Goal: Task Accomplishment & Management: Manage account settings

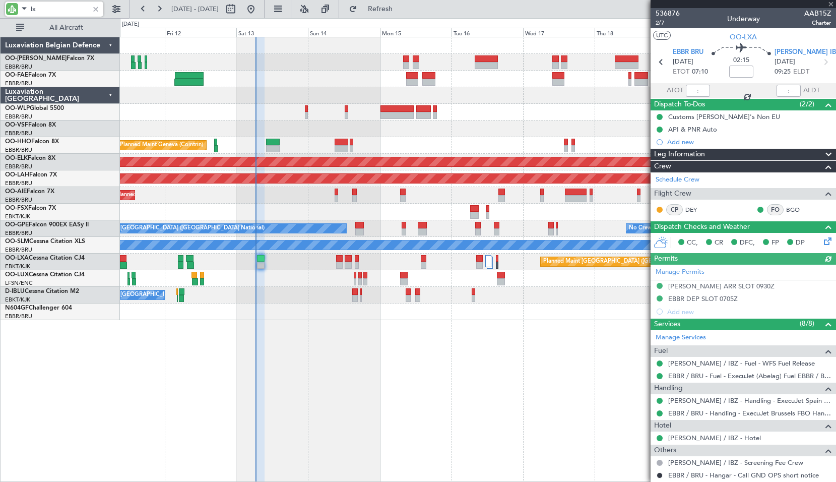
type input "lxa"
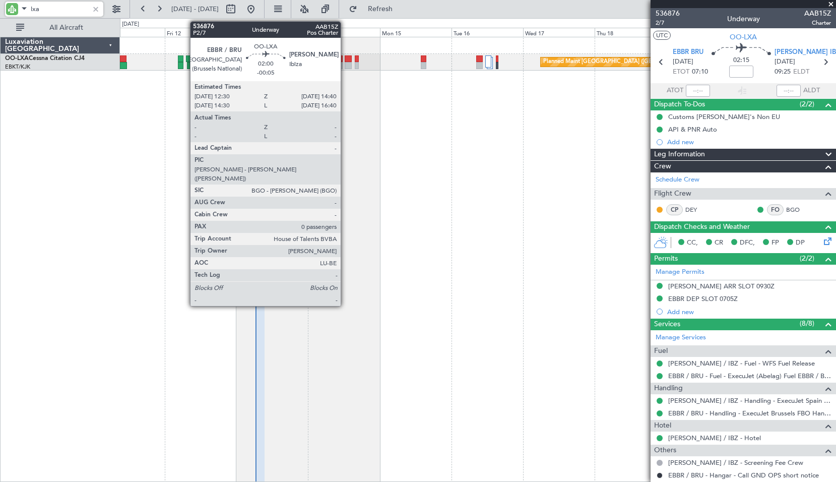
click at [345, 65] on div at bounding box center [348, 65] width 7 height 7
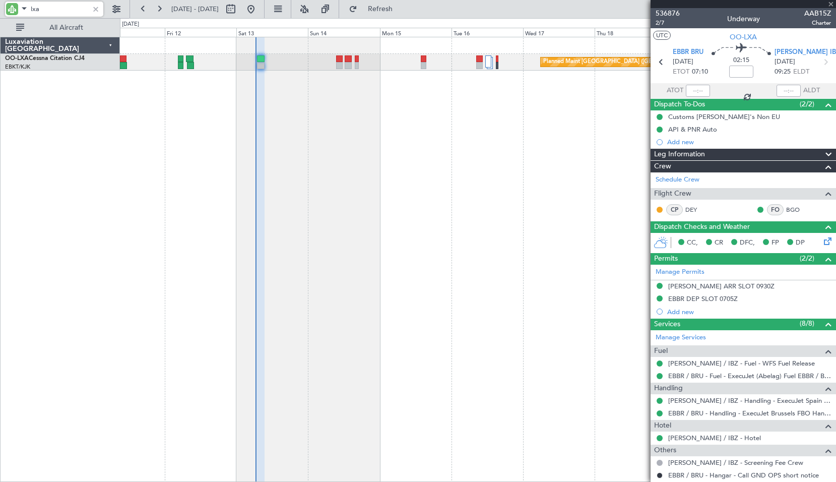
type input "-00:05"
type input "0"
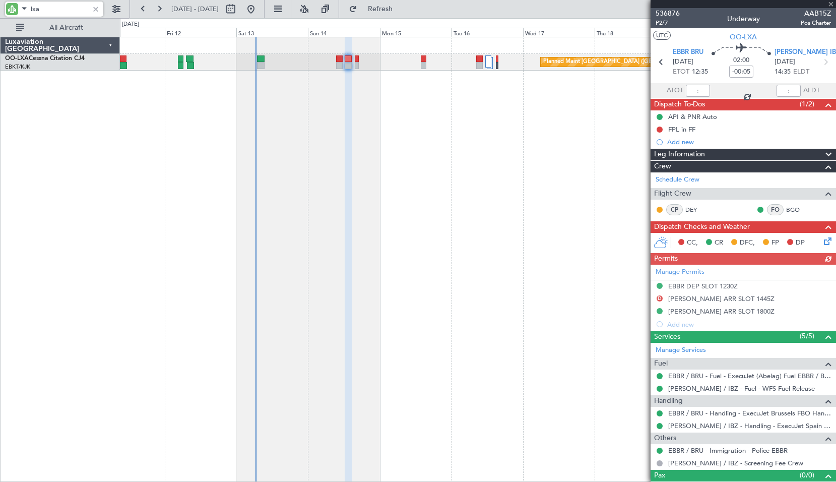
type input "lxa"
click at [824, 59] on icon at bounding box center [825, 61] width 13 height 13
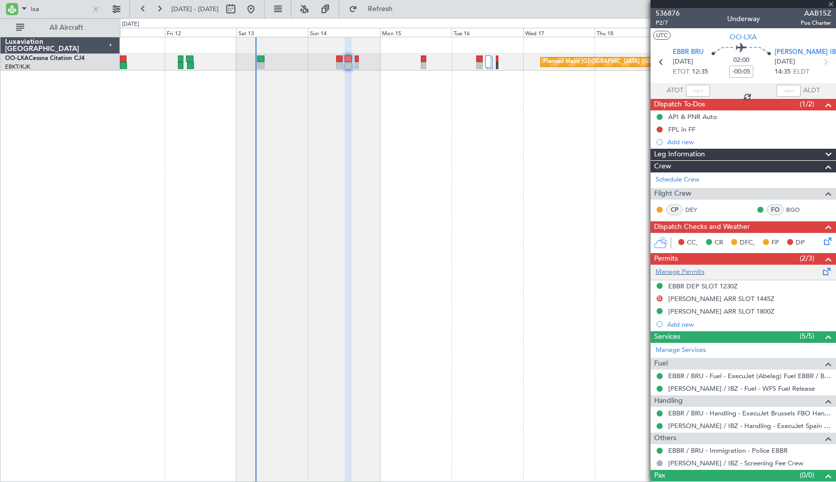
type input "+00:05"
type input "6"
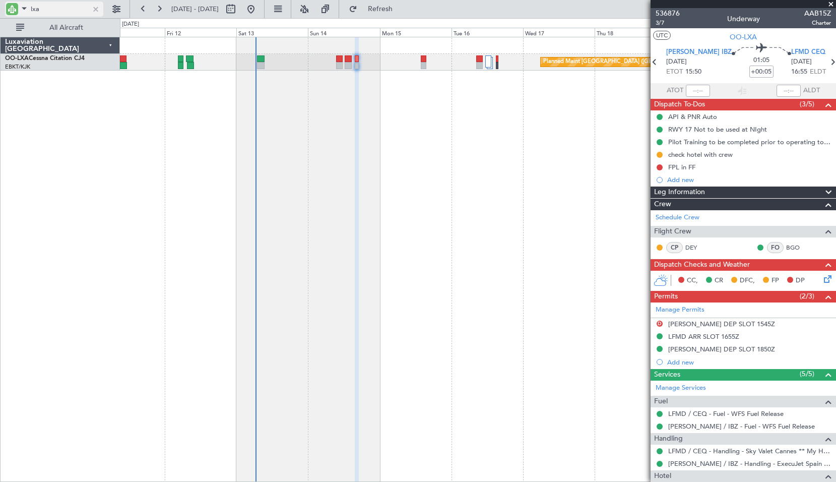
click at [59, 6] on input "lxa" at bounding box center [60, 9] width 58 height 15
click at [60, 6] on input "lxa" at bounding box center [60, 9] width 58 height 15
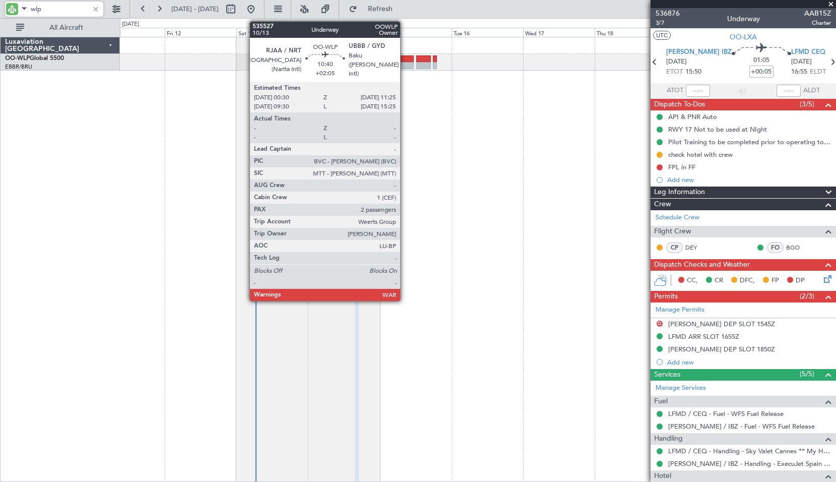
type input "wlp"
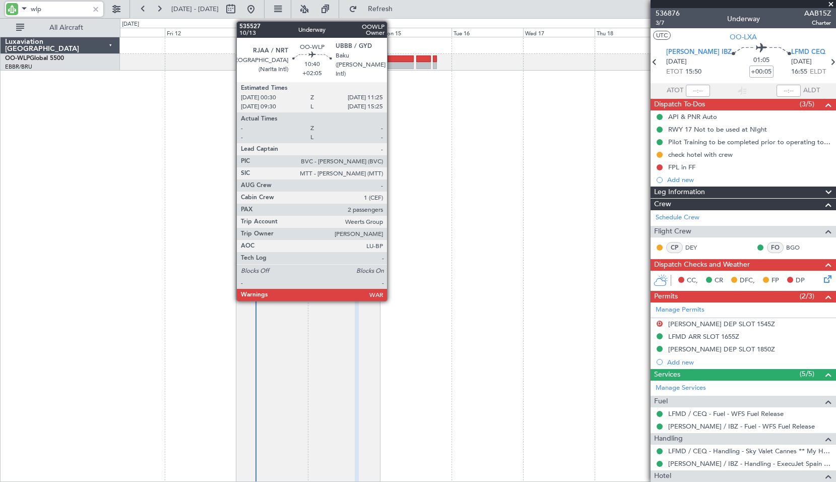
click at [391, 64] on div at bounding box center [396, 65] width 33 height 7
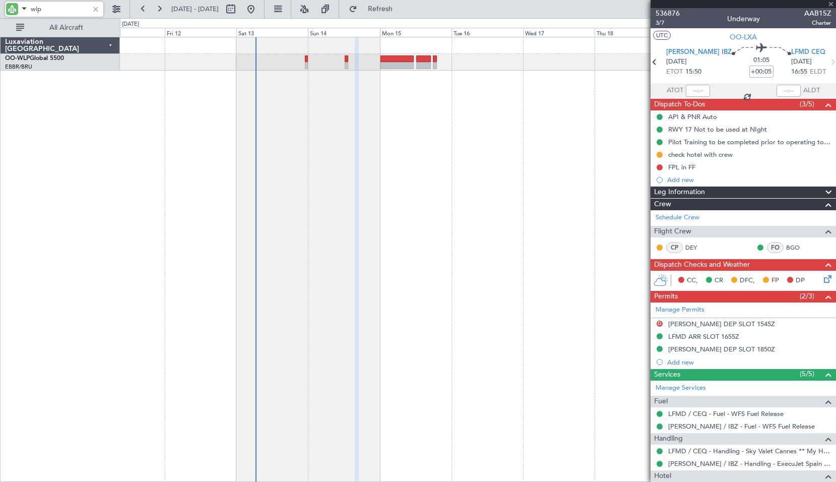
type input "+02:05"
type input "2"
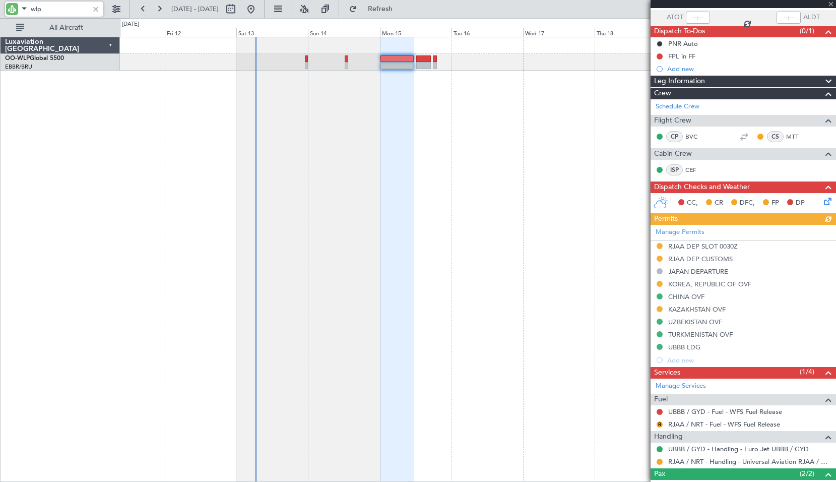
scroll to position [132, 0]
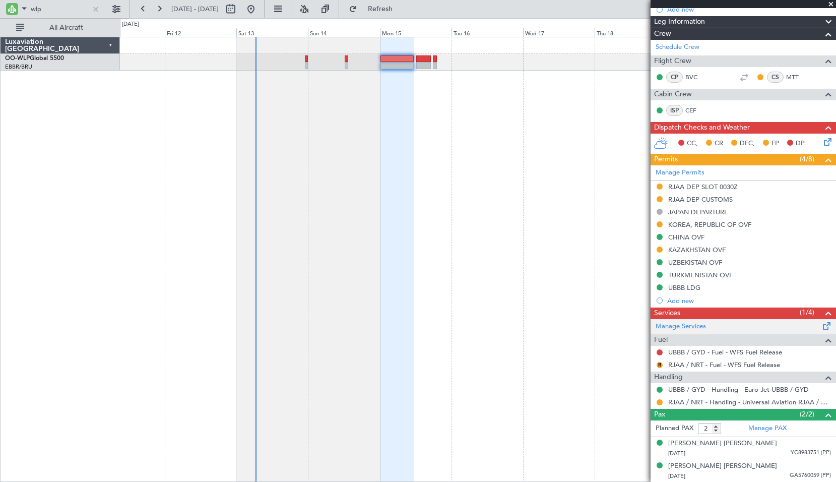
click at [686, 326] on link "Manage Services" at bounding box center [680, 326] width 50 height 10
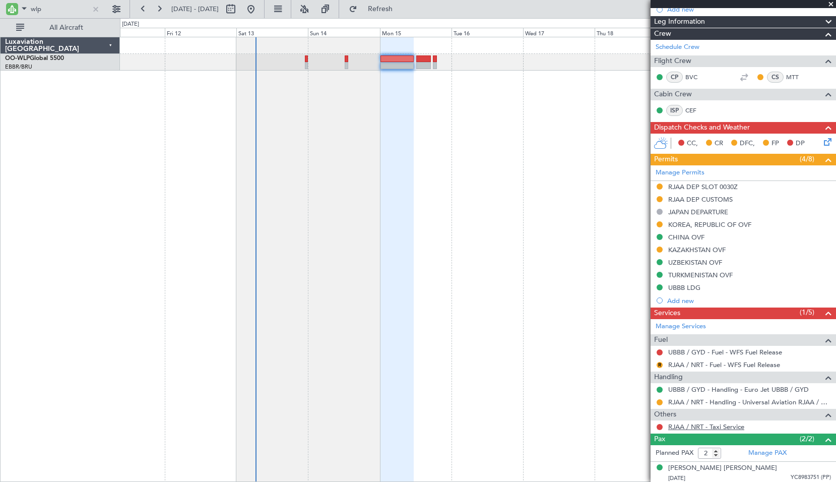
click at [700, 426] on link "RJAA / NRT - Taxi Service" at bounding box center [706, 426] width 76 height 9
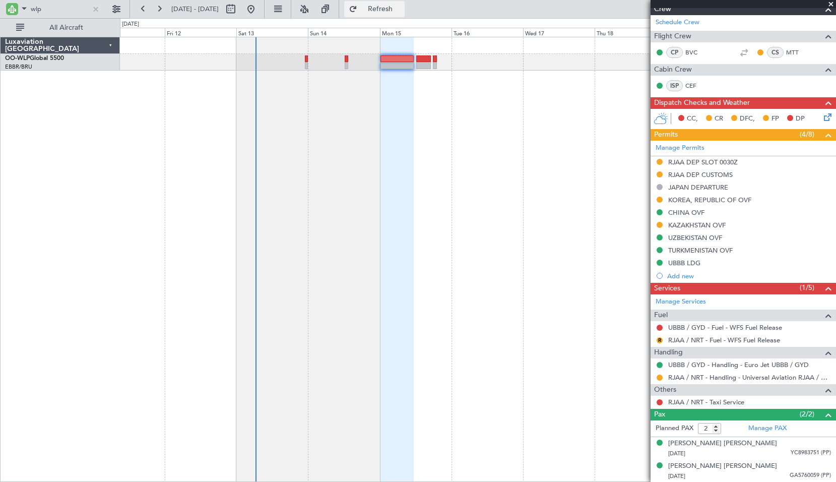
click at [397, 8] on span "Refresh" at bounding box center [380, 9] width 42 height 7
click at [685, 404] on link "--- - Transfer" at bounding box center [686, 401] width 36 height 9
click at [394, 15] on button "Refresh" at bounding box center [374, 9] width 60 height 16
click at [703, 398] on link "--- - Transfer - Universal Aviation RJAA / NRT" at bounding box center [734, 401] width 133 height 9
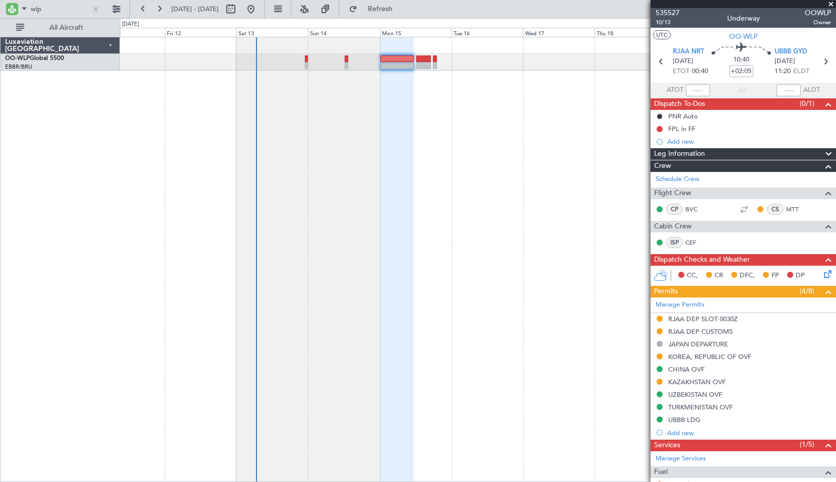
scroll to position [0, 0]
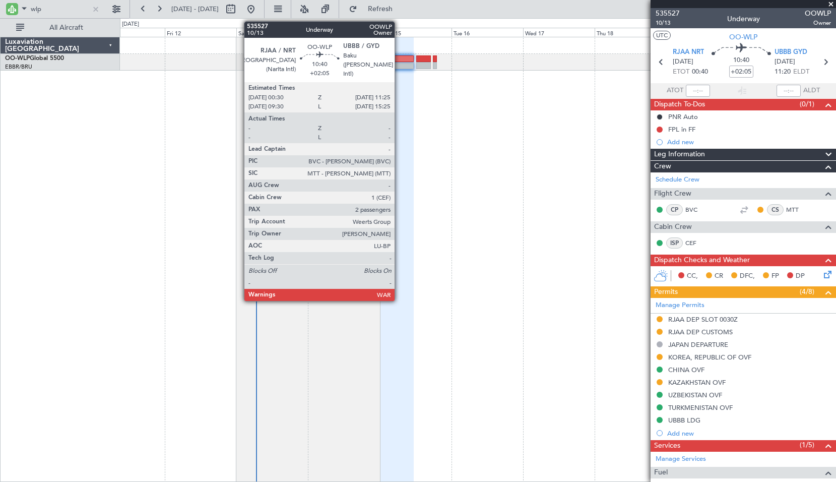
click at [399, 65] on div at bounding box center [396, 65] width 33 height 7
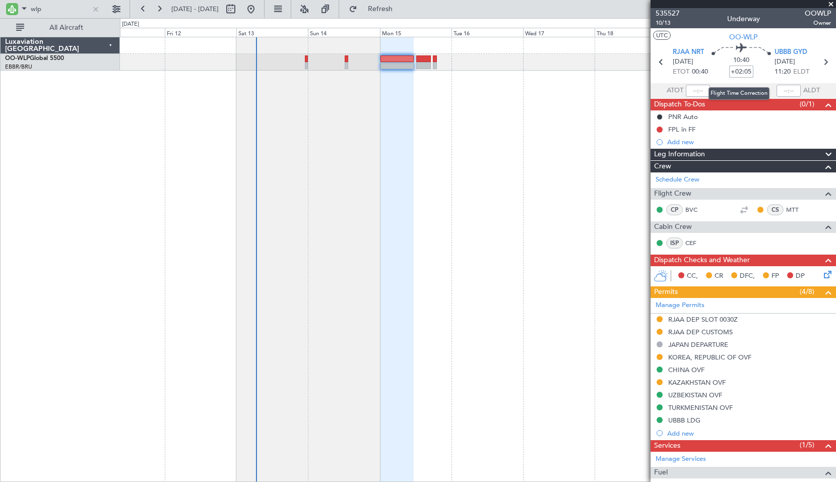
click at [737, 73] on input "+02:05" at bounding box center [741, 71] width 24 height 12
type input "0"
type input "+00:00"
click at [745, 71] on input at bounding box center [741, 71] width 24 height 12
type input "+02:30"
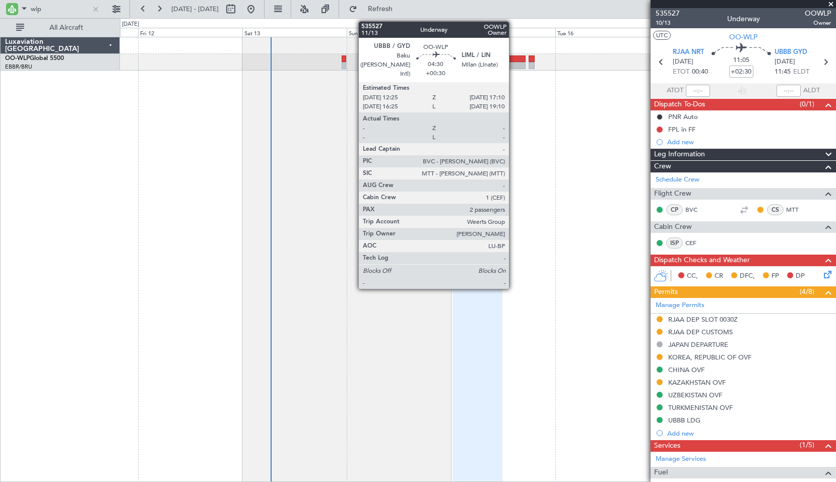
click at [513, 56] on div at bounding box center [514, 58] width 21 height 7
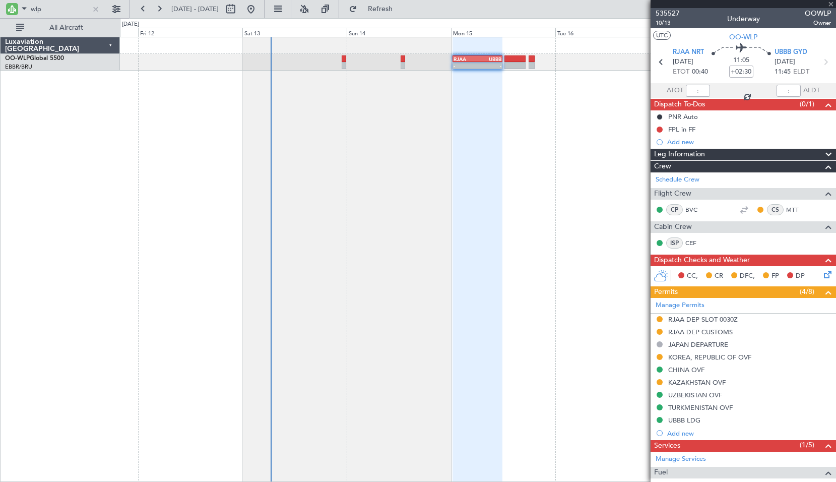
click at [529, 154] on div "- - RJAA 00:30 Z UBBB 11:50 Z" at bounding box center [478, 259] width 716 height 445
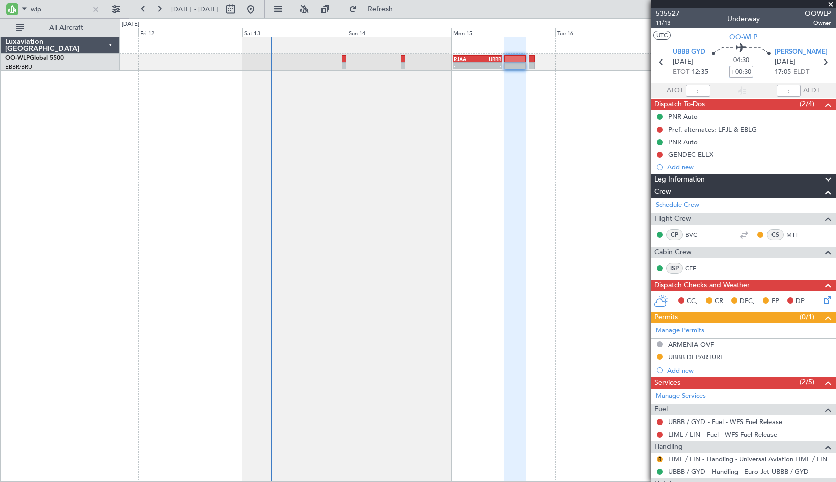
click at [736, 71] on input "+00:30" at bounding box center [741, 71] width 24 height 12
type input "+00:15"
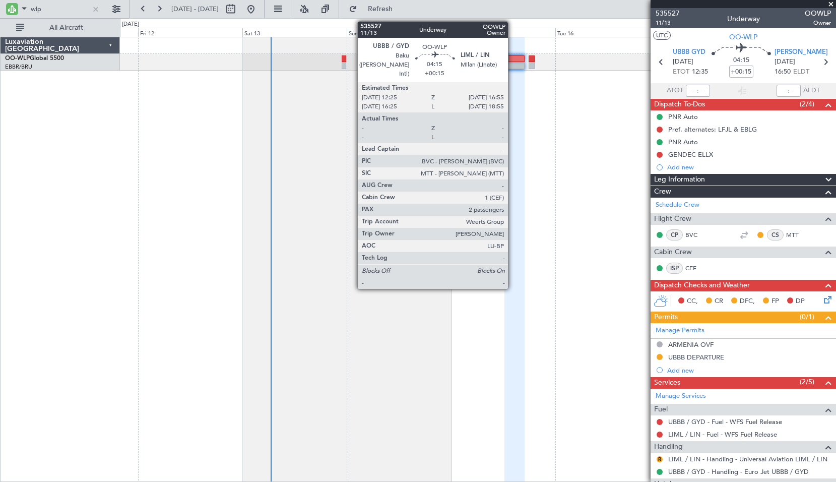
click at [512, 64] on div at bounding box center [514, 65] width 20 height 7
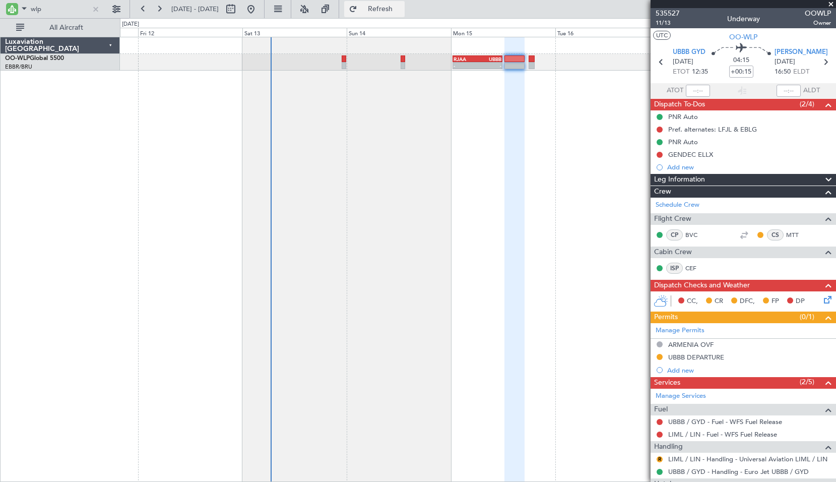
click at [385, 7] on button "Refresh" at bounding box center [374, 9] width 60 height 16
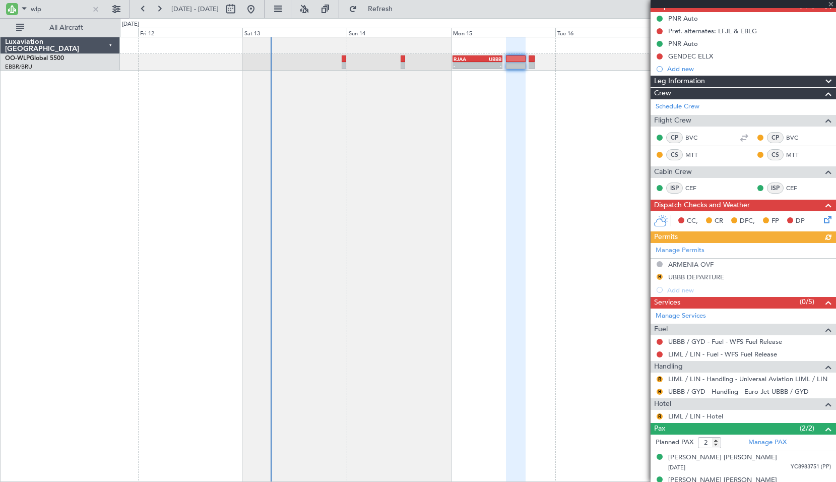
scroll to position [112, 0]
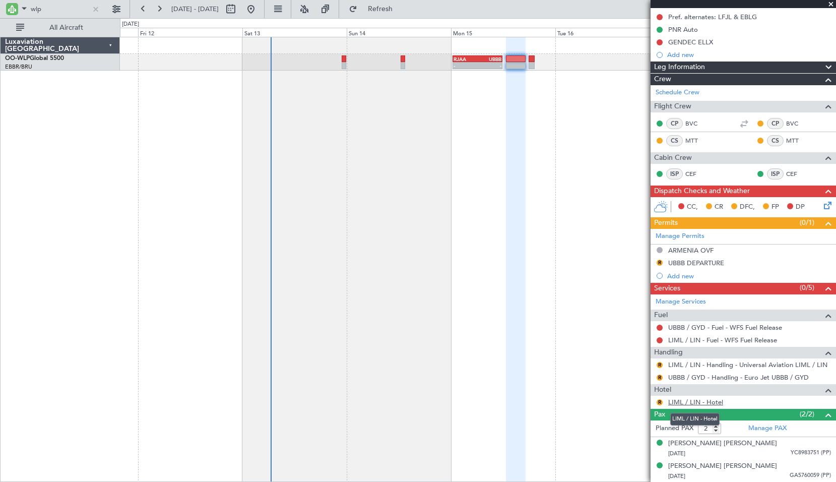
click at [704, 404] on link "LIML / LIN - Hotel" at bounding box center [695, 401] width 55 height 9
click at [662, 402] on button "R" at bounding box center [659, 402] width 6 height 6
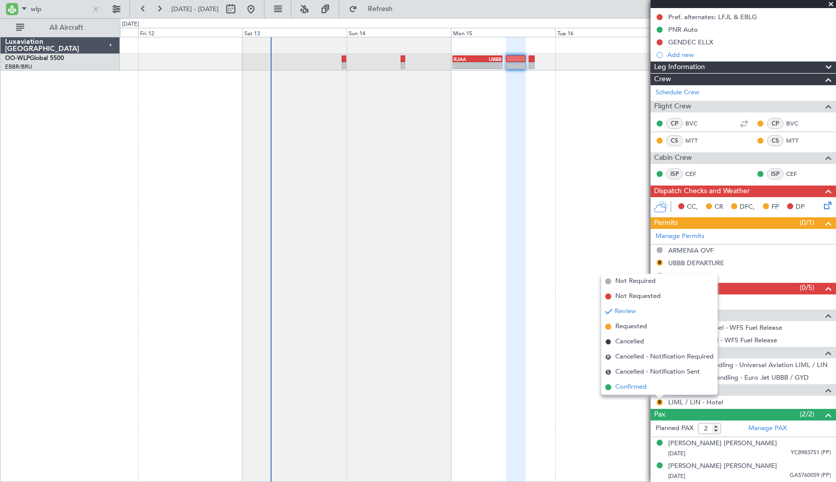
click at [651, 386] on li "Confirmed" at bounding box center [659, 386] width 116 height 15
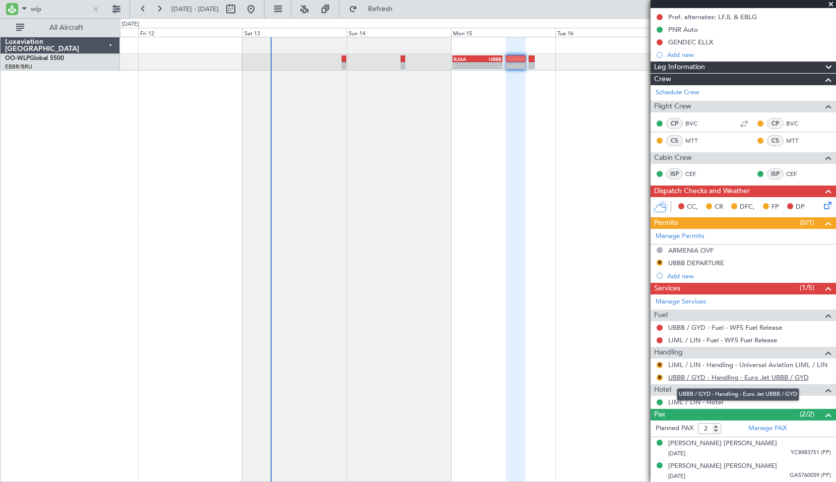
click at [722, 378] on link "UBBB / GYD - Handling - Euro Jet UBBB / GYD" at bounding box center [738, 377] width 141 height 9
click at [759, 364] on link "LIML / LIN - Handling - Universal Aviation LIML / LIN" at bounding box center [747, 364] width 159 height 9
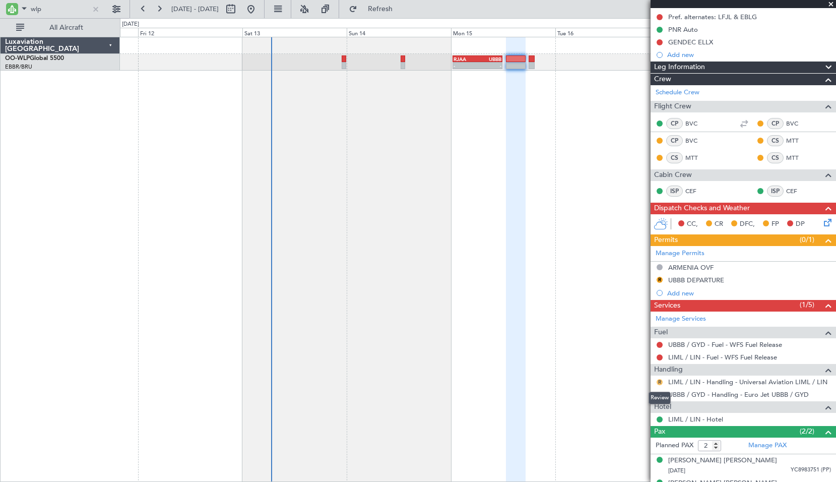
click at [660, 382] on button "R" at bounding box center [659, 382] width 6 height 6
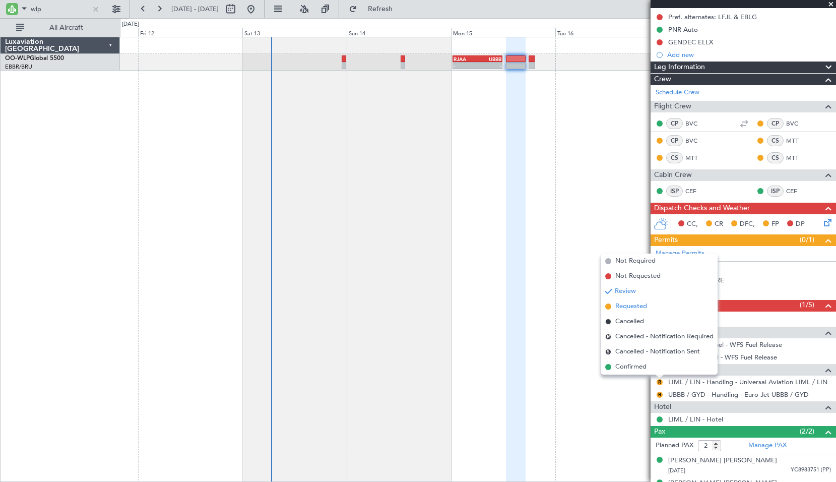
click at [634, 302] on span "Requested" at bounding box center [631, 306] width 32 height 10
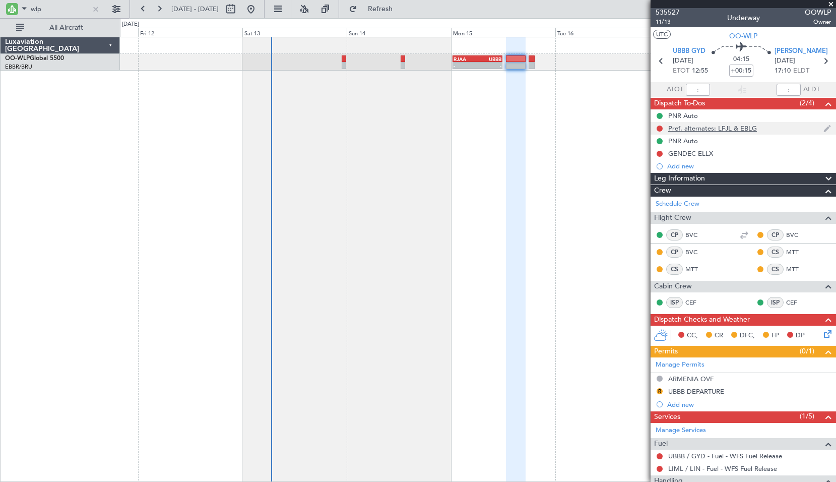
scroll to position [0, 0]
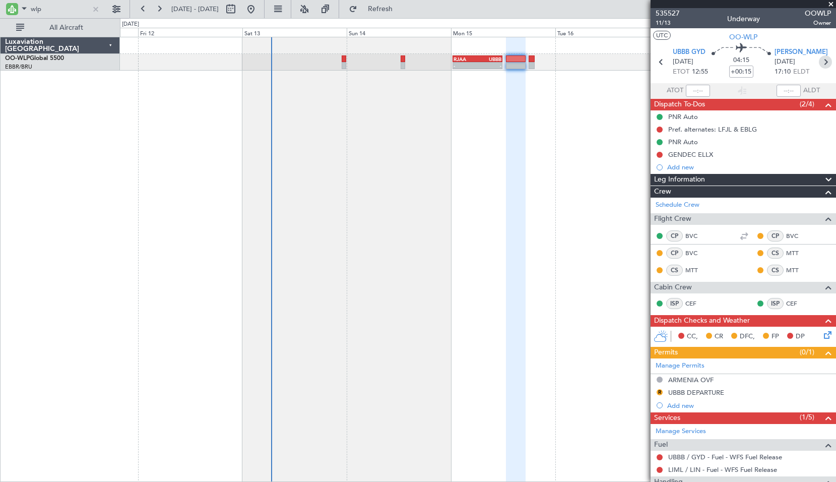
click at [822, 60] on icon at bounding box center [825, 61] width 13 height 13
type input "1"
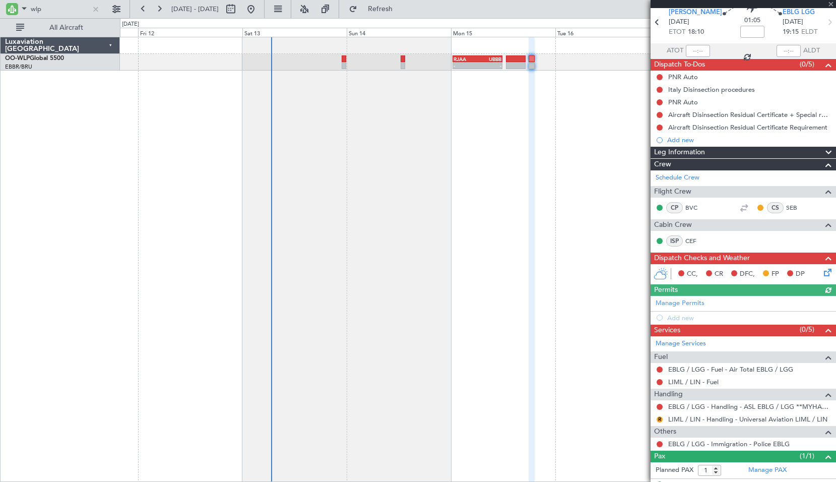
scroll to position [59, 0]
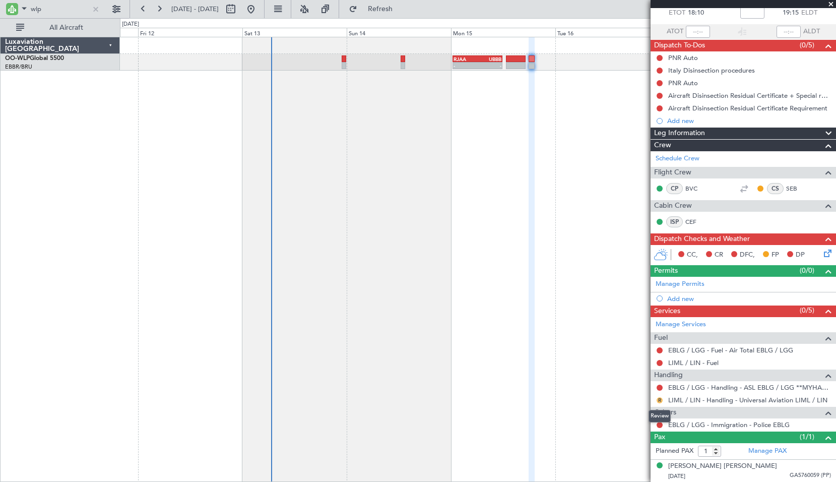
click at [657, 399] on button "R" at bounding box center [659, 400] width 6 height 6
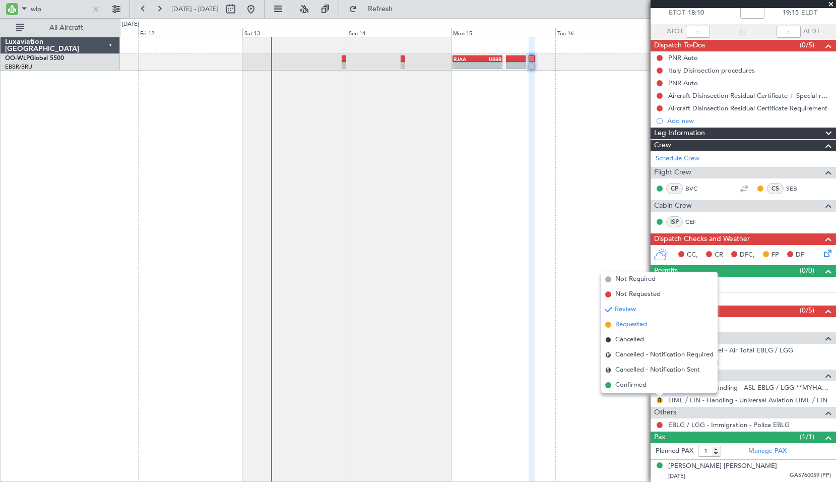
click at [643, 322] on span "Requested" at bounding box center [631, 324] width 32 height 10
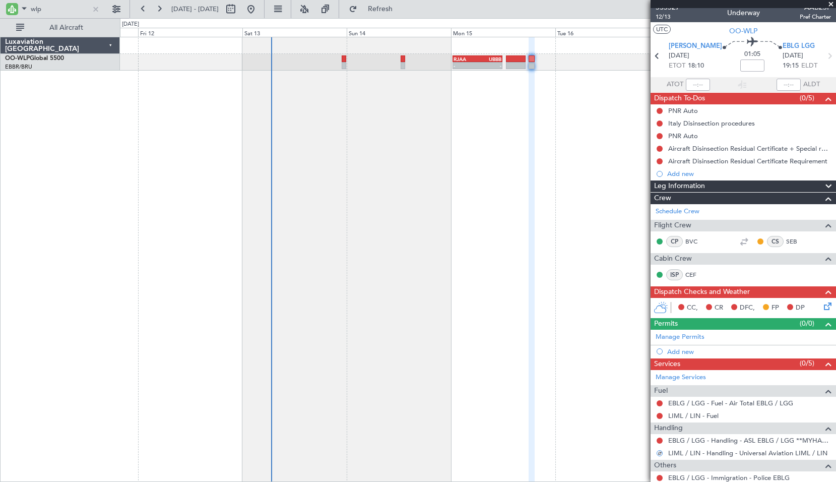
scroll to position [0, 0]
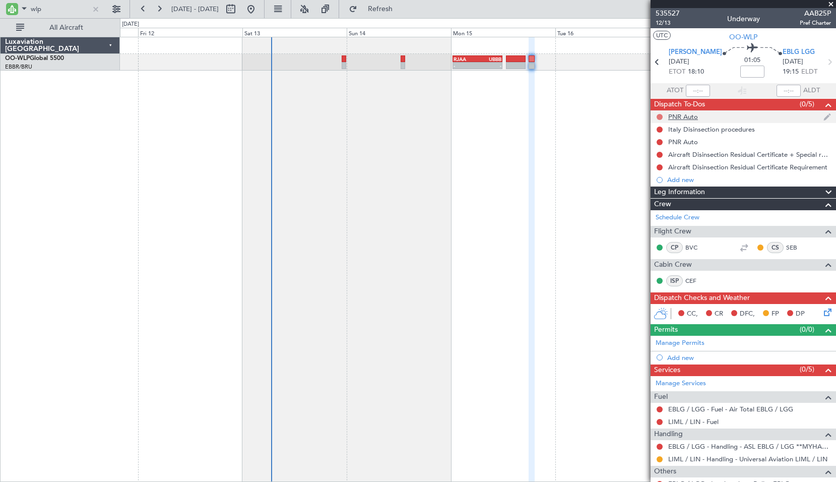
click at [659, 115] on button at bounding box center [659, 117] width 6 height 6
click at [669, 157] on span "Completed" at bounding box center [663, 161] width 33 height 10
click at [661, 141] on button at bounding box center [659, 142] width 6 height 6
click at [661, 186] on span "Completed" at bounding box center [663, 186] width 33 height 10
click at [661, 58] on icon at bounding box center [656, 61] width 13 height 13
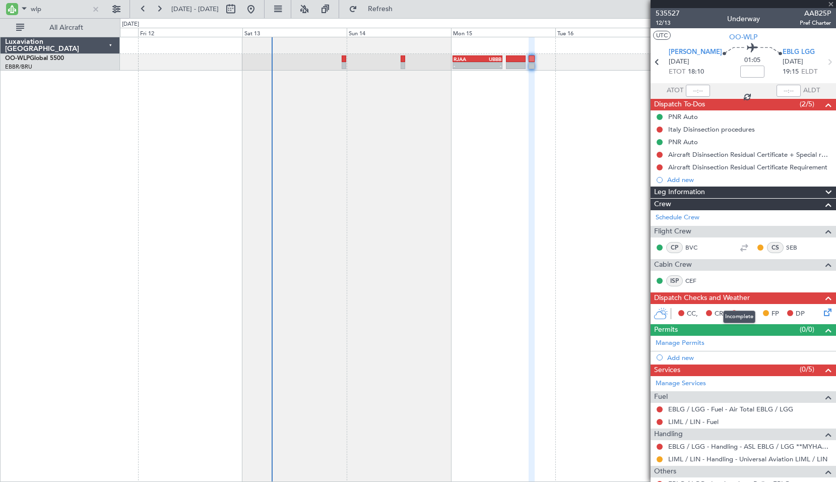
type input "+00:15"
type input "2"
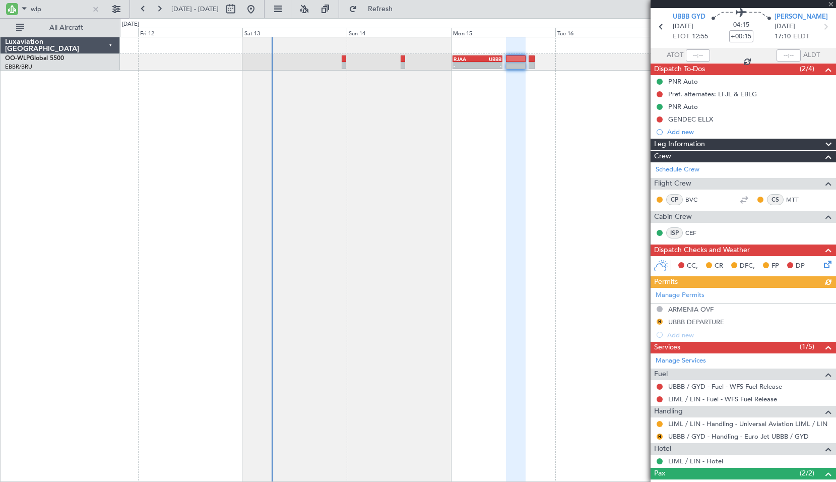
scroll to position [94, 0]
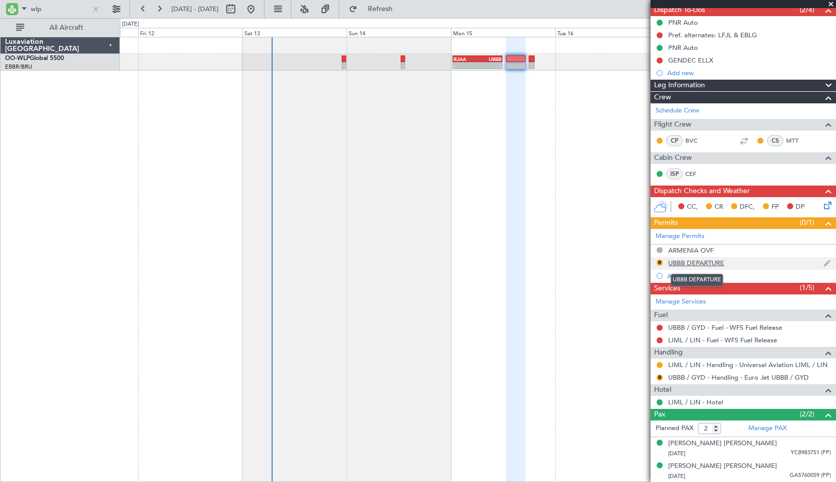
click at [705, 261] on div "UBBB DEPARTURE" at bounding box center [696, 262] width 56 height 9
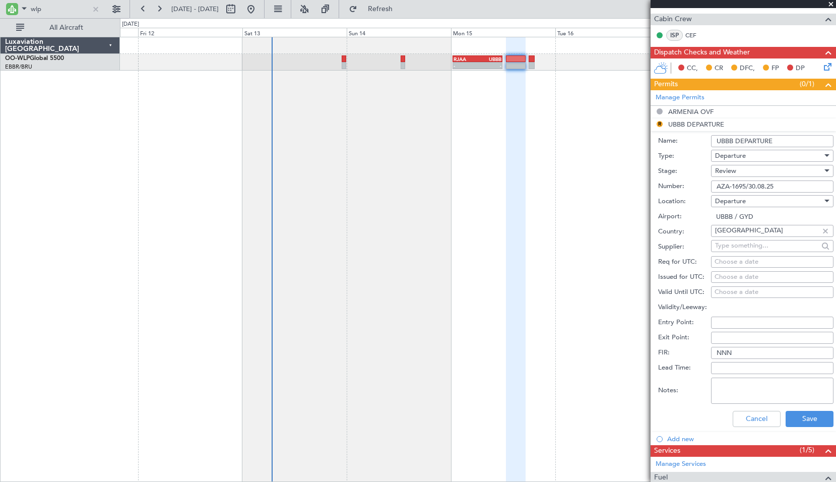
scroll to position [296, 0]
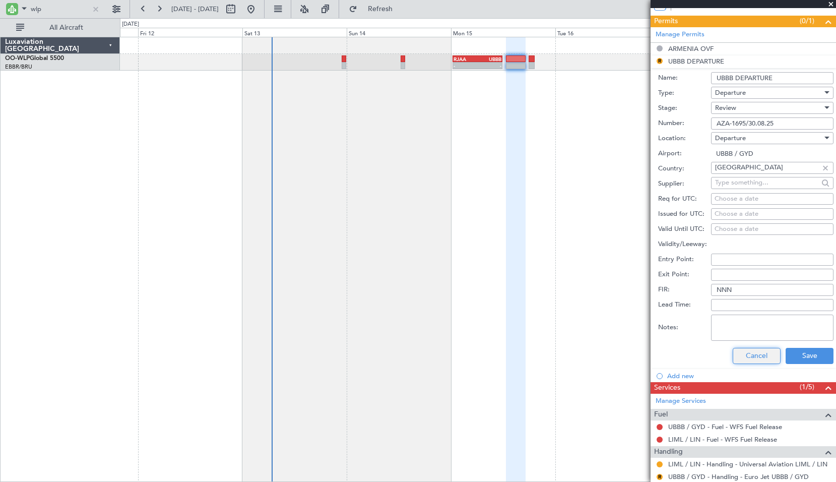
click at [753, 354] on button "Cancel" at bounding box center [756, 356] width 48 height 16
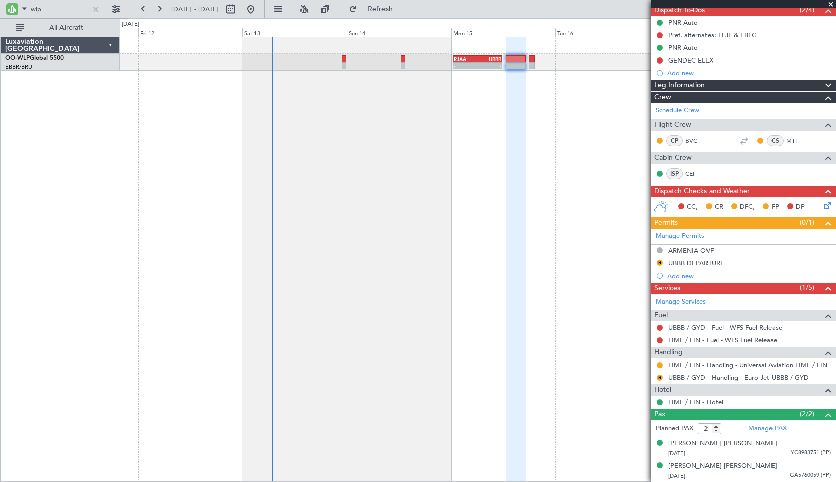
scroll to position [0, 0]
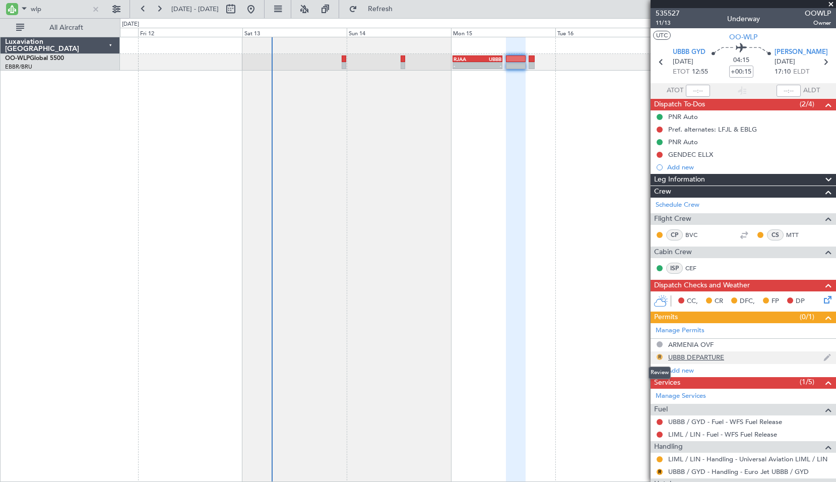
click at [660, 354] on button "R" at bounding box center [659, 357] width 6 height 6
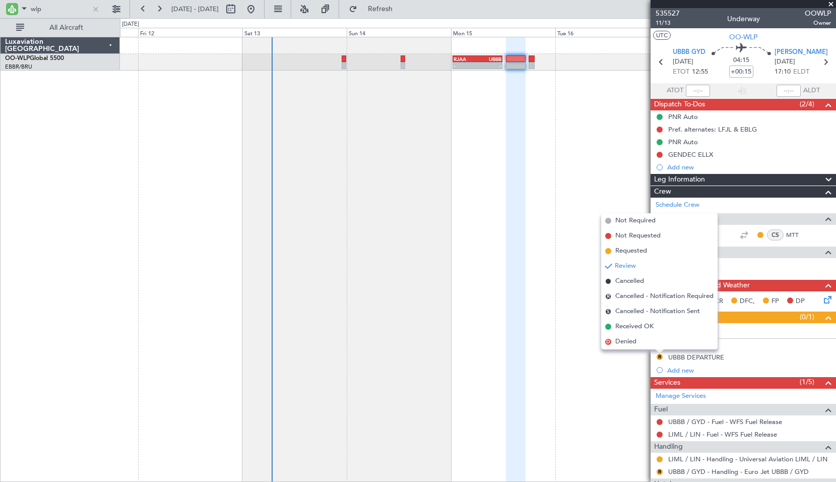
click at [475, 111] on div "- - RJAA 00:30 Z UBBB 11:50 Z" at bounding box center [478, 259] width 716 height 445
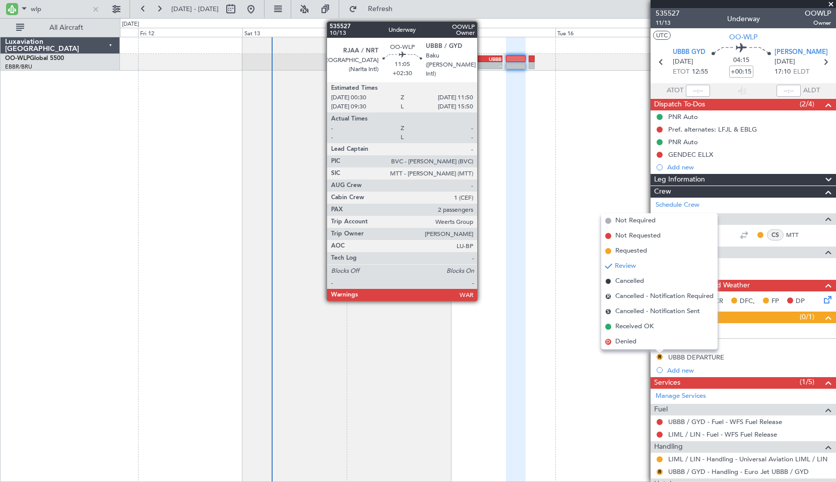
click at [482, 68] on div "-" at bounding box center [490, 65] width 24 height 6
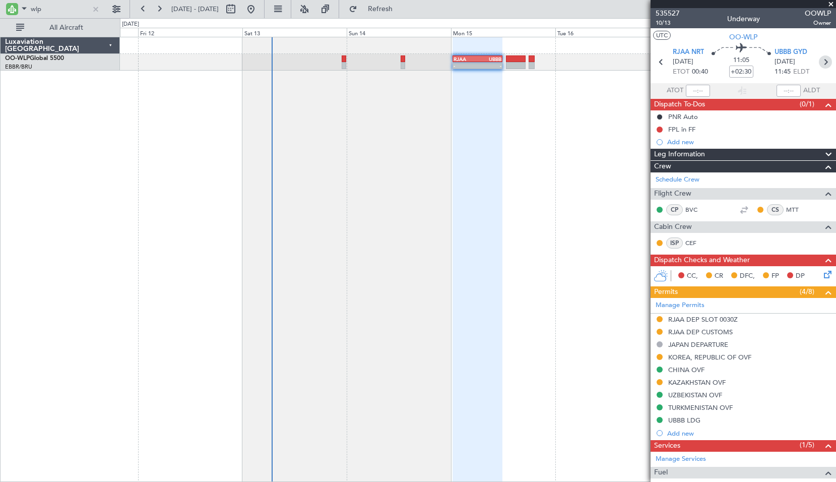
click at [819, 65] on icon at bounding box center [825, 61] width 13 height 13
type input "+00:15"
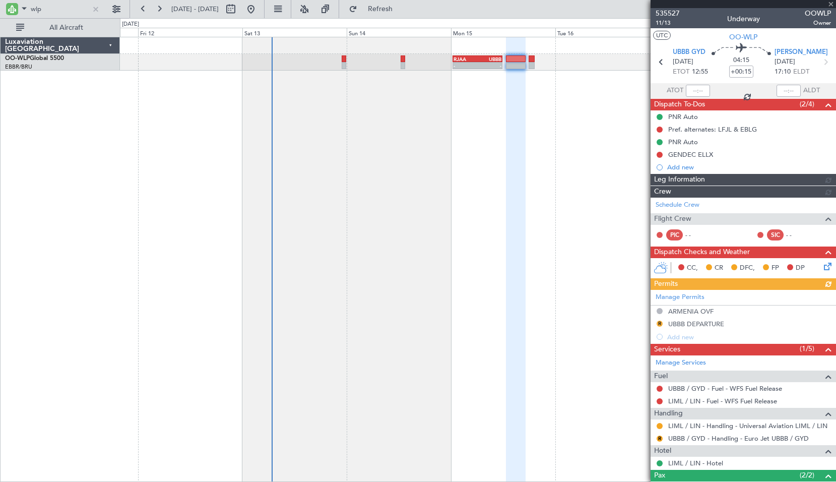
scroll to position [61, 0]
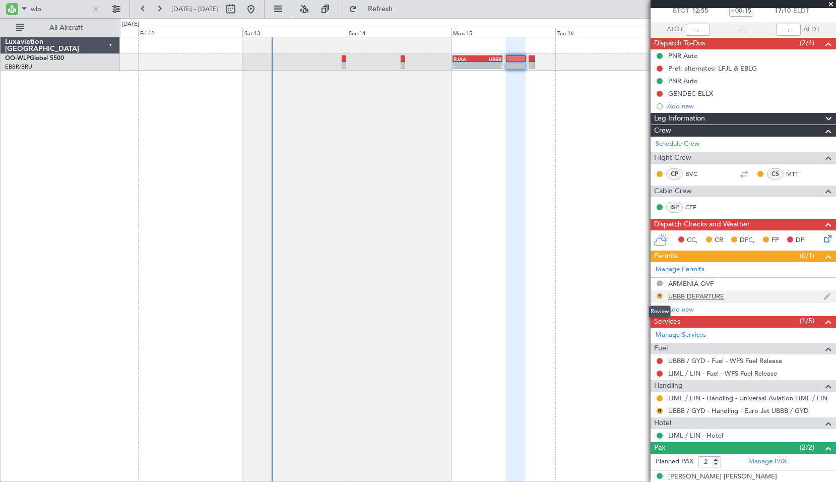
click at [656, 294] on button "R" at bounding box center [659, 296] width 6 height 6
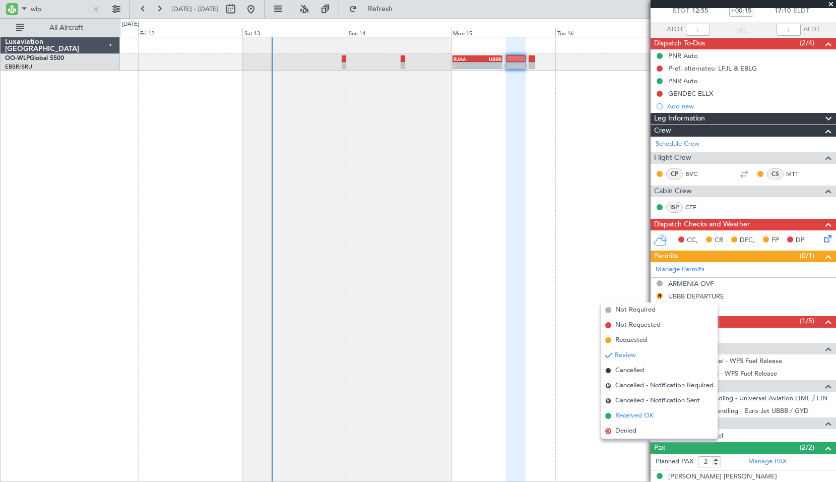
click at [632, 416] on span "Received OK" at bounding box center [634, 416] width 38 height 10
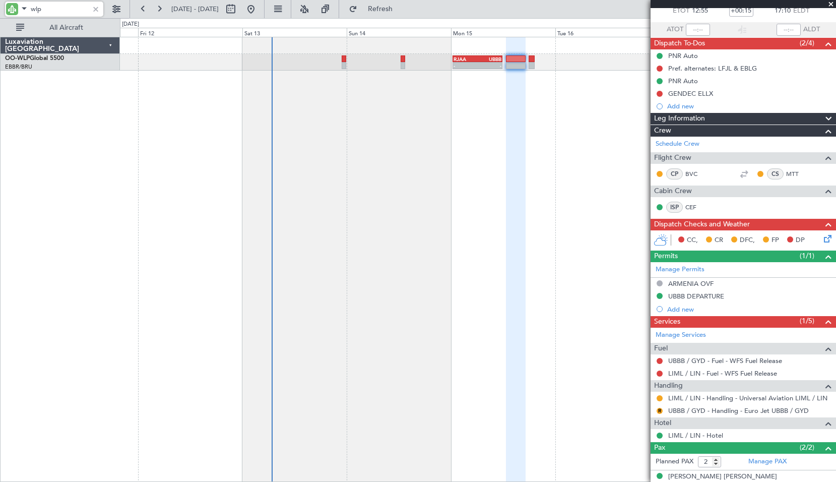
click at [59, 9] on input "wlp" at bounding box center [60, 9] width 58 height 15
click at [50, 14] on input "FSX" at bounding box center [60, 9] width 58 height 15
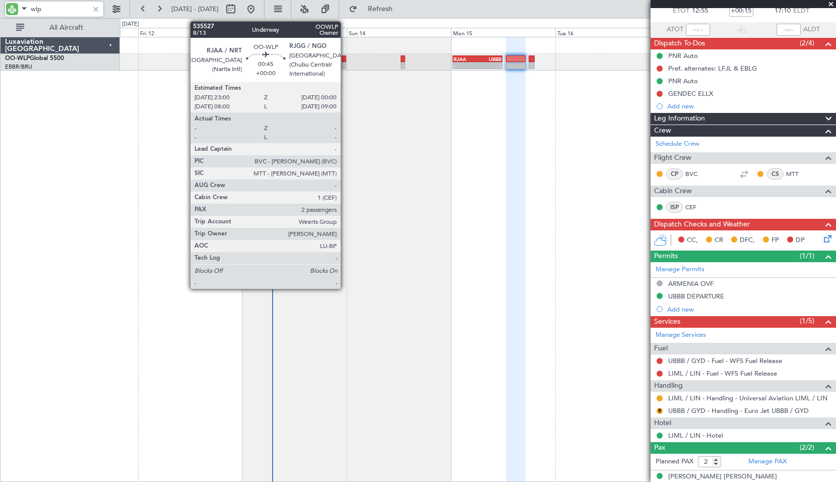
click at [345, 58] on div at bounding box center [344, 58] width 5 height 7
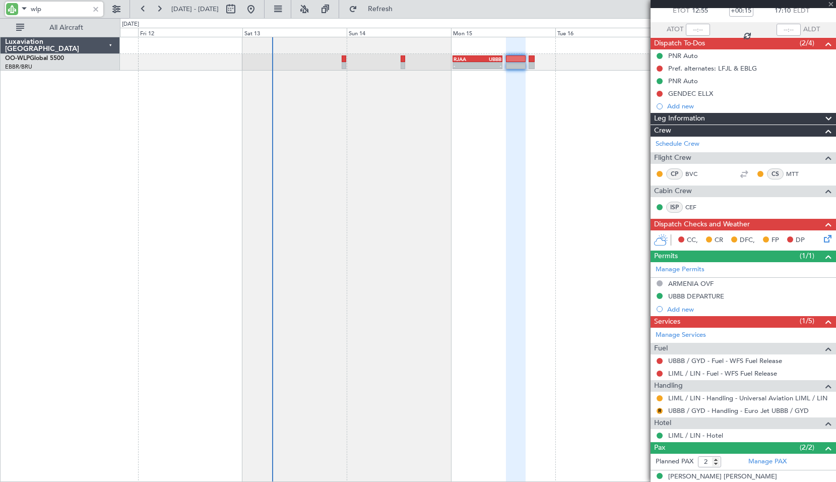
type input "wlp"
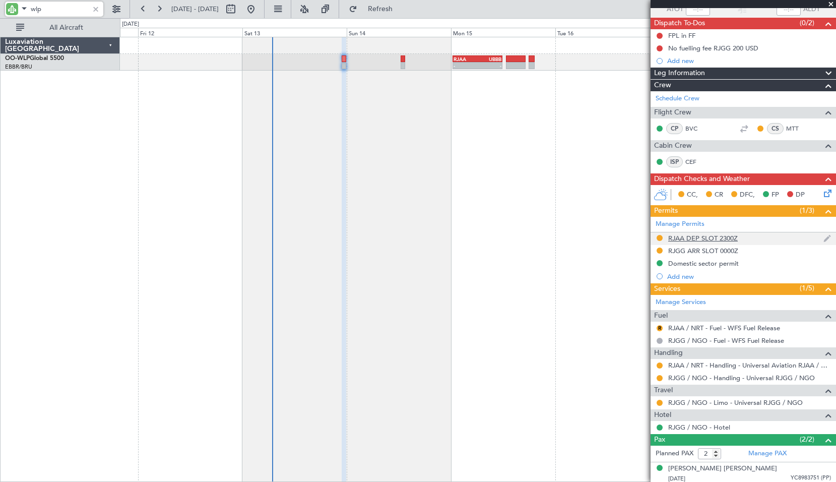
scroll to position [106, 0]
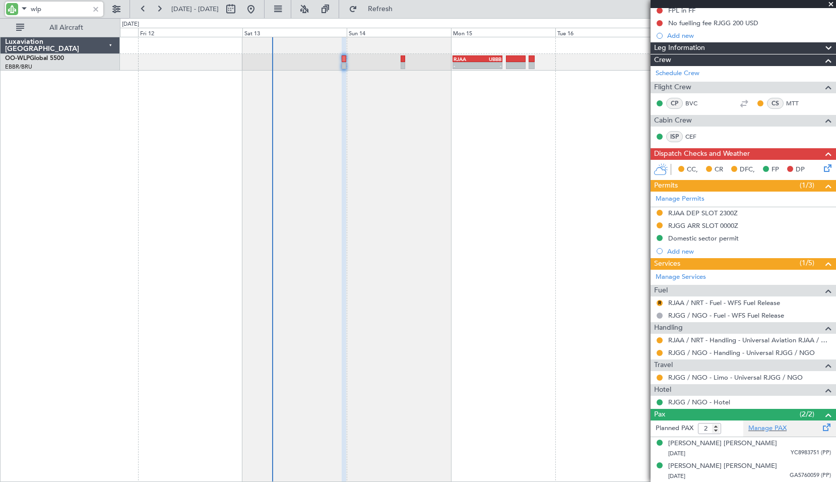
click at [783, 425] on div "Manage PAX" at bounding box center [789, 428] width 93 height 16
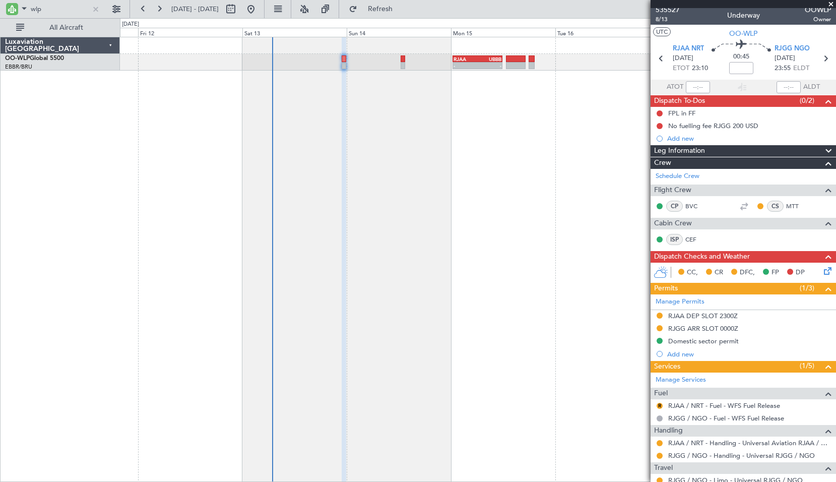
scroll to position [0, 0]
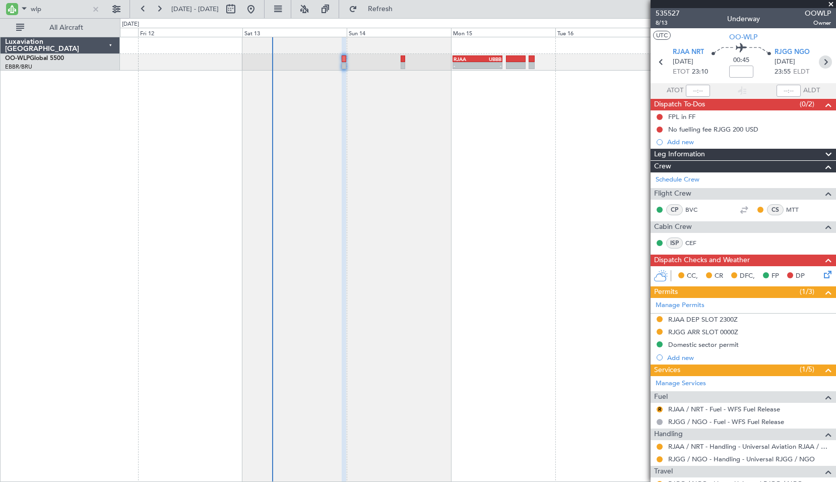
click at [822, 60] on icon at bounding box center [825, 61] width 13 height 13
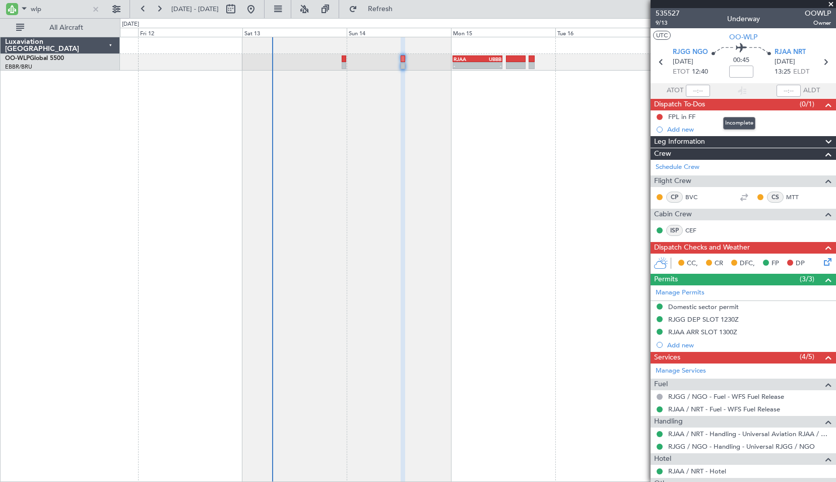
click at [679, 105] on span "Dispatch To-Dos" at bounding box center [679, 105] width 51 height 12
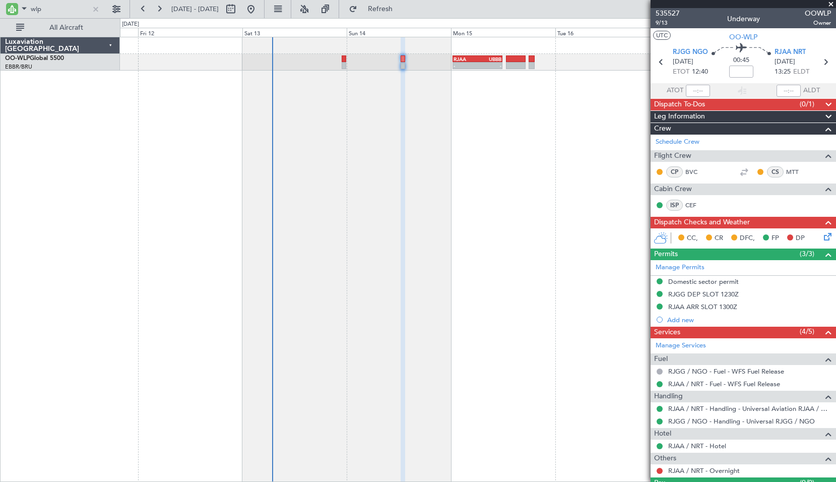
click at [693, 126] on div "Crew" at bounding box center [742, 129] width 185 height 12
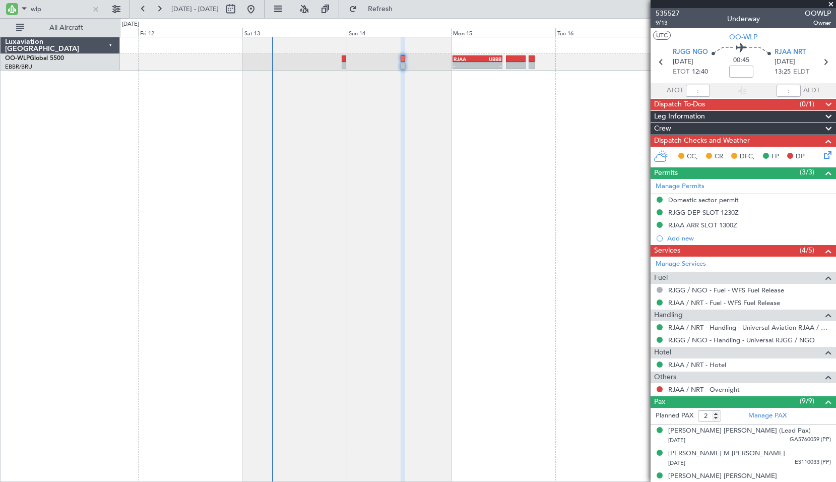
click at [701, 141] on span "Dispatch Checks and Weather" at bounding box center [702, 141] width 96 height 12
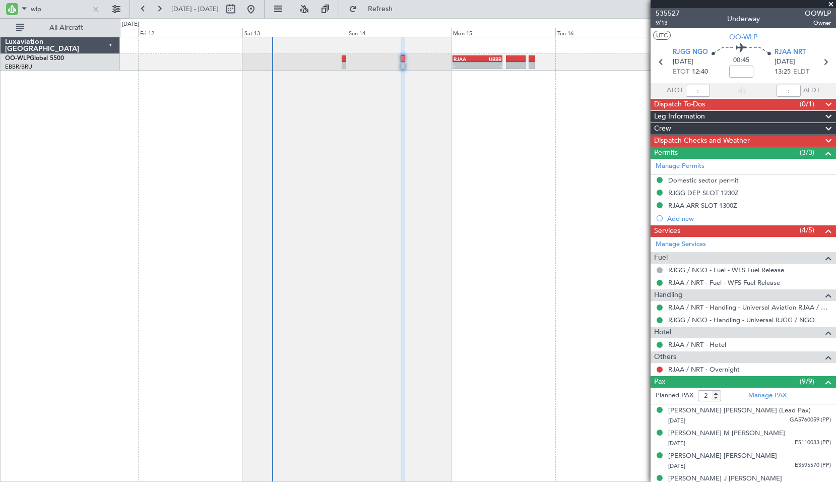
click at [697, 149] on div "Permits (3/3)" at bounding box center [742, 153] width 185 height 12
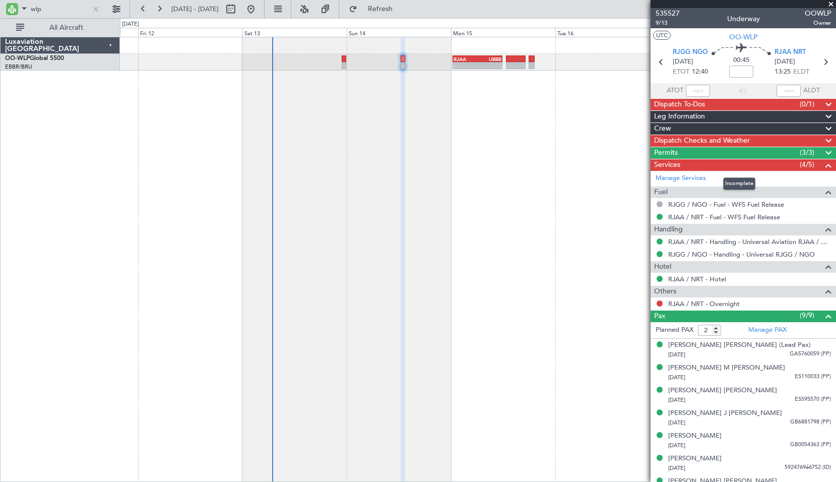
click at [700, 167] on div "Services (4/5)" at bounding box center [742, 165] width 185 height 12
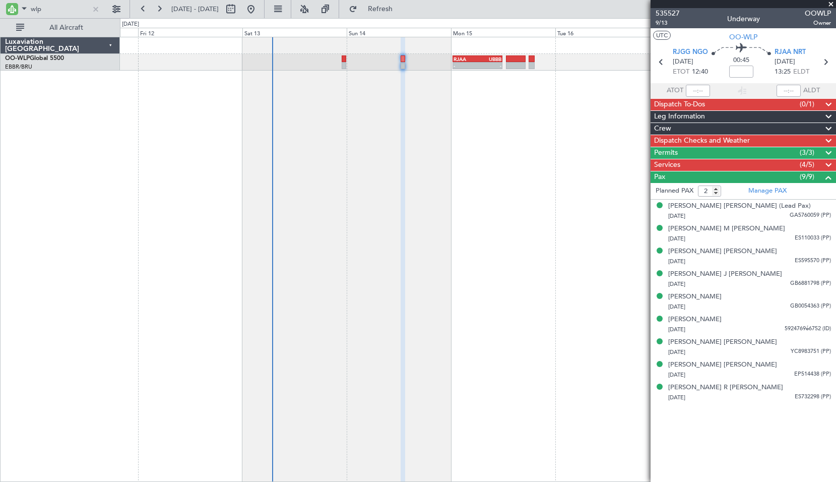
click at [394, 18] on fb-refresh-button "Refresh" at bounding box center [374, 9] width 71 height 18
click at [401, 9] on span "Refresh" at bounding box center [380, 9] width 42 height 7
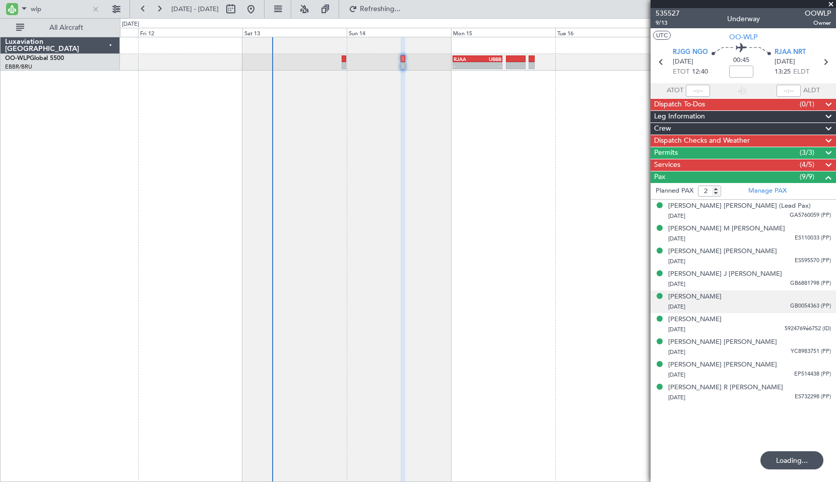
type input "9"
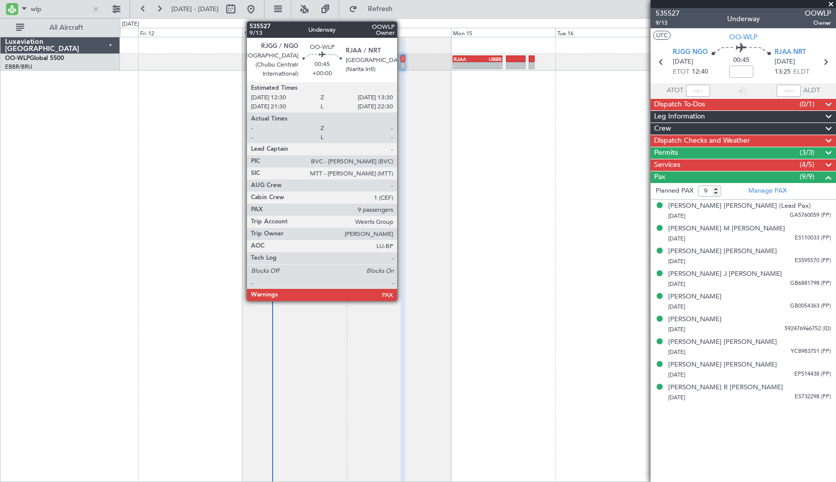
click at [401, 65] on div at bounding box center [402, 65] width 5 height 7
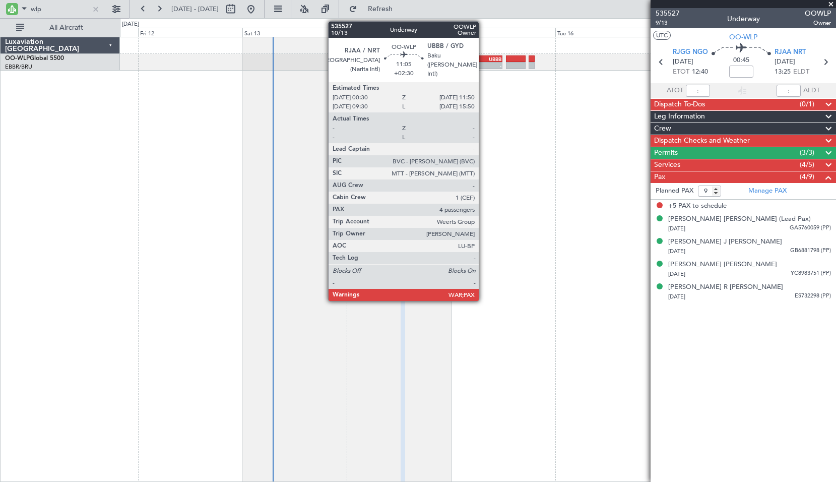
click at [483, 60] on div "UBBB" at bounding box center [490, 59] width 24 height 6
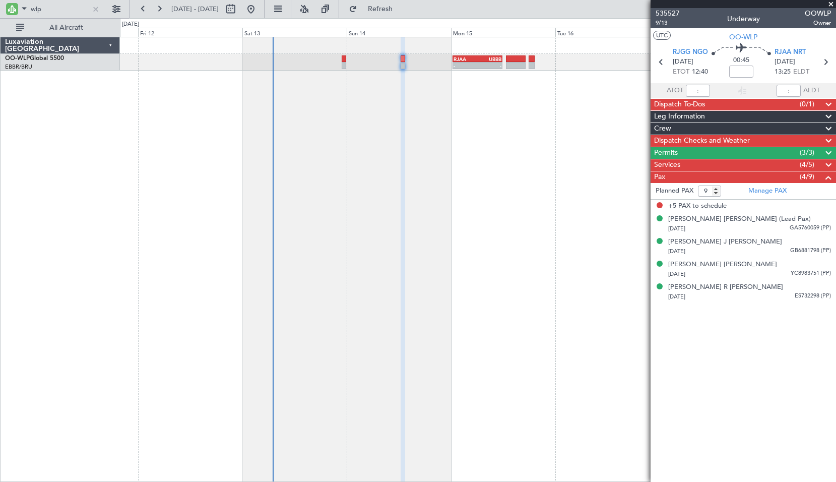
click at [829, 3] on span at bounding box center [831, 4] width 10 height 9
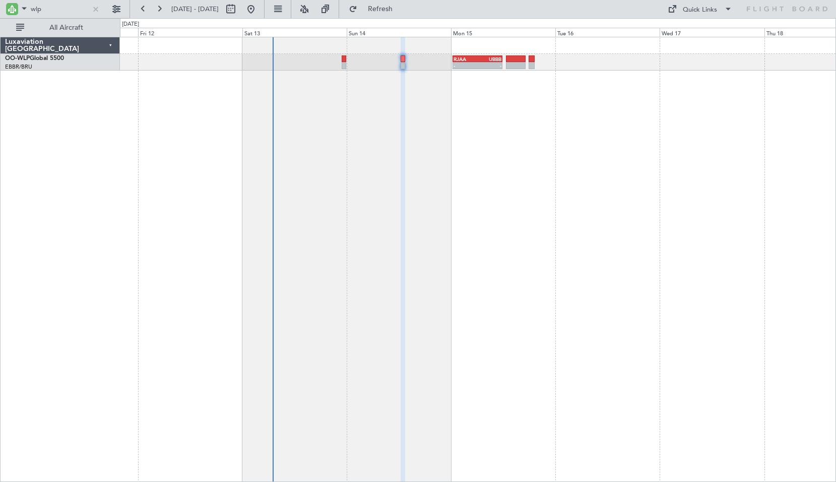
type input "0"
click at [395, 9] on span "Refresh" at bounding box center [380, 9] width 42 height 7
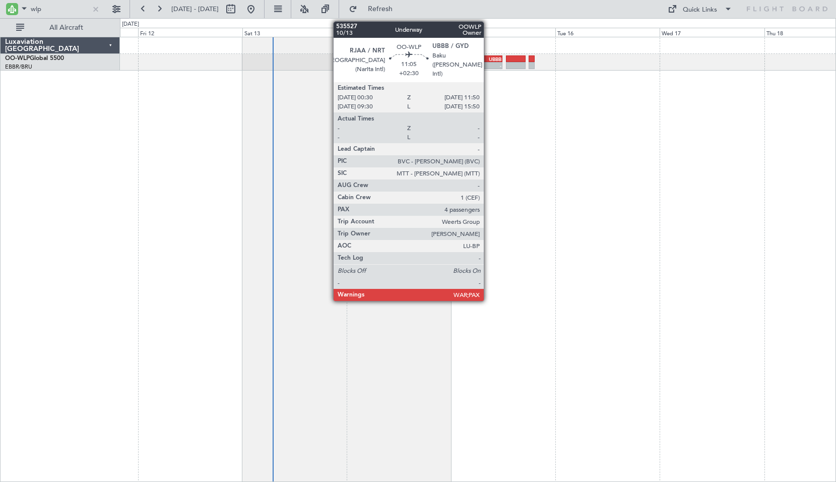
click at [488, 64] on div "-" at bounding box center [490, 65] width 24 height 6
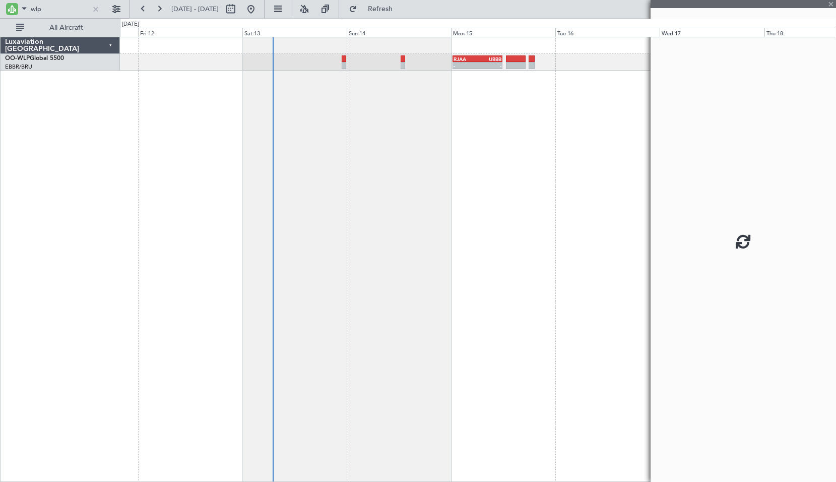
click at [513, 172] on div "- - RJAA 00:30 Z UBBB 11:50 Z" at bounding box center [478, 259] width 716 height 445
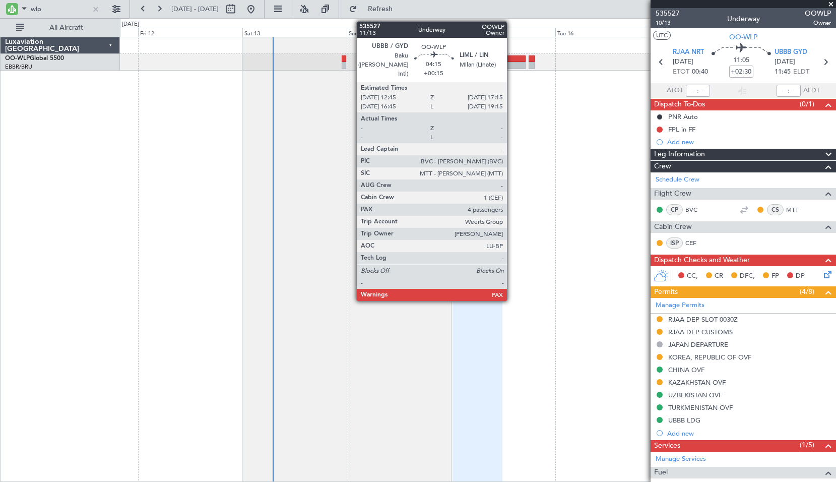
click at [511, 61] on div at bounding box center [516, 58] width 20 height 7
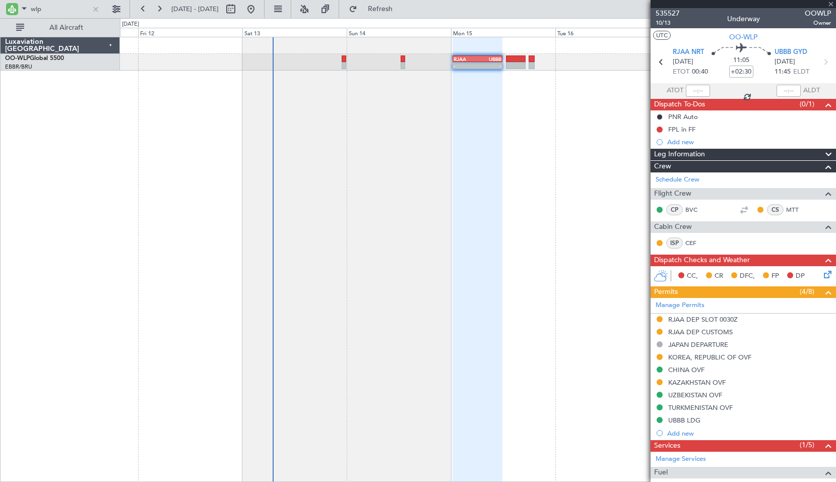
click at [546, 156] on div "- - RJAA 00:30 Z UBBB 11:50 Z" at bounding box center [478, 259] width 716 height 445
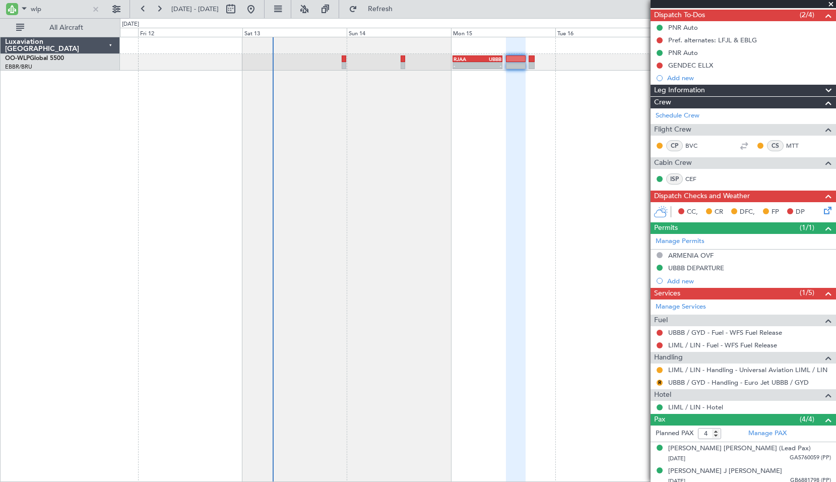
scroll to position [140, 0]
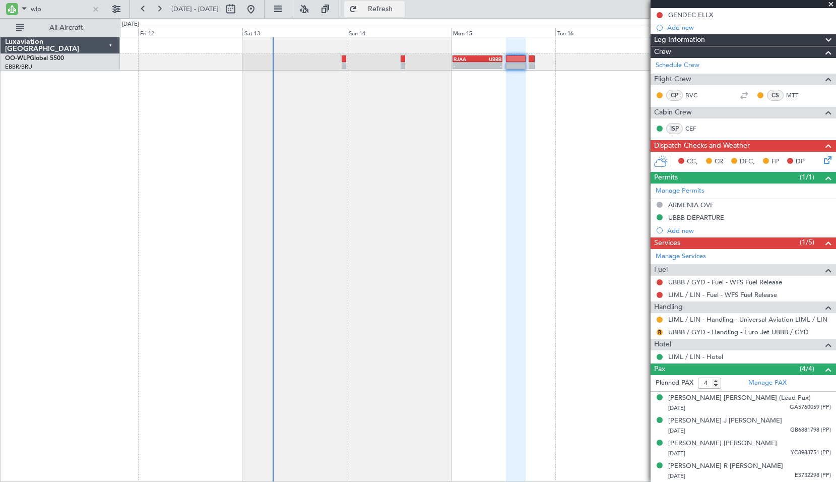
click at [403, 15] on button "Refresh" at bounding box center [374, 9] width 60 height 16
click at [603, 170] on div "- - RJAA 00:30 Z UBBB 11:50 Z" at bounding box center [478, 259] width 716 height 445
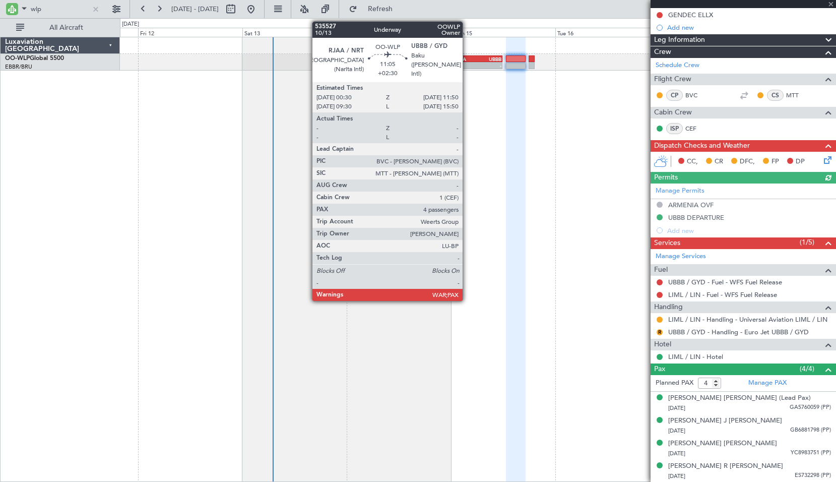
click at [467, 63] on div "-" at bounding box center [465, 65] width 24 height 6
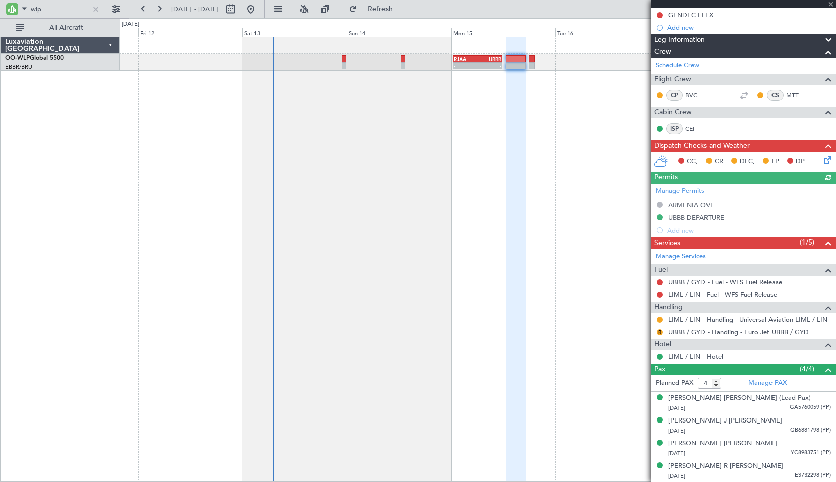
click at [563, 141] on div "- - RJAA 00:30 Z UBBB 11:50 Z" at bounding box center [478, 259] width 716 height 445
type input "+02:30"
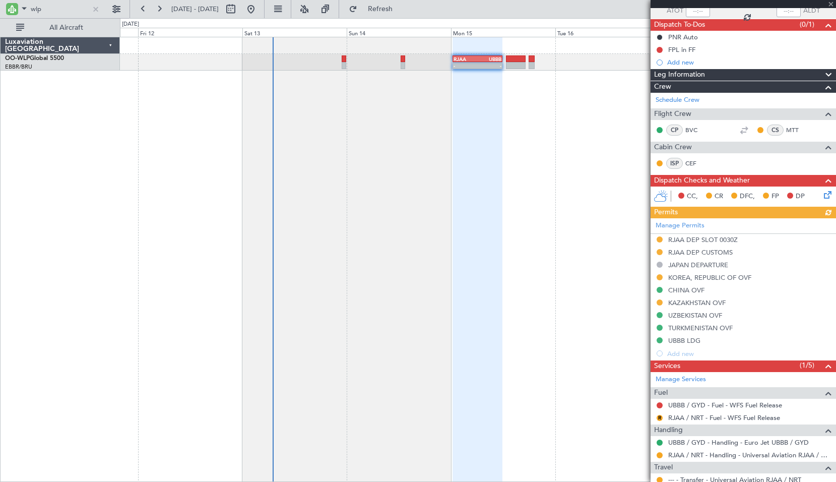
scroll to position [203, 0]
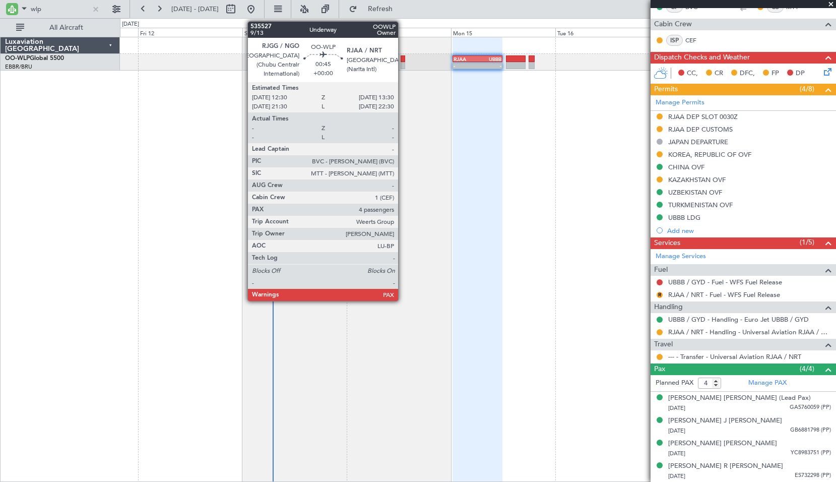
click at [402, 61] on div at bounding box center [402, 58] width 5 height 7
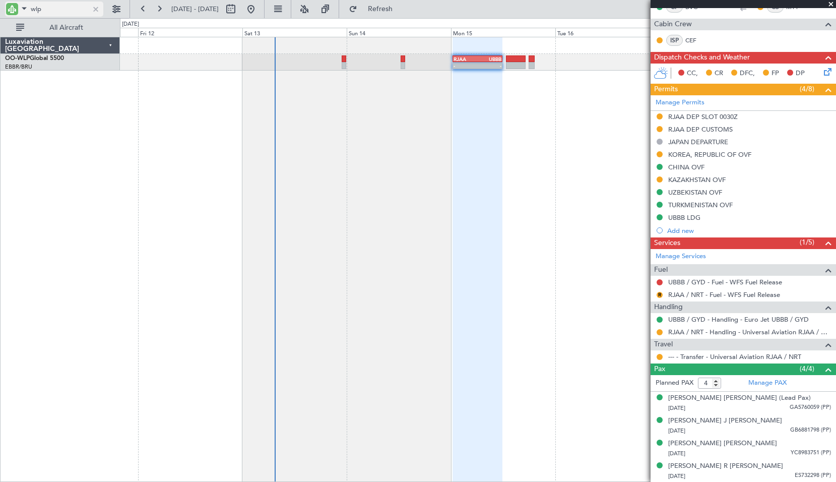
click at [95, 13] on div at bounding box center [95, 9] width 11 height 11
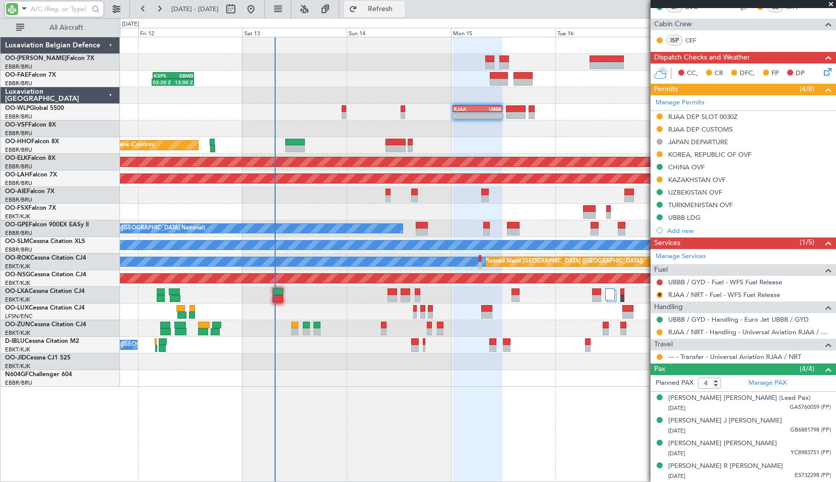
click at [401, 7] on span "Refresh" at bounding box center [380, 9] width 42 height 7
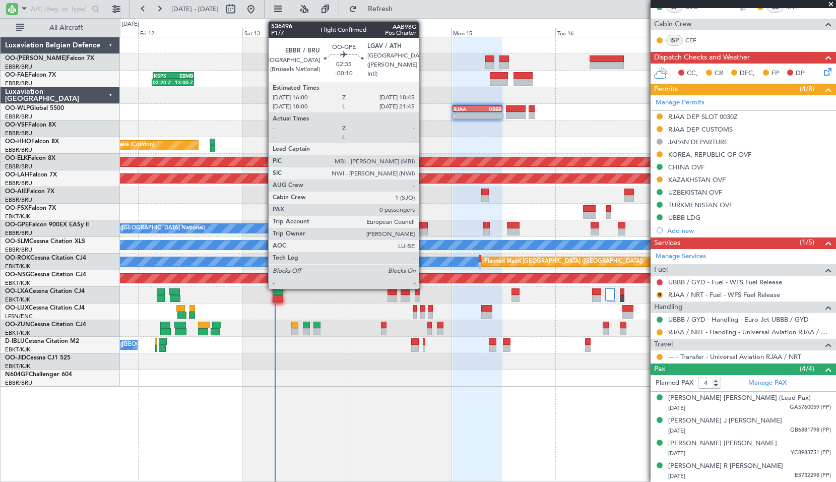
click at [423, 225] on div at bounding box center [422, 225] width 12 height 7
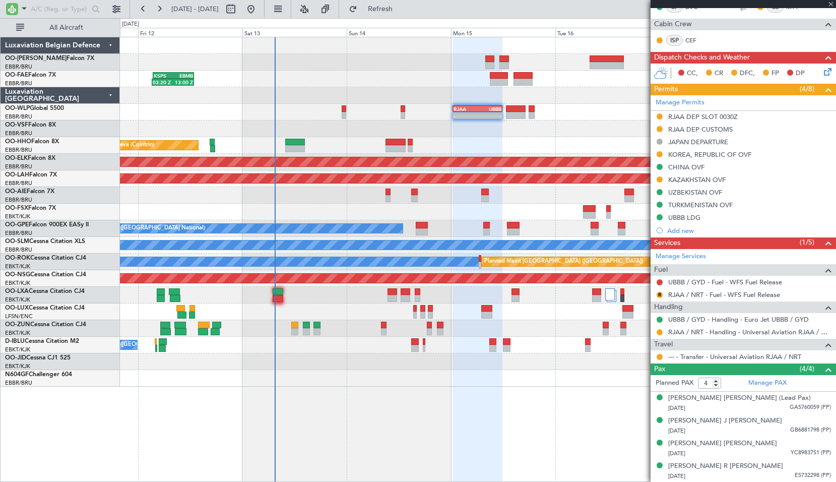
click at [438, 198] on div "Planned Maint [GEOGRAPHIC_DATA] ([GEOGRAPHIC_DATA])" at bounding box center [477, 195] width 715 height 17
type input "-00:10"
type input "0"
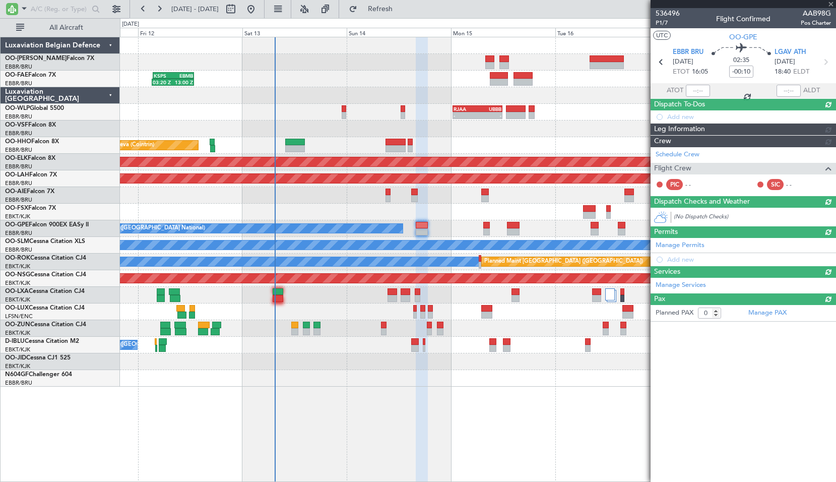
scroll to position [0, 0]
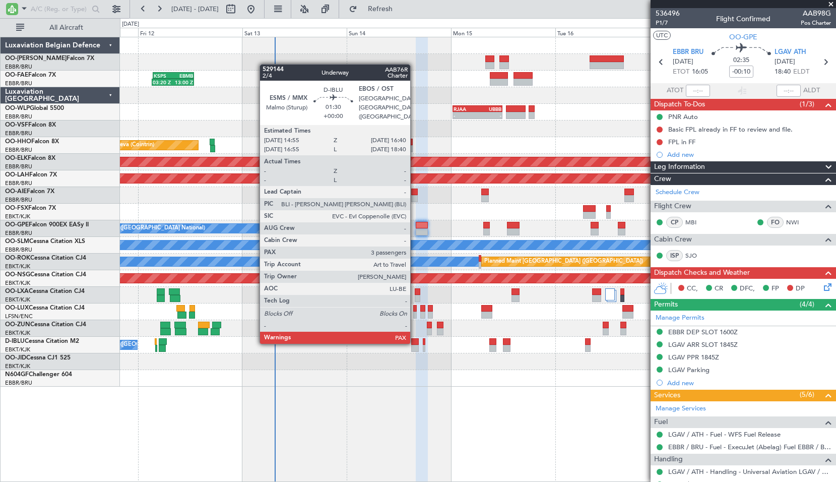
click at [415, 342] on div at bounding box center [415, 341] width 8 height 7
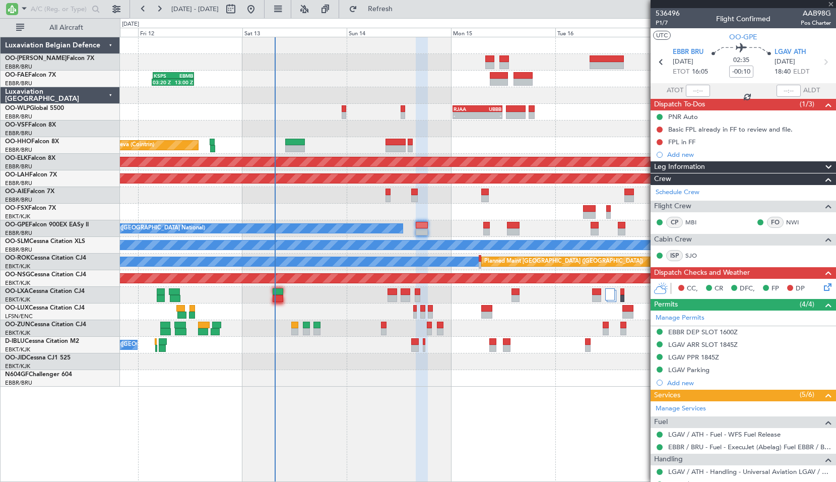
type input "3"
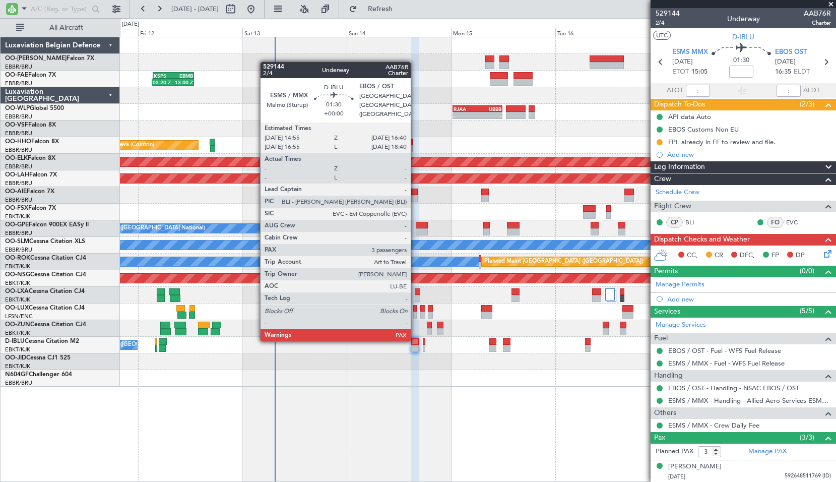
click at [415, 339] on div at bounding box center [415, 341] width 8 height 7
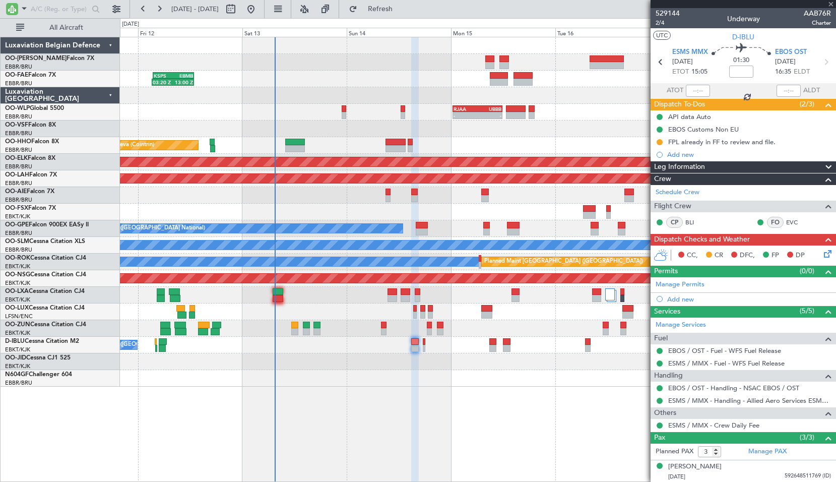
click at [453, 356] on div at bounding box center [477, 361] width 715 height 17
click at [735, 73] on input at bounding box center [741, 71] width 24 height 12
type input "5"
type input "+00:05"
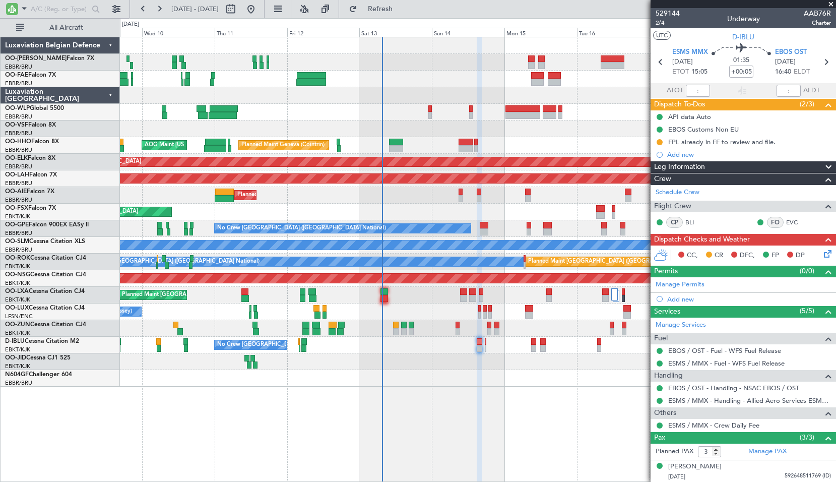
click at [822, 254] on icon at bounding box center [826, 252] width 8 height 8
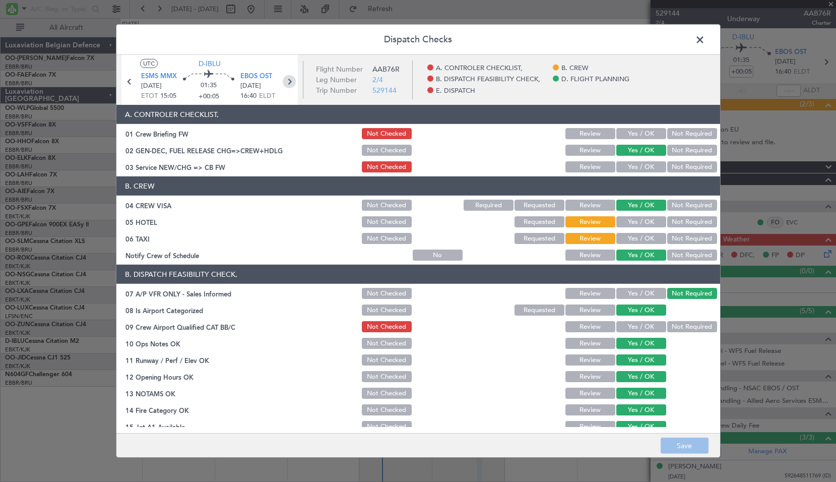
click at [290, 82] on icon at bounding box center [289, 81] width 13 height 13
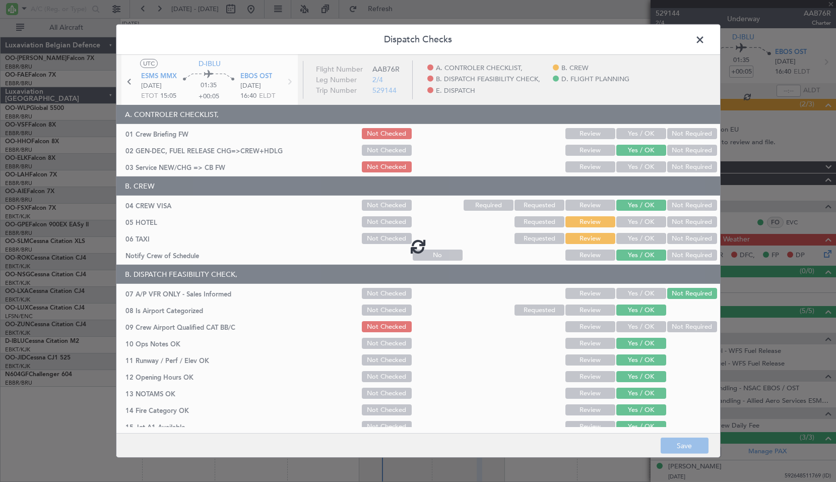
type input "0"
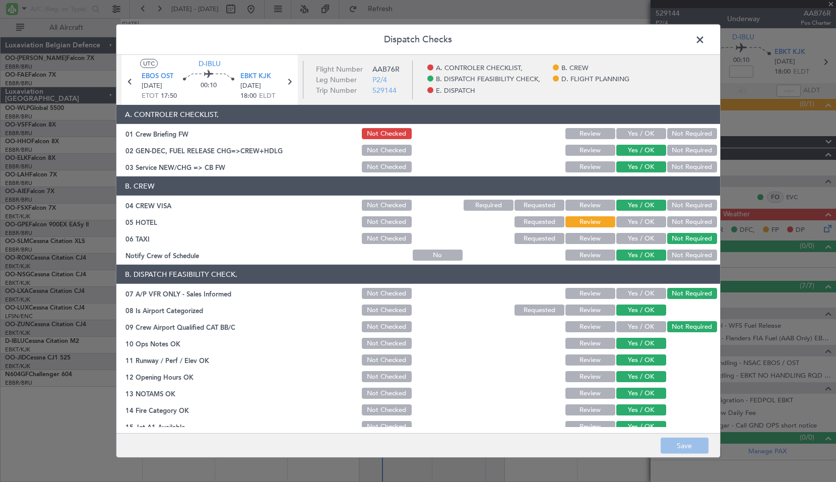
click at [705, 44] on span at bounding box center [705, 42] width 0 height 20
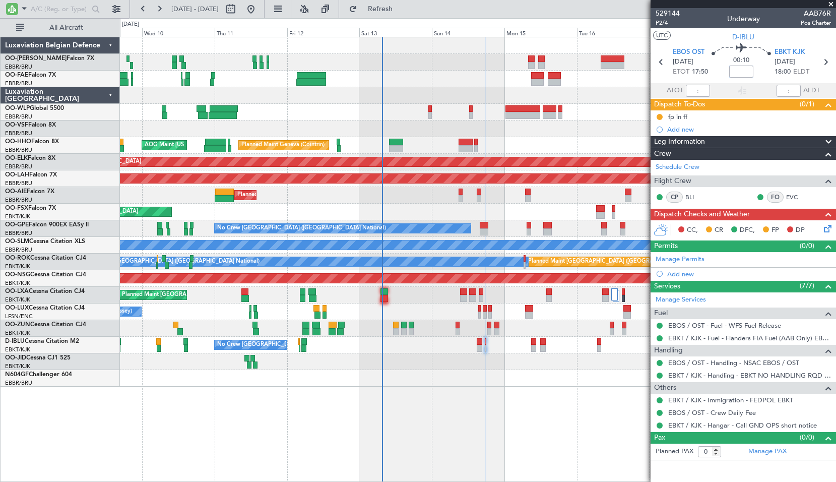
click at [742, 72] on input at bounding box center [741, 71] width 24 height 12
type input "+00:05"
click at [658, 116] on button at bounding box center [659, 117] width 6 height 6
click at [658, 158] on span "Completed" at bounding box center [663, 161] width 33 height 10
click at [657, 61] on icon at bounding box center [660, 61] width 13 height 13
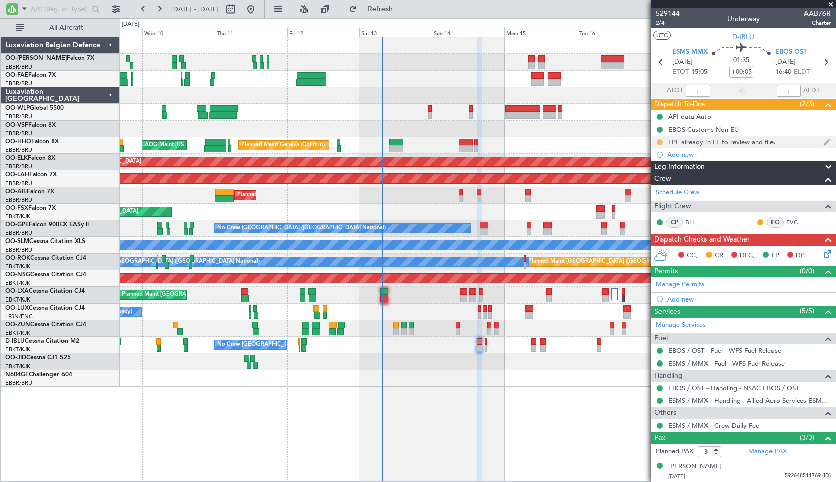
click at [660, 142] on button at bounding box center [659, 142] width 6 height 6
click at [661, 182] on span "Completed" at bounding box center [663, 186] width 33 height 10
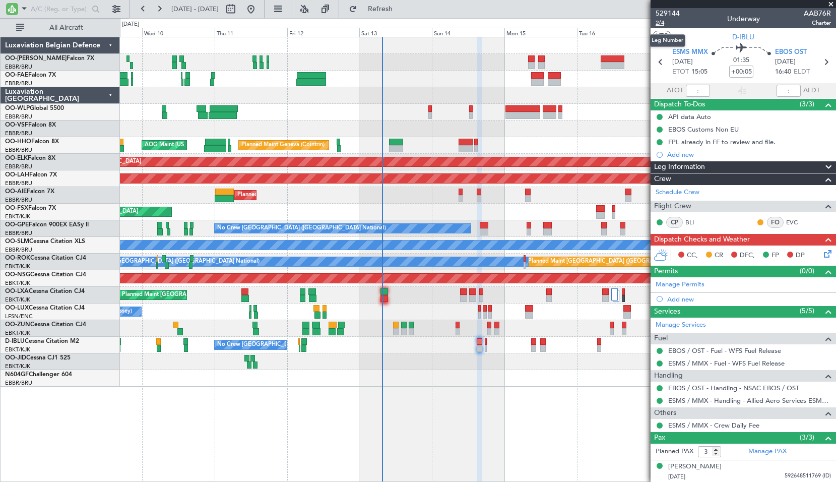
click at [664, 22] on span "2/4" at bounding box center [667, 23] width 24 height 9
click at [822, 250] on icon at bounding box center [826, 252] width 8 height 8
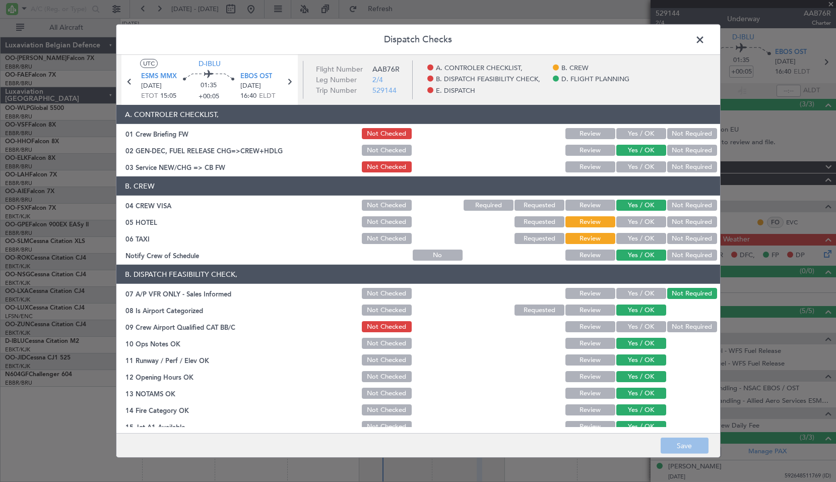
click at [634, 127] on div "Yes / OK" at bounding box center [640, 133] width 51 height 14
click at [634, 132] on button "Yes / OK" at bounding box center [641, 133] width 50 height 11
click at [639, 169] on button "Yes / OK" at bounding box center [641, 166] width 50 height 11
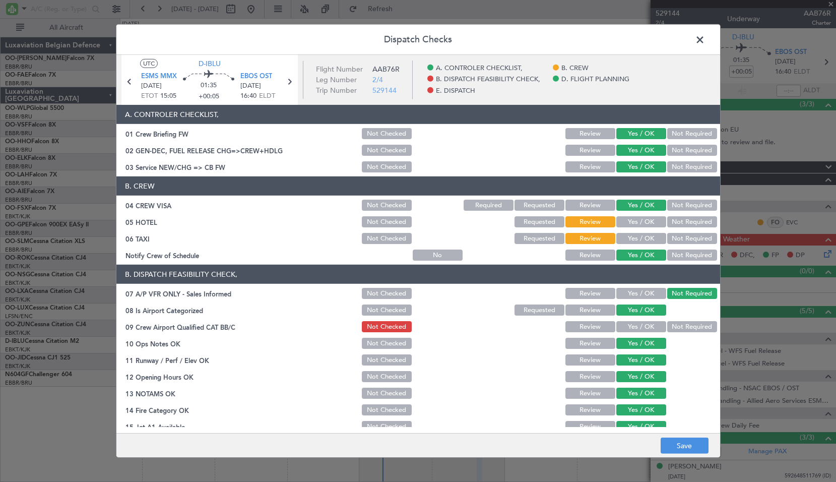
click at [675, 223] on button "Not Required" at bounding box center [692, 221] width 50 height 11
click at [681, 242] on button "Not Required" at bounding box center [692, 238] width 50 height 11
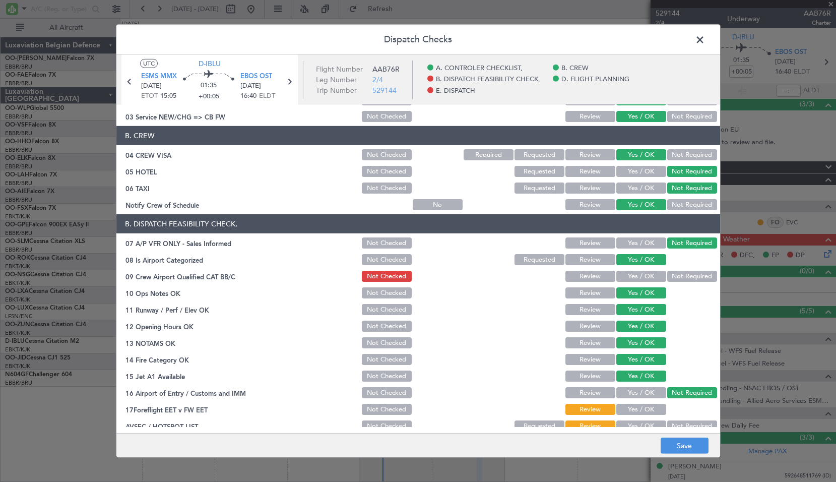
click at [651, 274] on button "Yes / OK" at bounding box center [641, 276] width 50 height 11
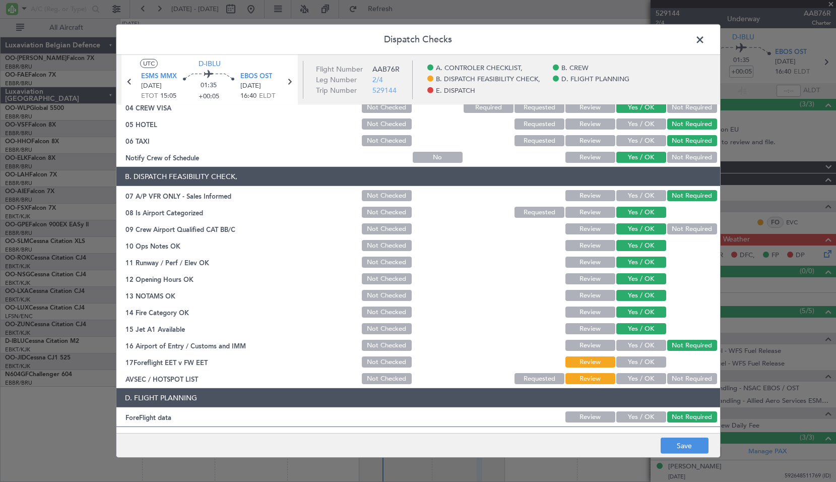
scroll to position [151, 0]
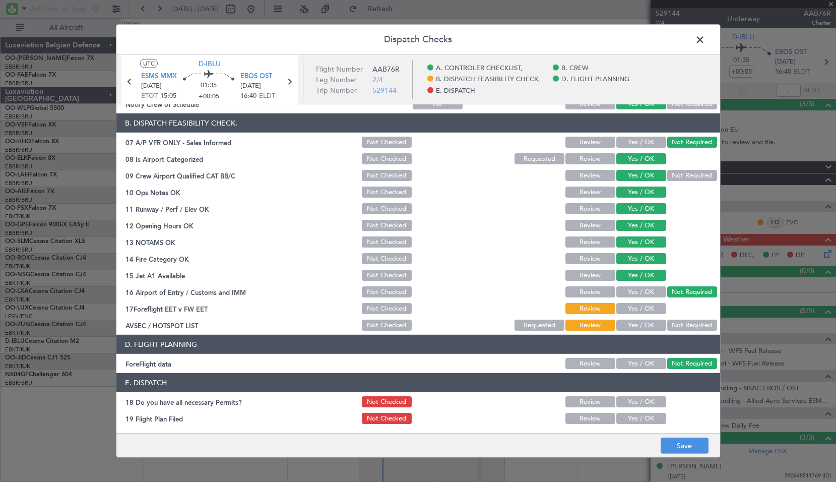
click at [627, 309] on button "Yes / OK" at bounding box center [641, 308] width 50 height 11
click at [699, 320] on button "Not Required" at bounding box center [692, 324] width 50 height 11
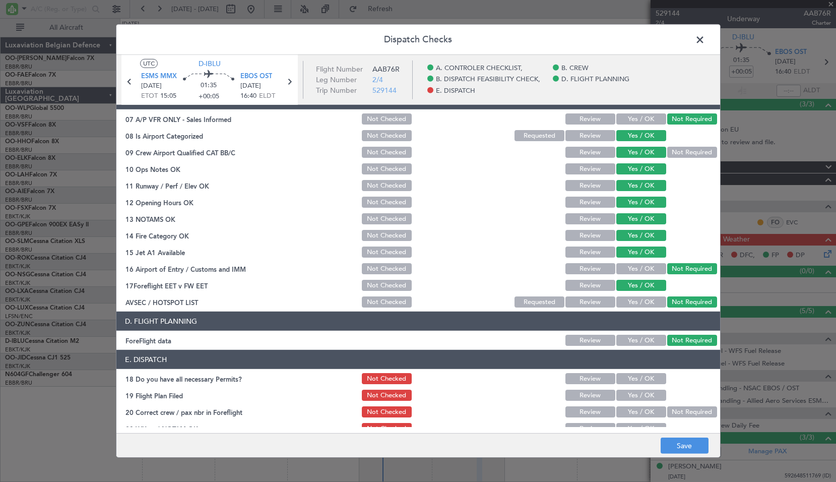
scroll to position [185, 0]
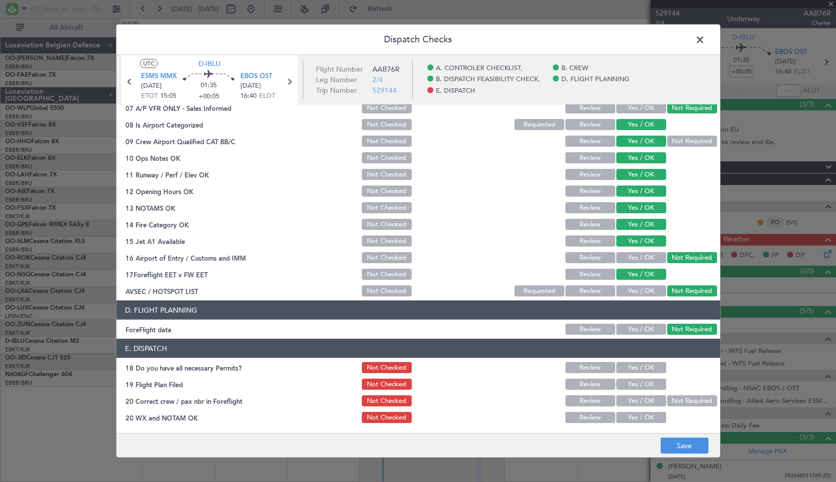
click at [636, 360] on div "Yes / OK" at bounding box center [640, 367] width 51 height 14
click at [629, 372] on button "Yes / OK" at bounding box center [641, 367] width 50 height 11
click at [628, 381] on button "Yes / OK" at bounding box center [641, 383] width 50 height 11
click at [644, 401] on button "Yes / OK" at bounding box center [641, 400] width 50 height 11
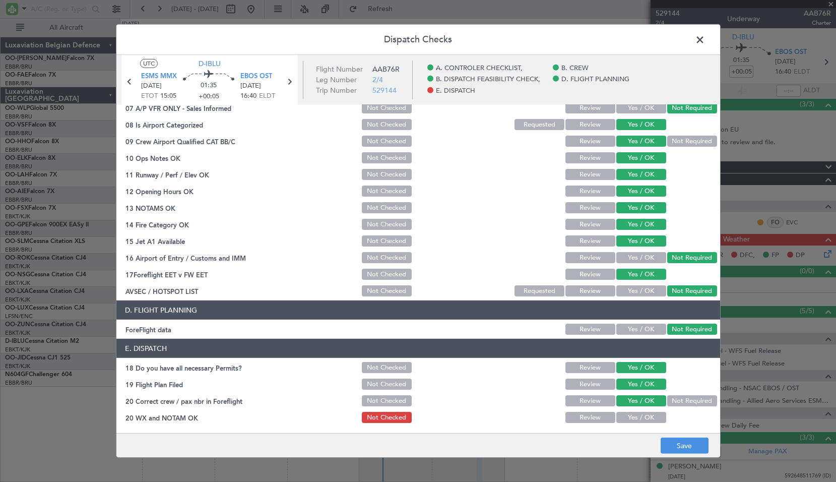
click at [641, 414] on button "Yes / OK" at bounding box center [641, 417] width 50 height 11
click at [692, 444] on button "Save" at bounding box center [684, 445] width 48 height 16
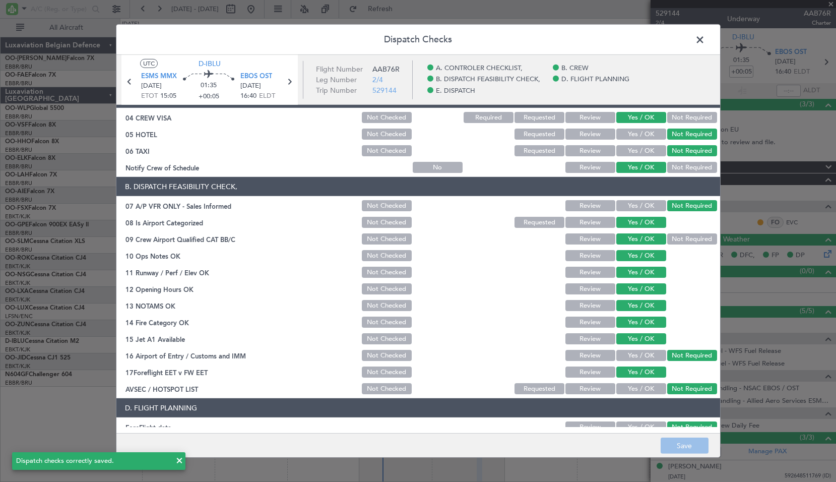
scroll to position [85, 0]
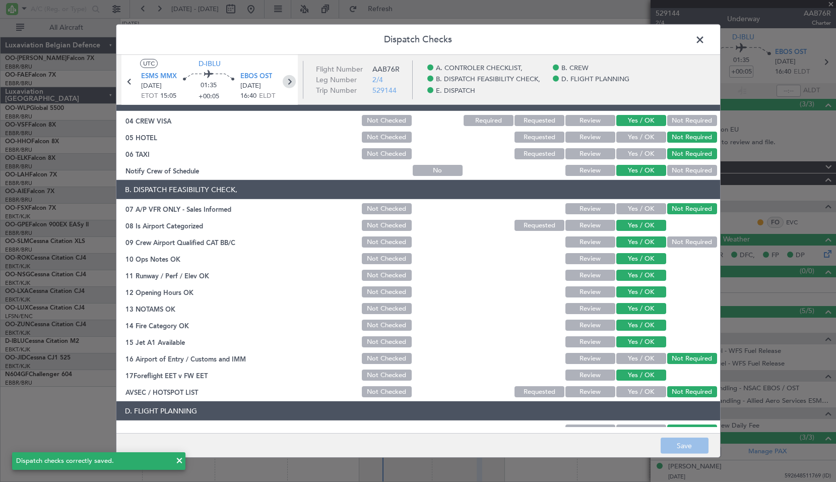
click at [292, 80] on icon at bounding box center [289, 81] width 13 height 13
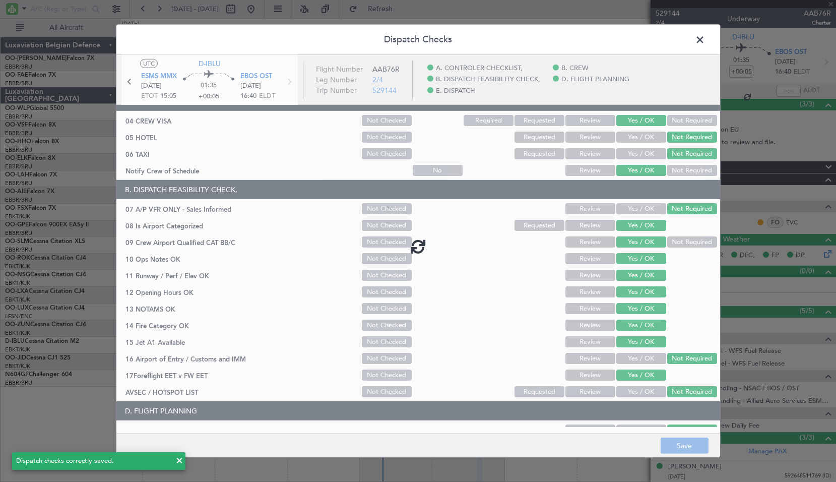
type input "0"
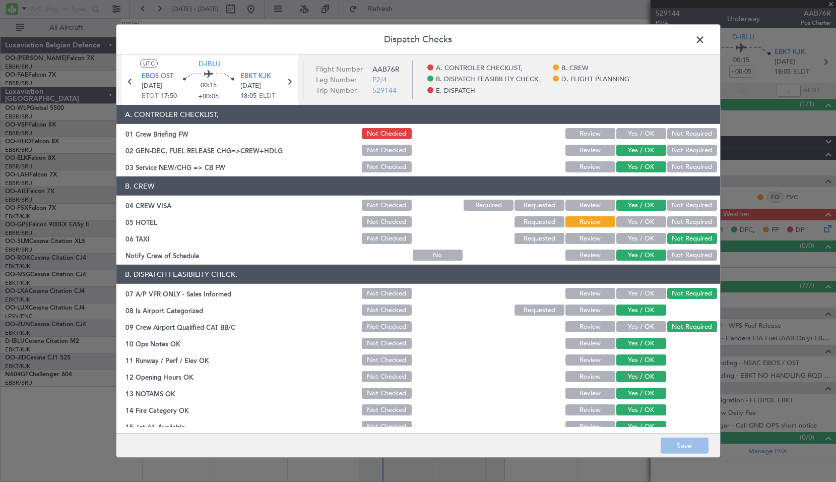
click at [632, 130] on button "Yes / OK" at bounding box center [641, 133] width 50 height 11
click at [671, 225] on button "Not Required" at bounding box center [692, 221] width 50 height 11
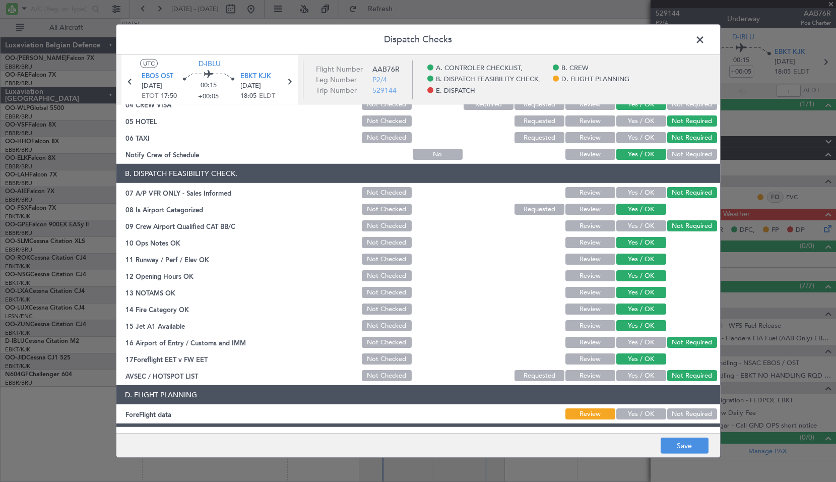
scroll to position [151, 0]
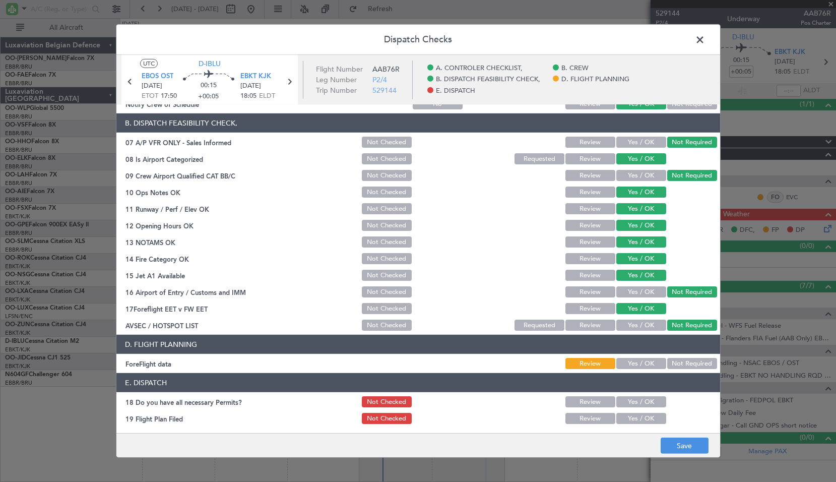
click at [682, 368] on button "Not Required" at bounding box center [692, 363] width 50 height 11
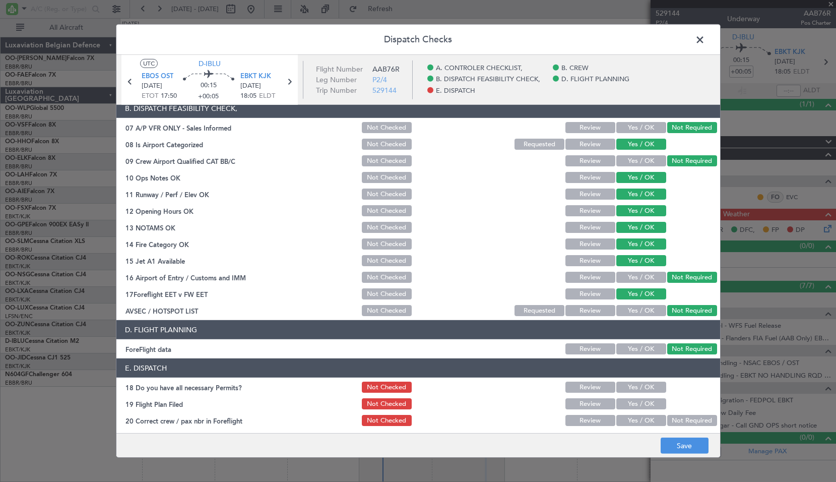
scroll to position [185, 0]
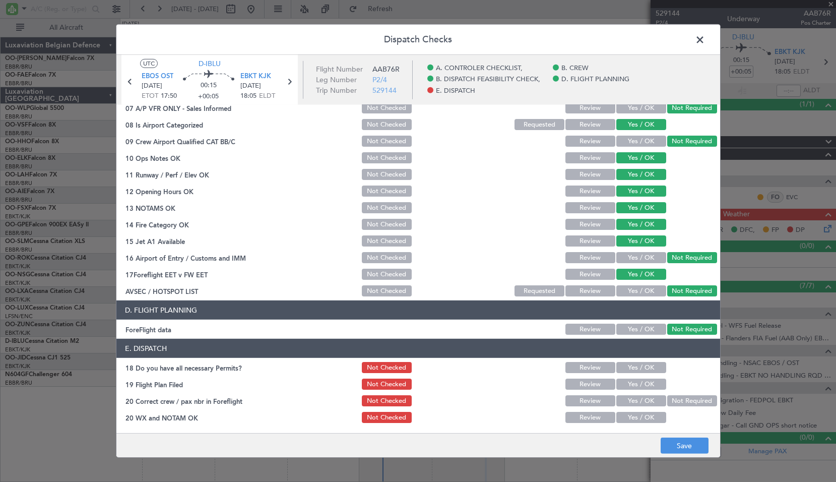
click at [647, 327] on button "Yes / OK" at bounding box center [641, 328] width 50 height 11
click at [676, 336] on div "Not Required" at bounding box center [690, 329] width 51 height 14
click at [673, 332] on button "Not Required" at bounding box center [692, 328] width 50 height 11
click at [649, 373] on div "Yes / OK" at bounding box center [640, 367] width 51 height 14
click at [645, 366] on button "Yes / OK" at bounding box center [641, 367] width 50 height 11
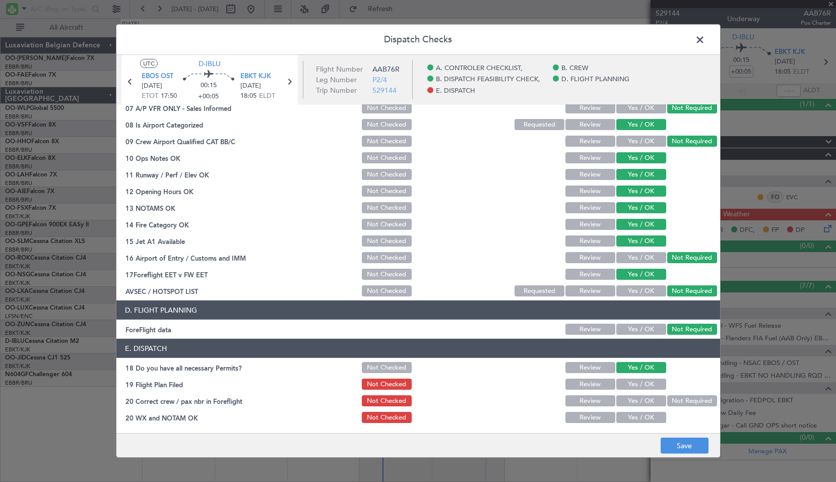
click at [645, 383] on button "Yes / OK" at bounding box center [641, 383] width 50 height 11
click at [639, 397] on button "Yes / OK" at bounding box center [641, 400] width 50 height 11
click at [639, 411] on div "Yes / OK" at bounding box center [640, 417] width 51 height 14
click at [640, 415] on button "Yes / OK" at bounding box center [641, 417] width 50 height 11
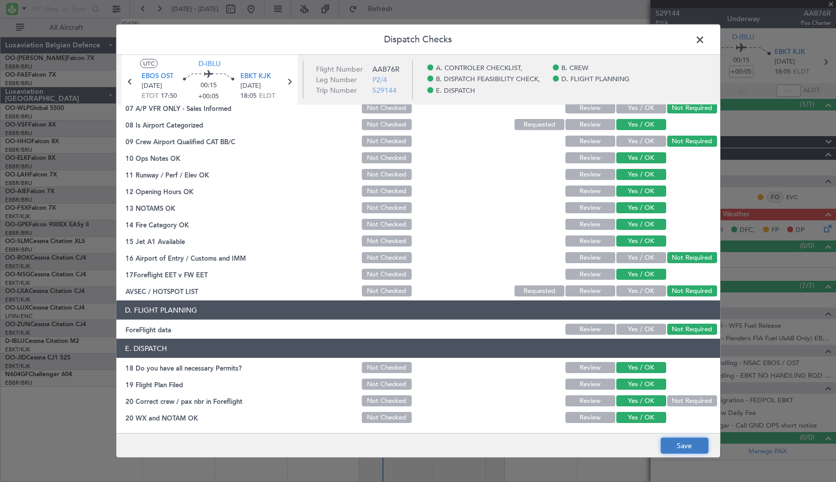
click at [675, 449] on button "Save" at bounding box center [684, 445] width 48 height 16
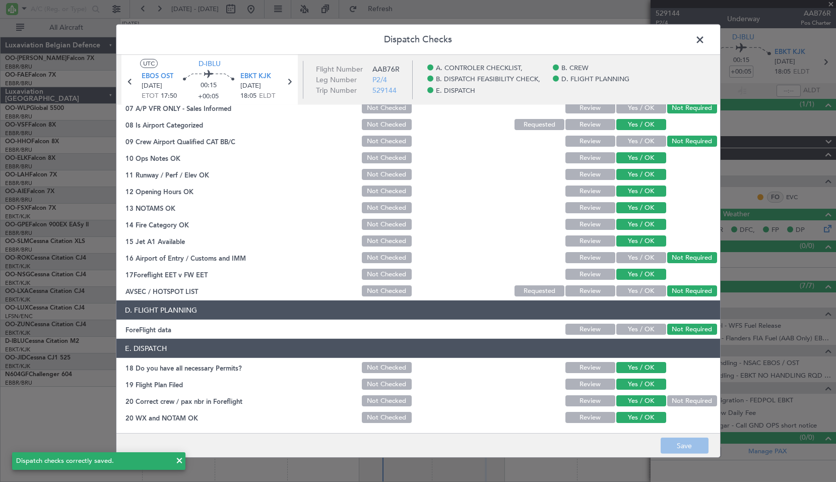
click at [705, 43] on span at bounding box center [705, 42] width 0 height 20
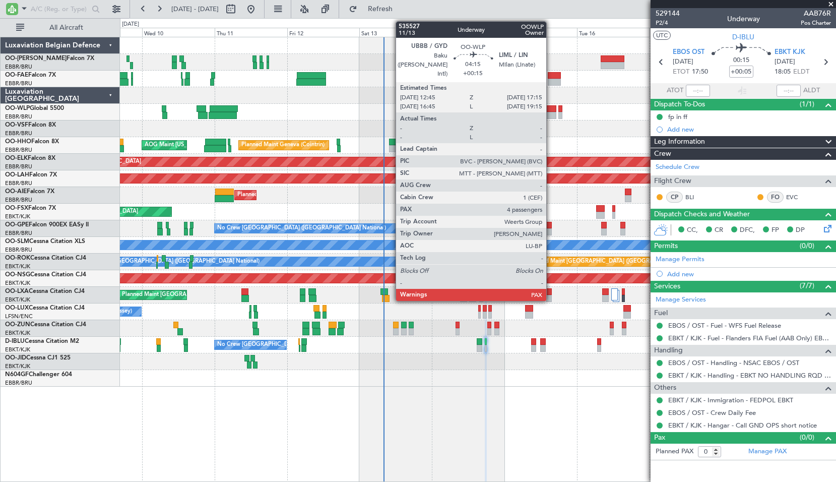
click at [551, 117] on div at bounding box center [550, 115] width 14 height 7
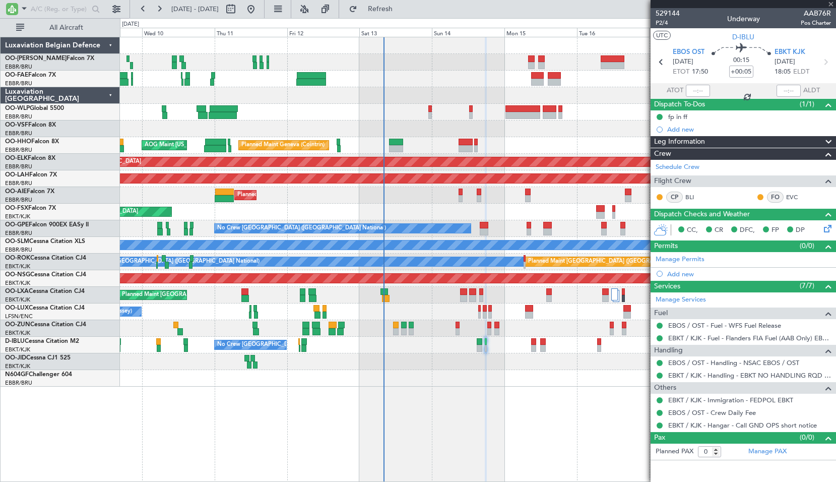
type input "+00:15"
type input "4"
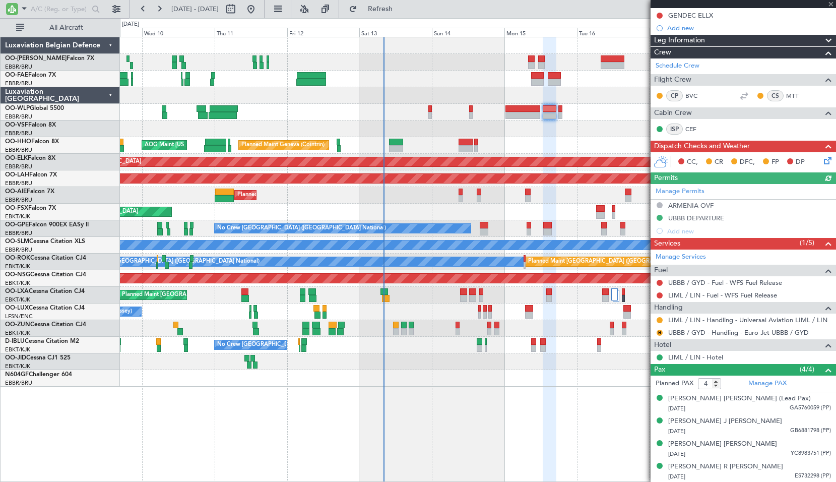
scroll to position [140, 0]
click at [661, 317] on button at bounding box center [659, 319] width 6 height 6
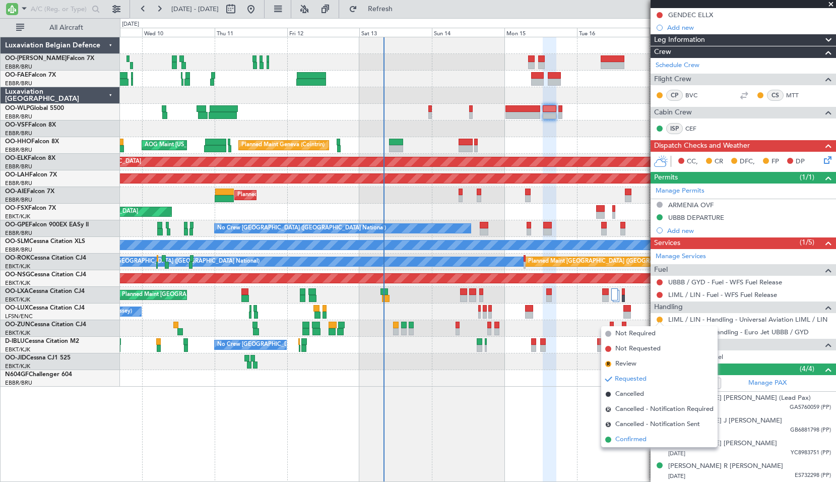
click at [636, 440] on span "Confirmed" at bounding box center [630, 439] width 31 height 10
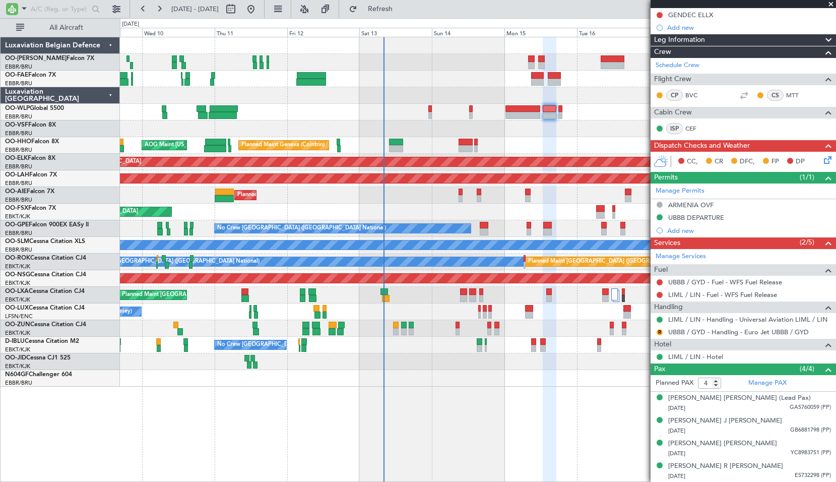
scroll to position [0, 0]
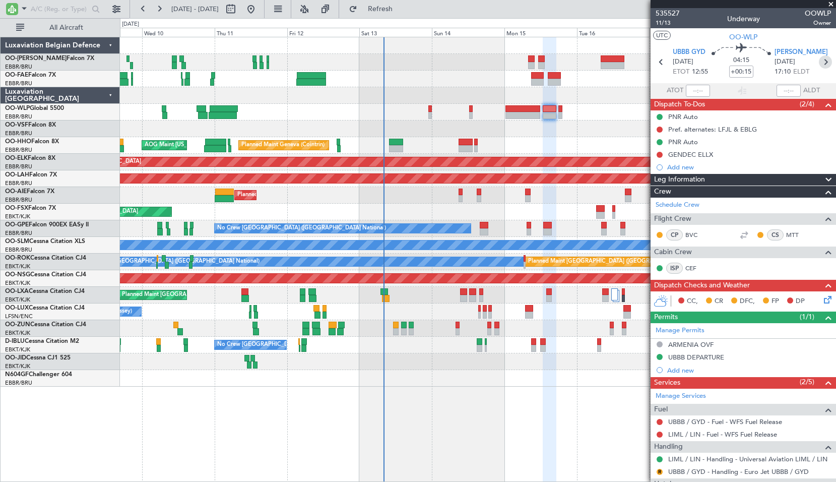
click at [819, 64] on icon at bounding box center [825, 61] width 13 height 13
type input "1"
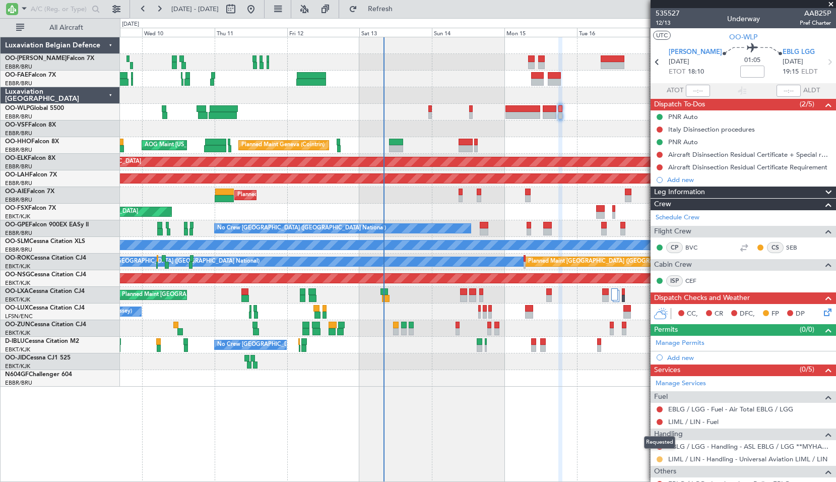
click at [662, 458] on button at bounding box center [659, 459] width 6 height 6
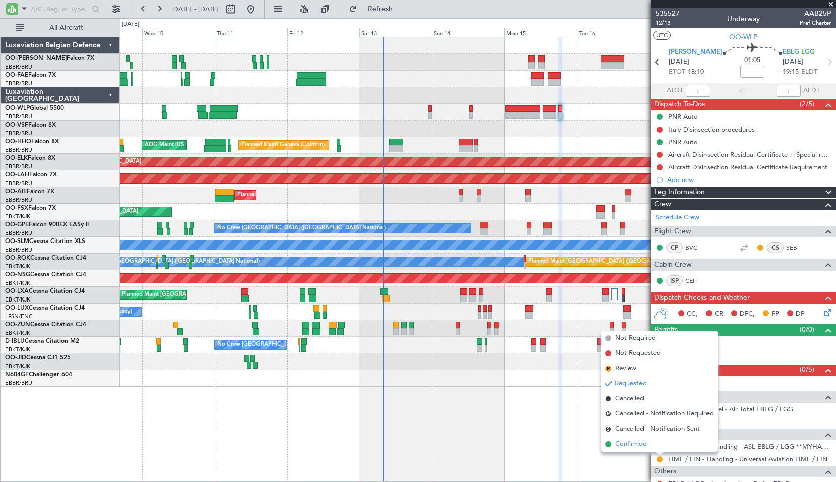
click at [646, 443] on span "Confirmed" at bounding box center [630, 444] width 31 height 10
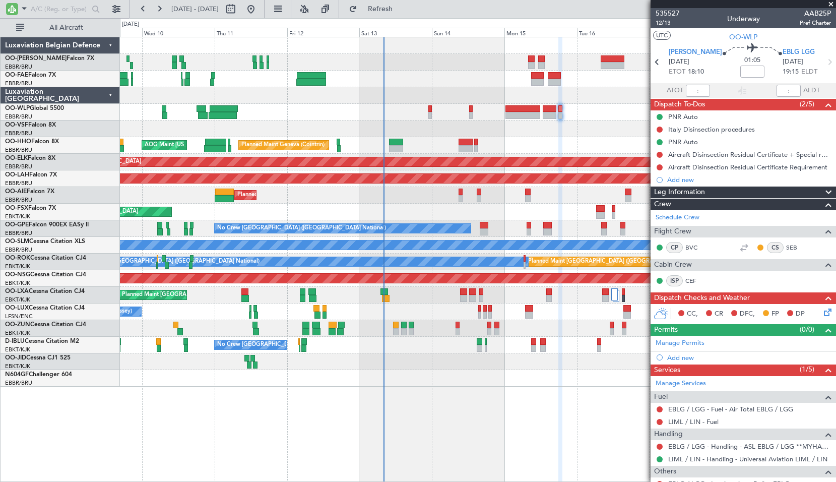
click at [190, 344] on div "No Crew [GEOGRAPHIC_DATA] ([GEOGRAPHIC_DATA] National)" at bounding box center [477, 344] width 715 height 17
click at [494, 328] on div at bounding box center [477, 328] width 715 height 17
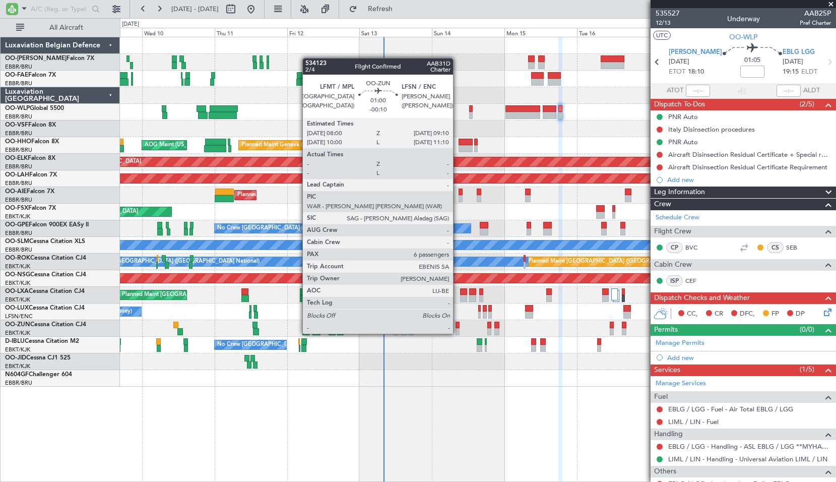
click at [457, 323] on div at bounding box center [457, 324] width 4 height 7
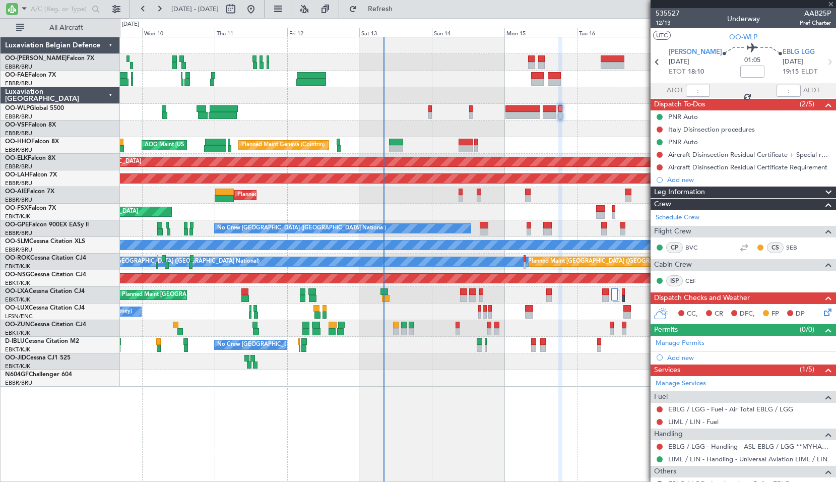
type input "-00:10"
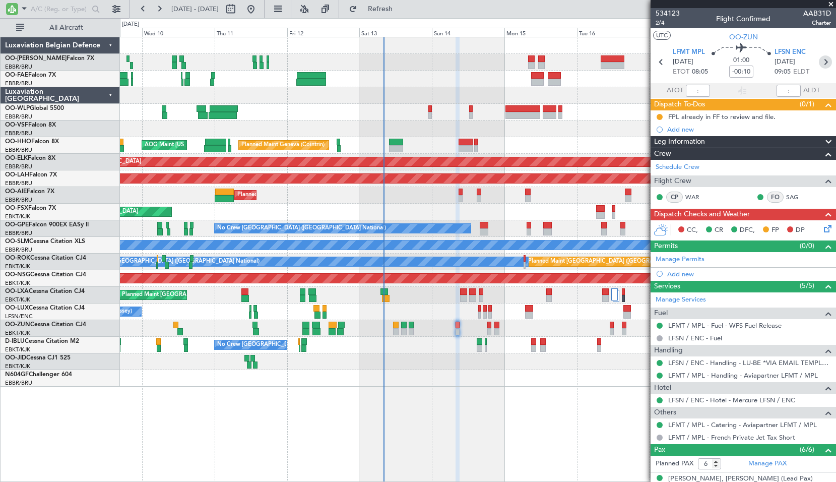
click at [821, 60] on icon at bounding box center [825, 61] width 13 height 13
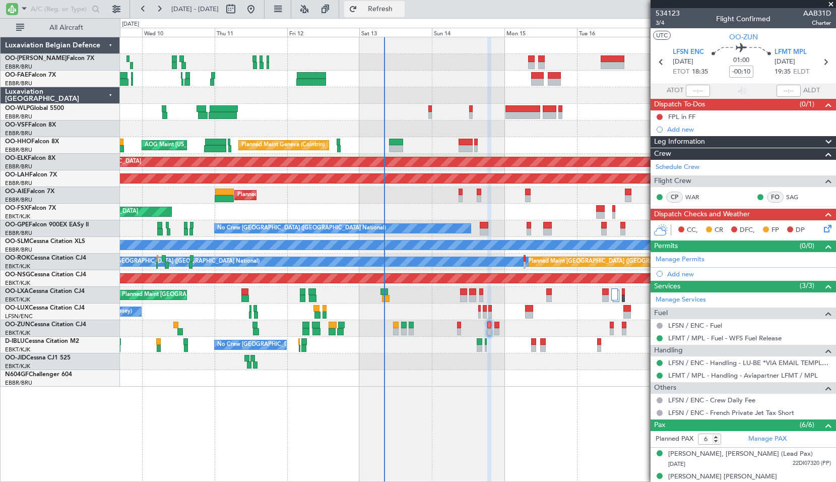
click at [401, 6] on span "Refresh" at bounding box center [380, 9] width 42 height 7
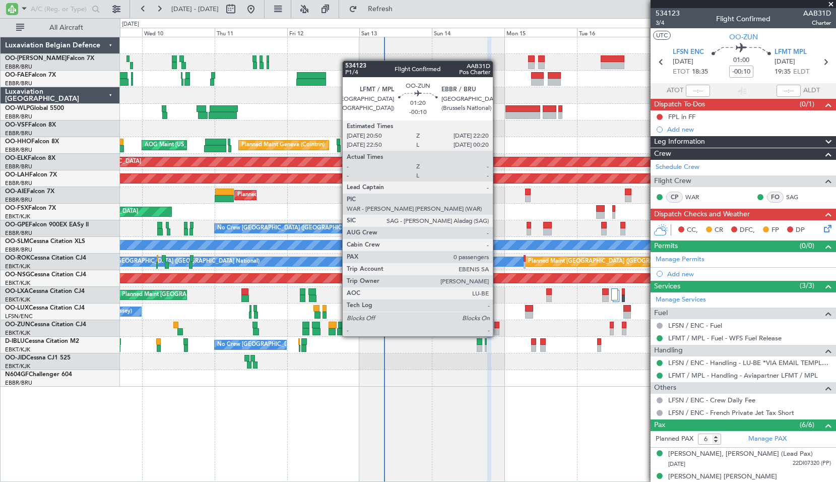
click at [497, 327] on div at bounding box center [496, 324] width 5 height 7
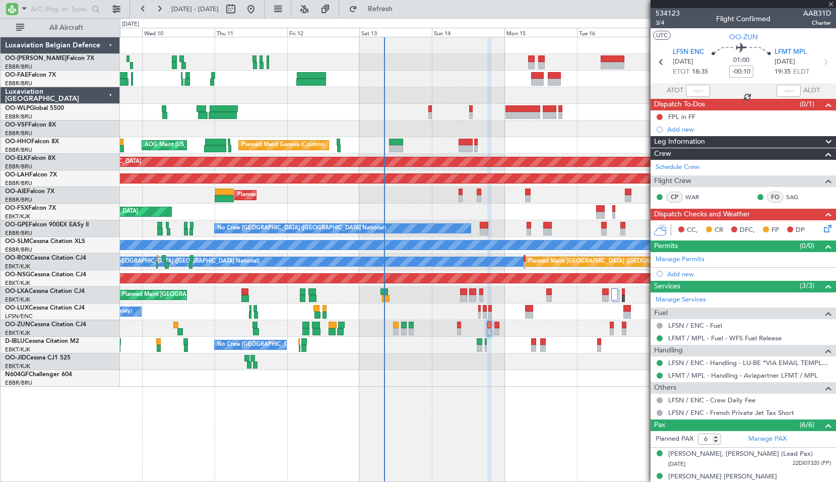
type input "0"
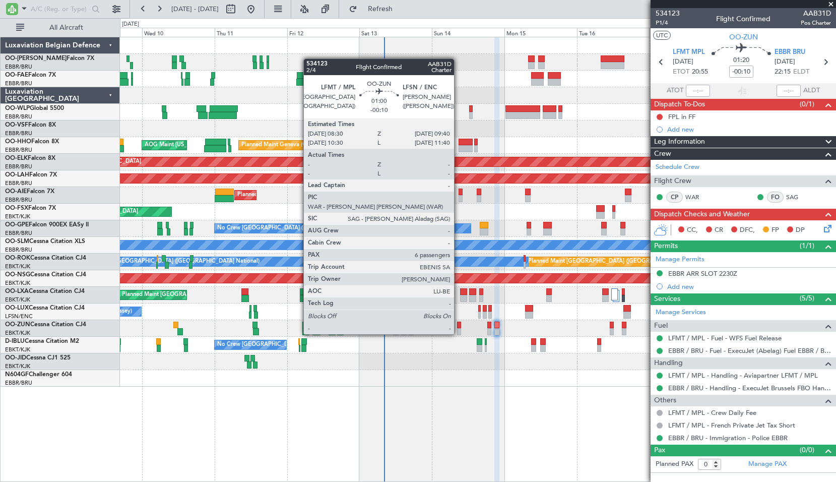
click at [458, 324] on div at bounding box center [459, 324] width 4 height 7
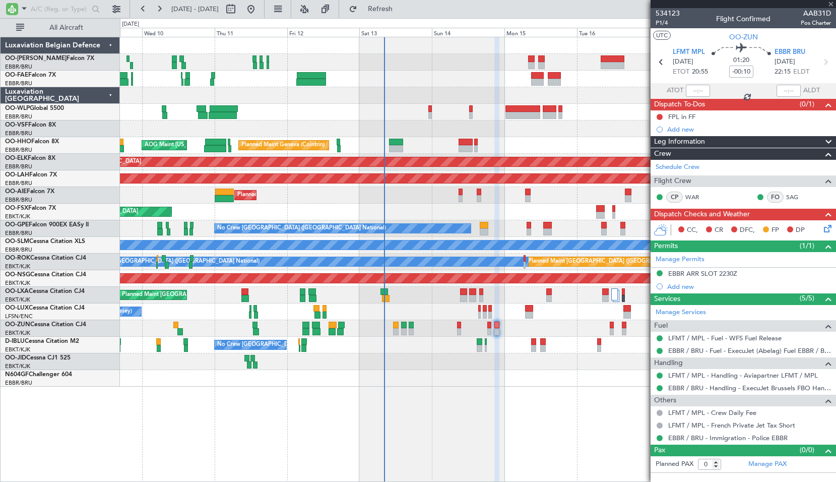
click at [453, 358] on div at bounding box center [477, 361] width 715 height 17
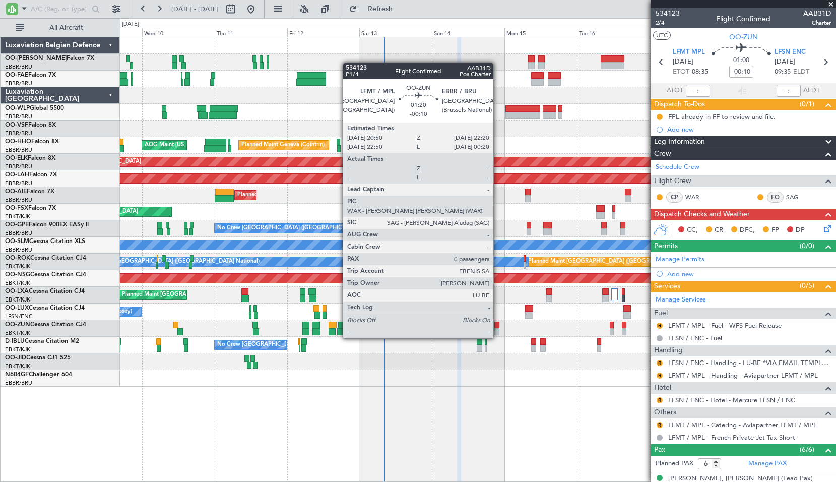
click at [498, 329] on div at bounding box center [496, 331] width 5 height 7
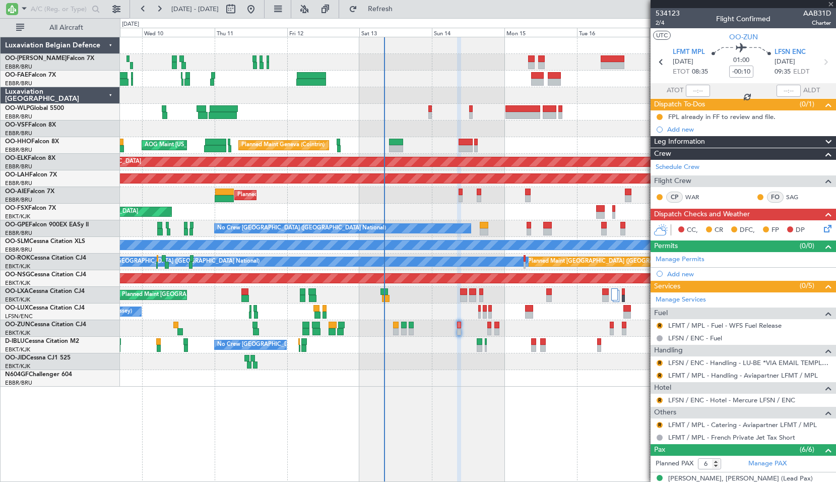
click at [508, 345] on div "No Crew [GEOGRAPHIC_DATA] ([GEOGRAPHIC_DATA] National)" at bounding box center [477, 344] width 715 height 17
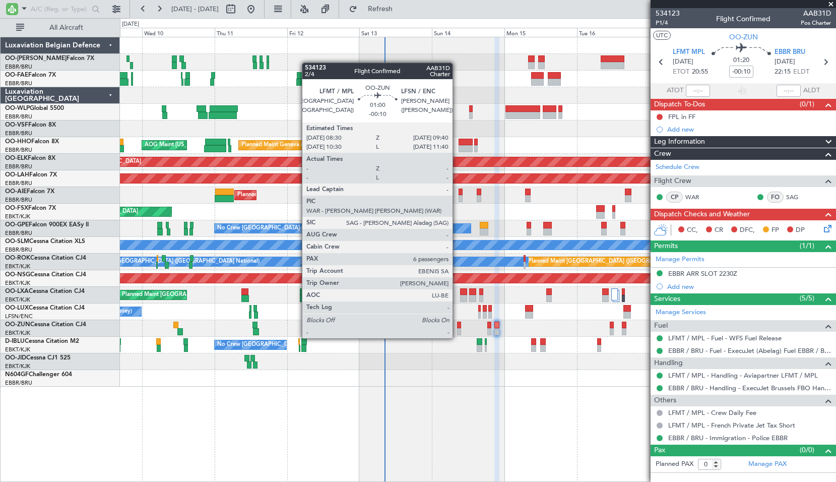
click at [457, 328] on div at bounding box center [459, 331] width 4 height 7
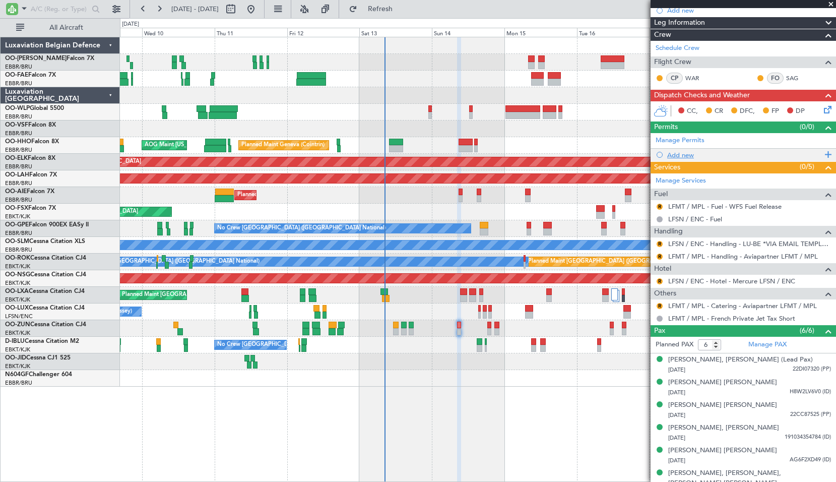
scroll to position [126, 0]
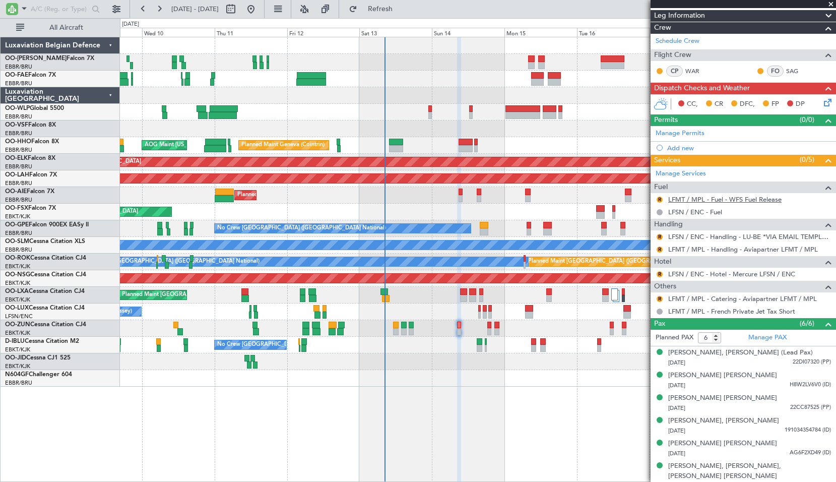
click at [731, 201] on link "LFMT / MPL - Fuel - WFS Fuel Release" at bounding box center [724, 199] width 113 height 9
click at [660, 198] on button "R" at bounding box center [659, 199] width 6 height 6
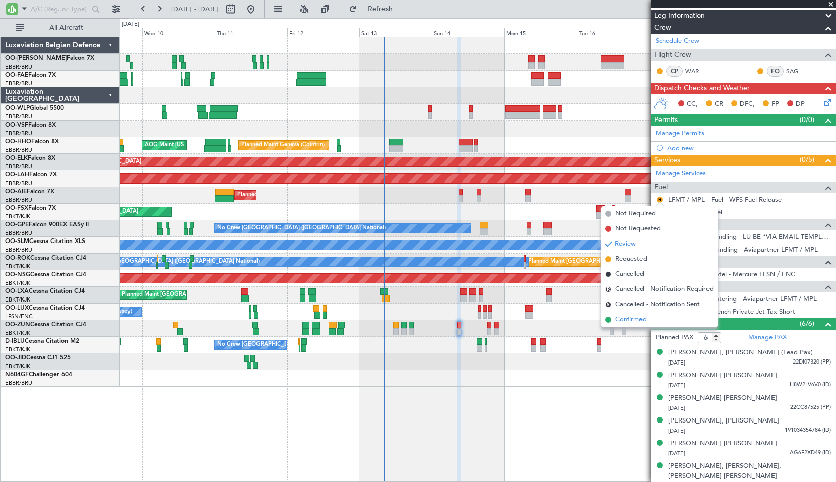
click at [638, 317] on span "Confirmed" at bounding box center [630, 319] width 31 height 10
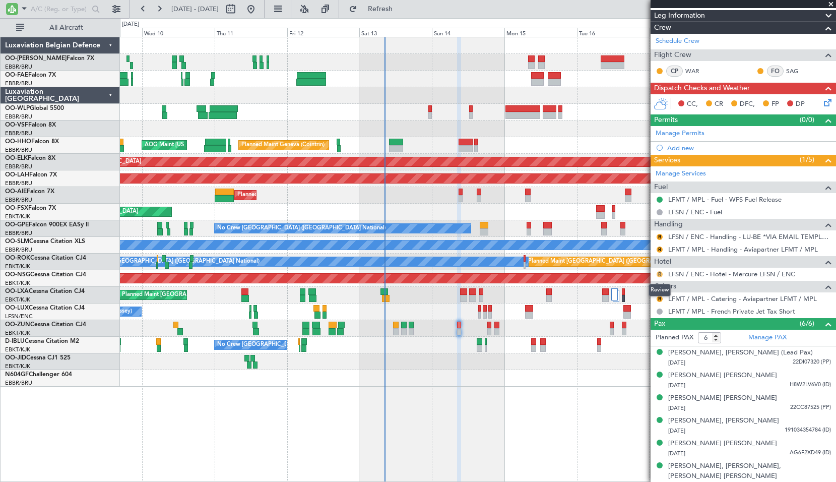
click at [658, 272] on button "R" at bounding box center [659, 274] width 6 height 6
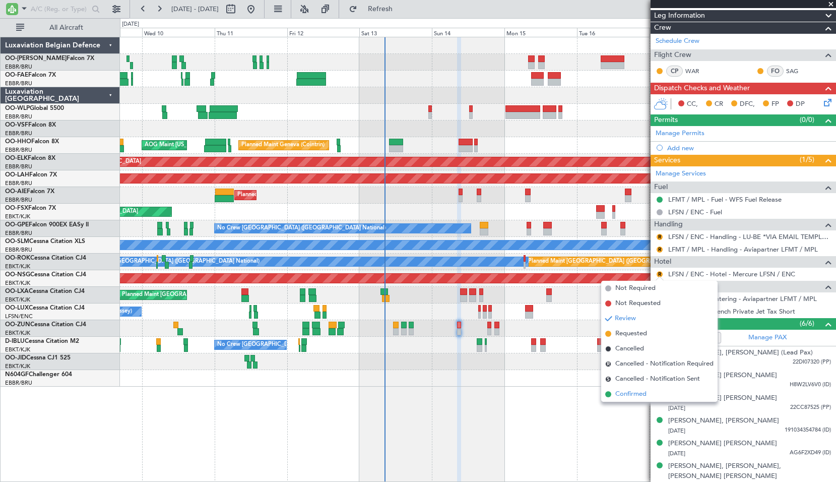
click at [629, 393] on span "Confirmed" at bounding box center [630, 394] width 31 height 10
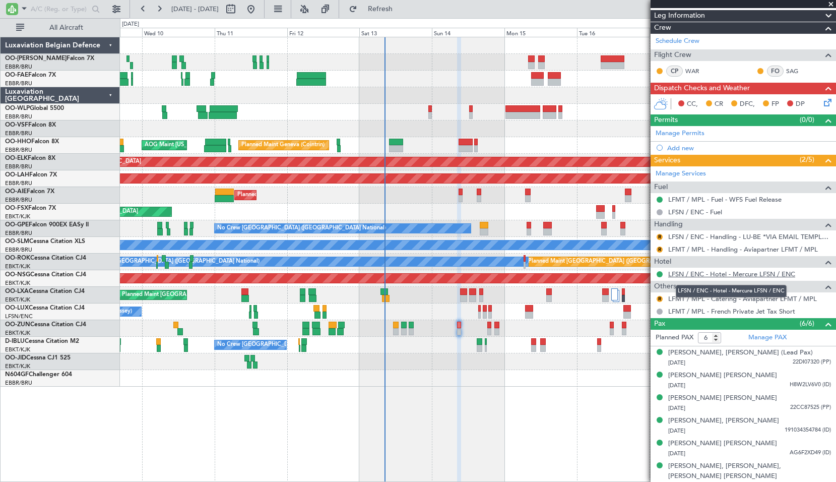
click at [724, 270] on link "LFSN / ENC - Hotel - Mercure LFSN / ENC" at bounding box center [731, 273] width 127 height 9
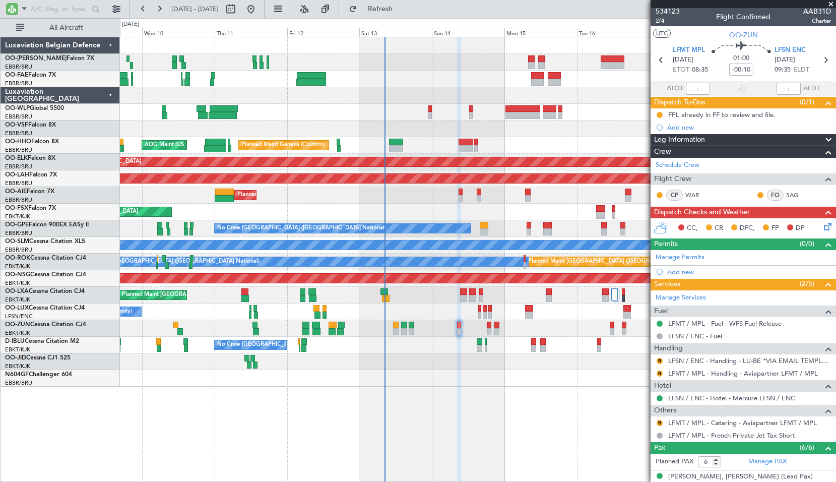
scroll to position [0, 0]
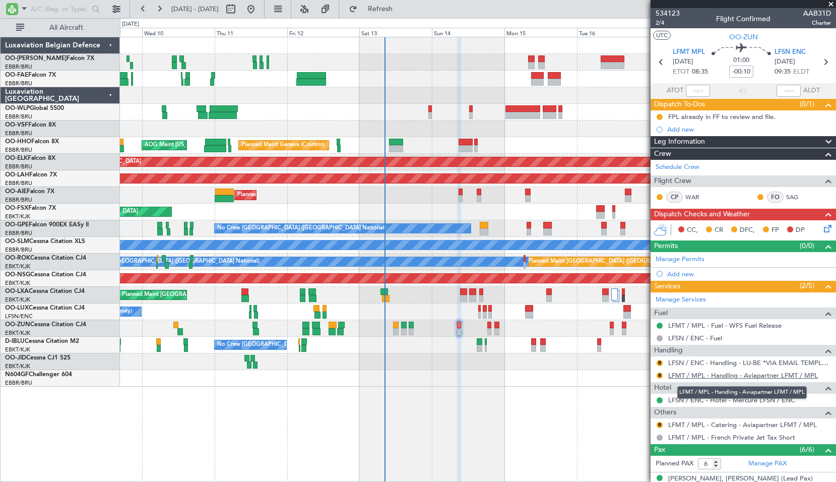
click at [759, 377] on link "LFMT / MPL - Handling - Aviapartner LFMT / MPL" at bounding box center [743, 375] width 150 height 9
click at [657, 363] on button "R" at bounding box center [659, 363] width 6 height 6
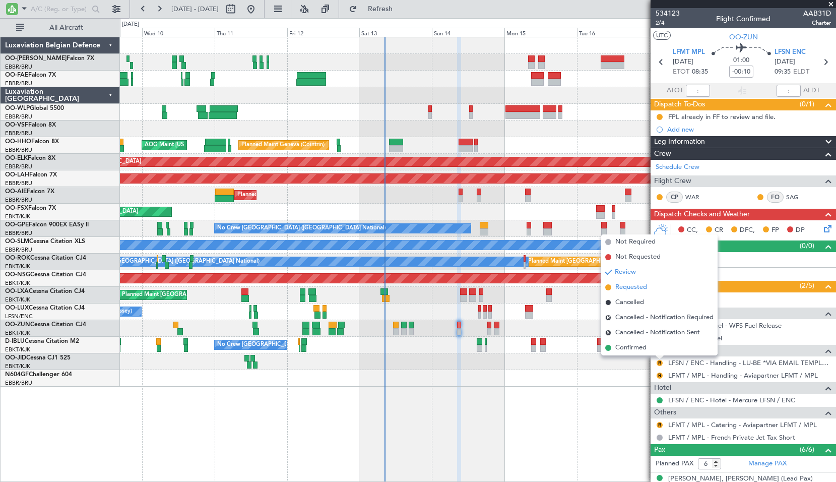
click at [632, 285] on span "Requested" at bounding box center [631, 287] width 32 height 10
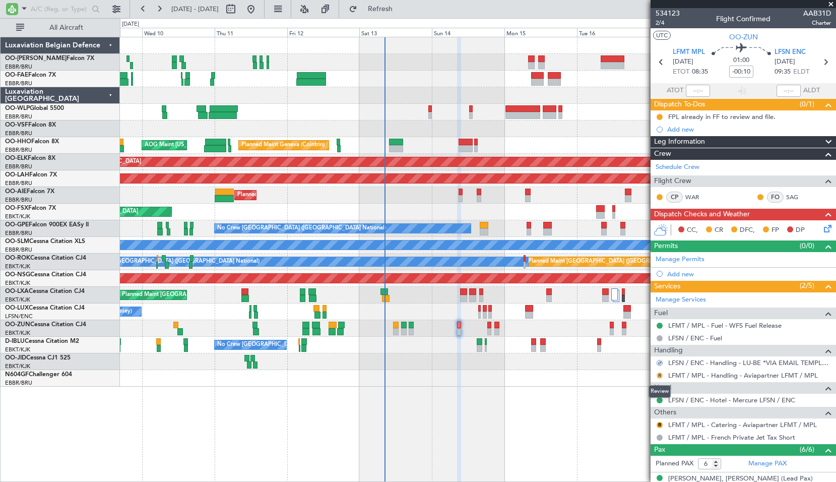
click at [657, 374] on button "R" at bounding box center [659, 375] width 6 height 6
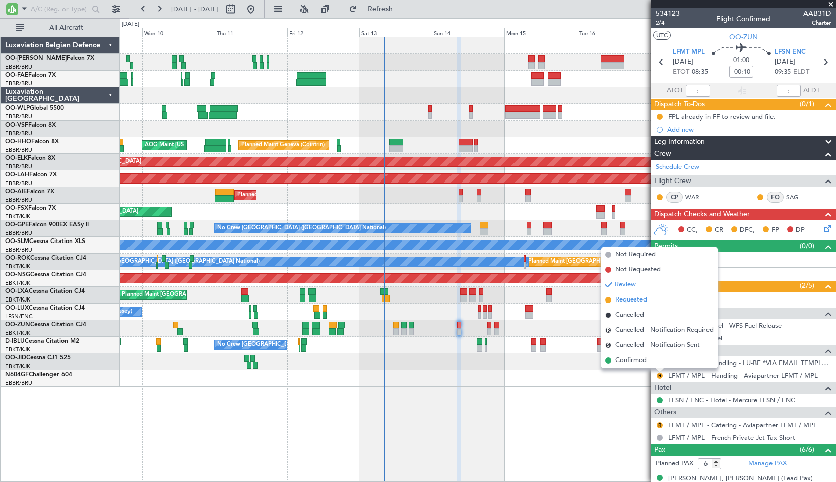
click at [627, 299] on span "Requested" at bounding box center [631, 300] width 32 height 10
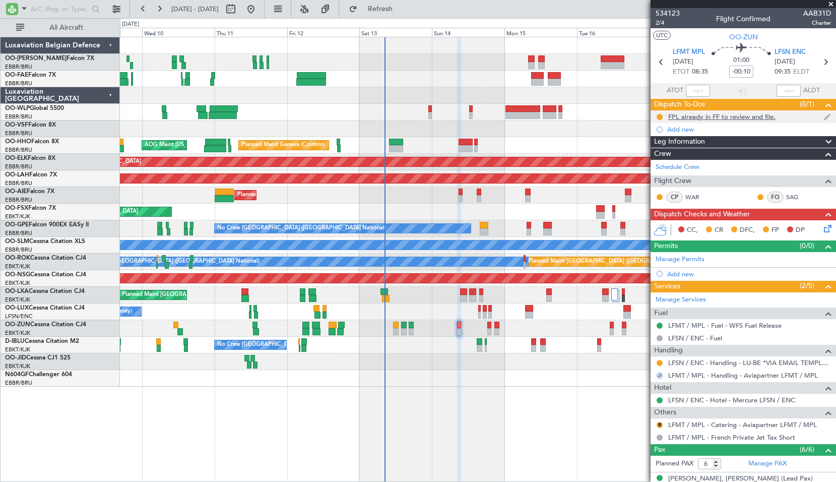
click at [660, 113] on div at bounding box center [659, 117] width 8 height 8
click at [658, 117] on button at bounding box center [659, 117] width 6 height 6
click at [654, 157] on span "Completed" at bounding box center [663, 161] width 33 height 10
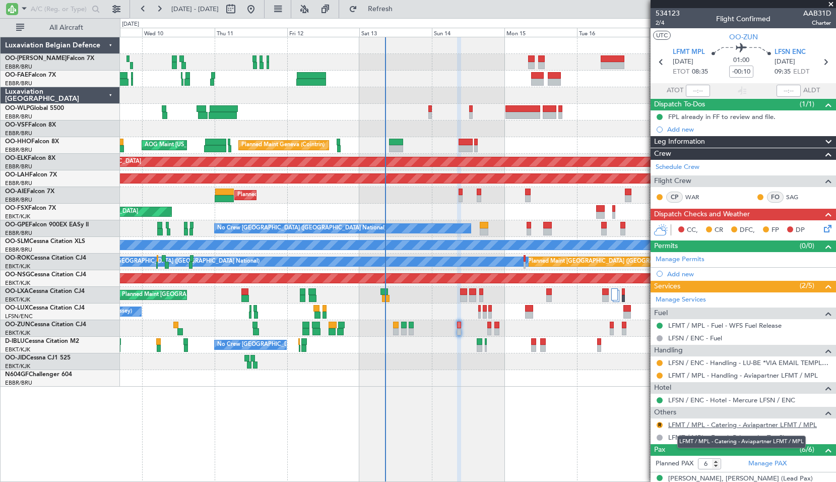
click at [726, 423] on link "LFMT / MPL - Catering - Aviapartner LFMT / MPL" at bounding box center [742, 424] width 149 height 9
click at [768, 422] on link "LFMT / MPL - Catering - Aviapartner LFMT / MPL" at bounding box center [742, 424] width 149 height 9
click at [662, 424] on button "R" at bounding box center [659, 425] width 6 height 6
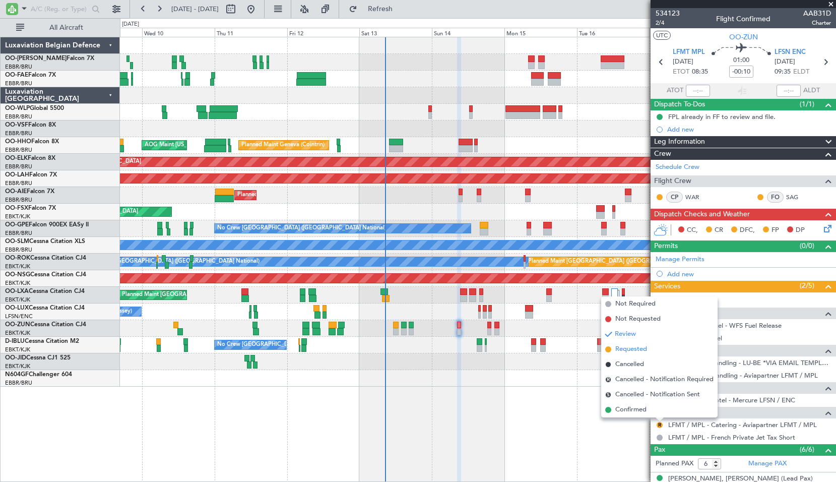
click at [626, 349] on span "Requested" at bounding box center [631, 349] width 32 height 10
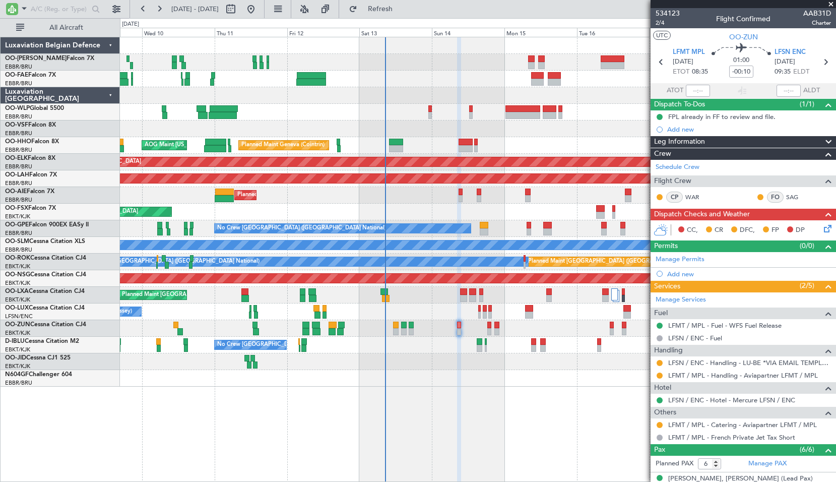
click at [829, 3] on span at bounding box center [831, 4] width 10 height 9
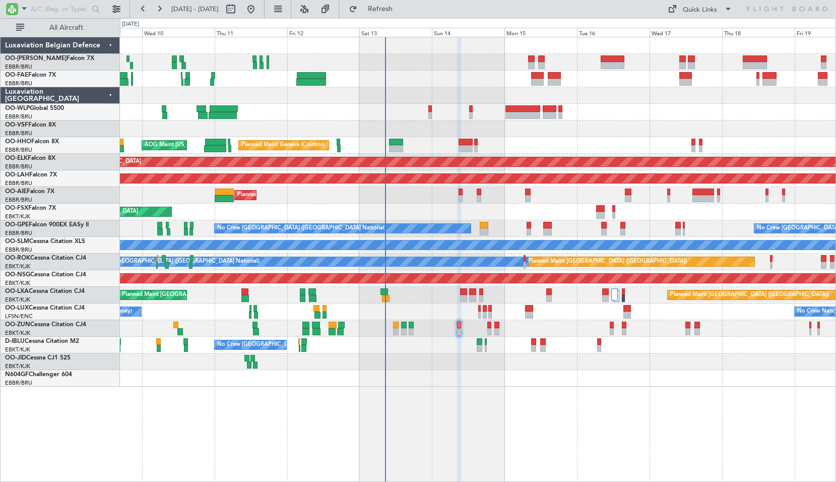
type input "0"
click at [568, 417] on div "Planned Maint Liege Planned Maint Geneva (Cointrin) AOG Maint New York (Teterbo…" at bounding box center [478, 259] width 716 height 445
click at [501, 393] on div "Planned Maint Liege Planned Maint Geneva (Cointrin) AOG Maint New York (Teterbo…" at bounding box center [478, 259] width 716 height 445
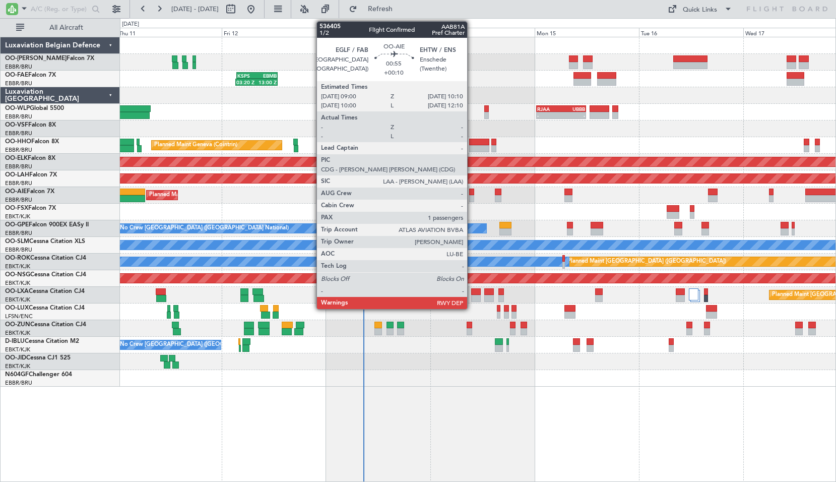
click at [471, 191] on div at bounding box center [472, 191] width 6 height 7
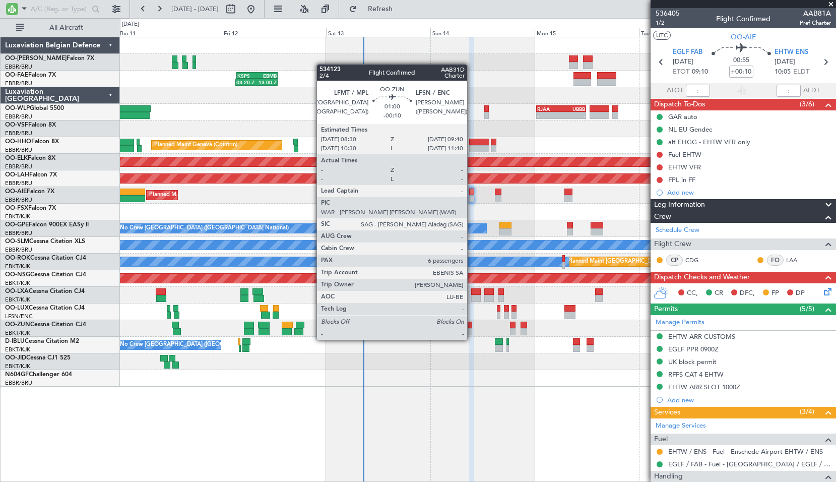
click at [471, 329] on div at bounding box center [469, 331] width 6 height 7
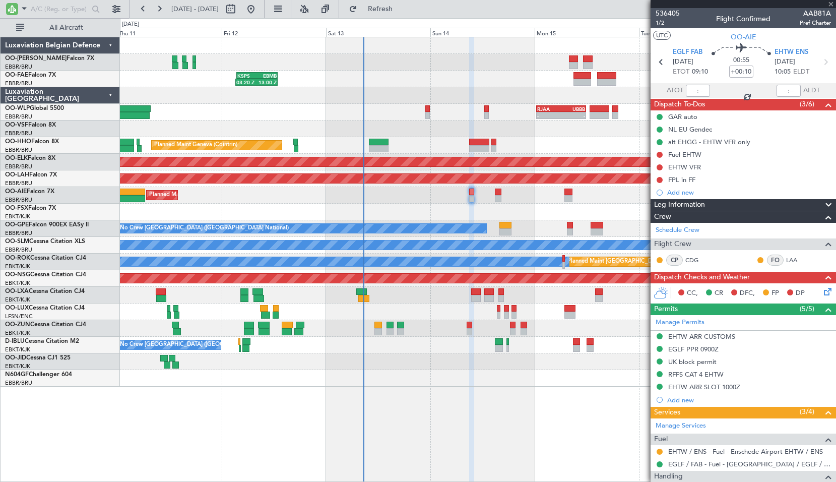
click at [481, 362] on div at bounding box center [477, 361] width 715 height 17
type input "-00:10"
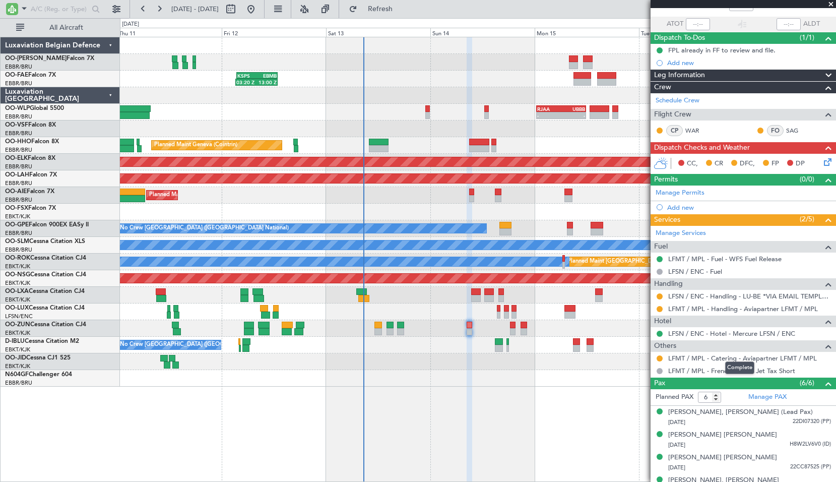
scroll to position [50, 0]
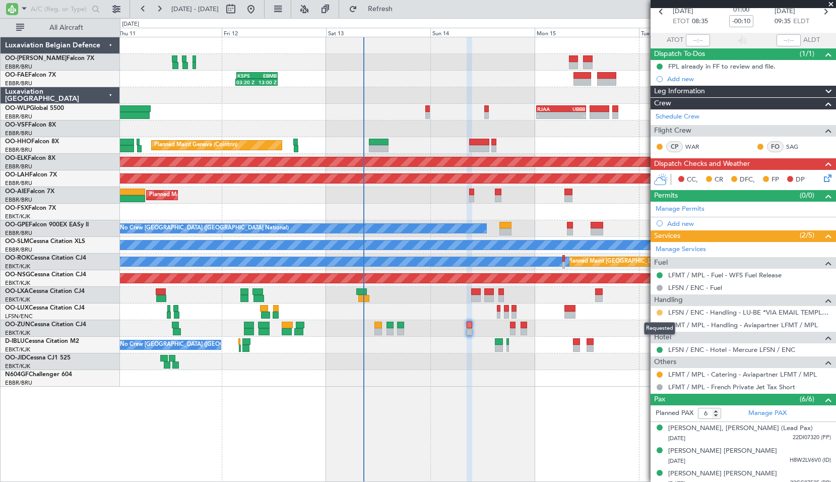
click at [657, 311] on button at bounding box center [659, 312] width 6 height 6
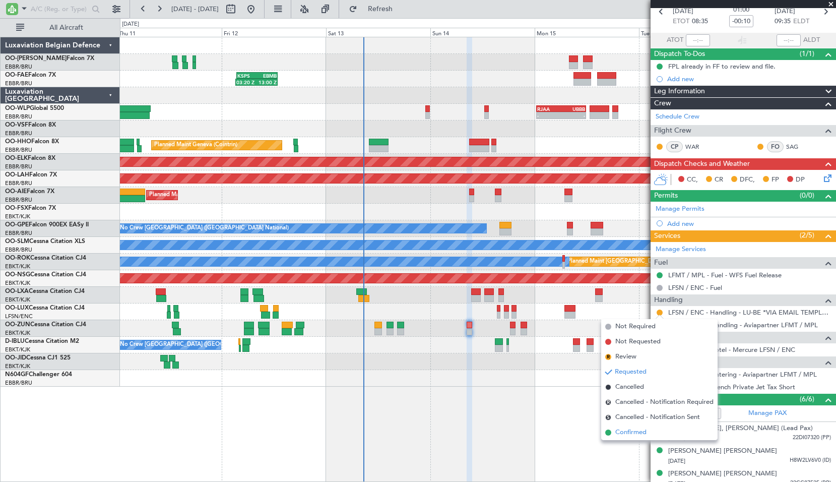
click at [630, 430] on span "Confirmed" at bounding box center [630, 432] width 31 height 10
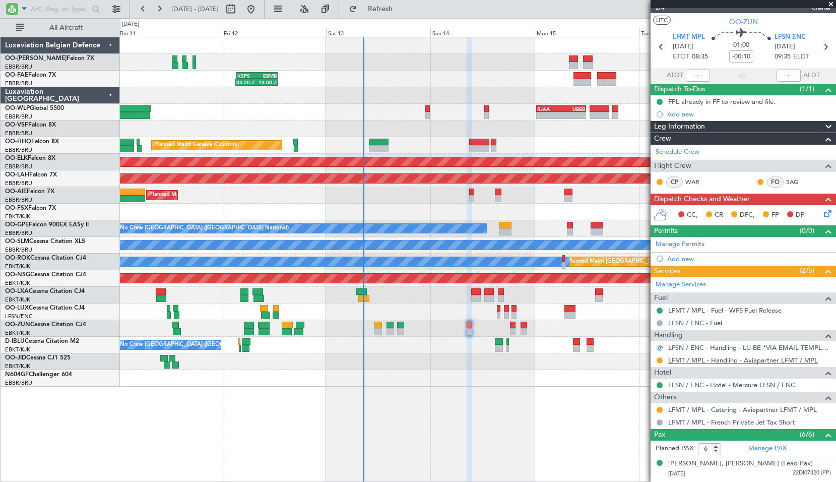
scroll to position [0, 0]
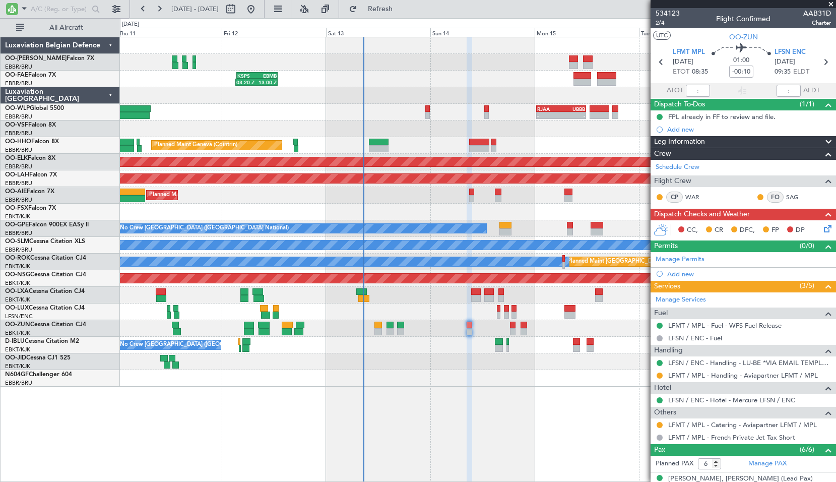
click at [823, 230] on icon at bounding box center [826, 227] width 8 height 8
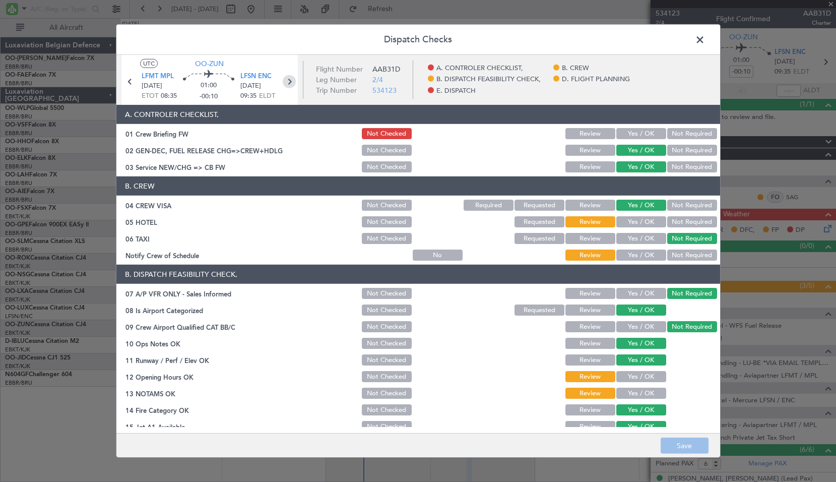
click at [290, 81] on icon at bounding box center [289, 81] width 13 height 13
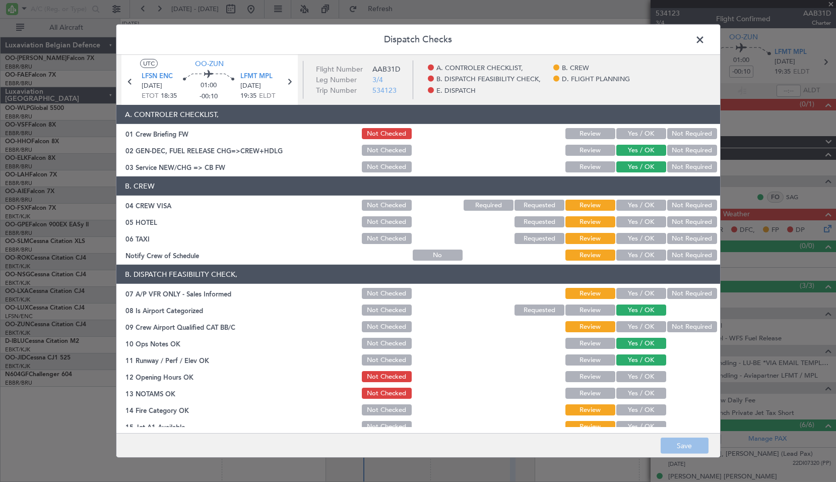
click at [290, 82] on icon at bounding box center [289, 81] width 13 height 13
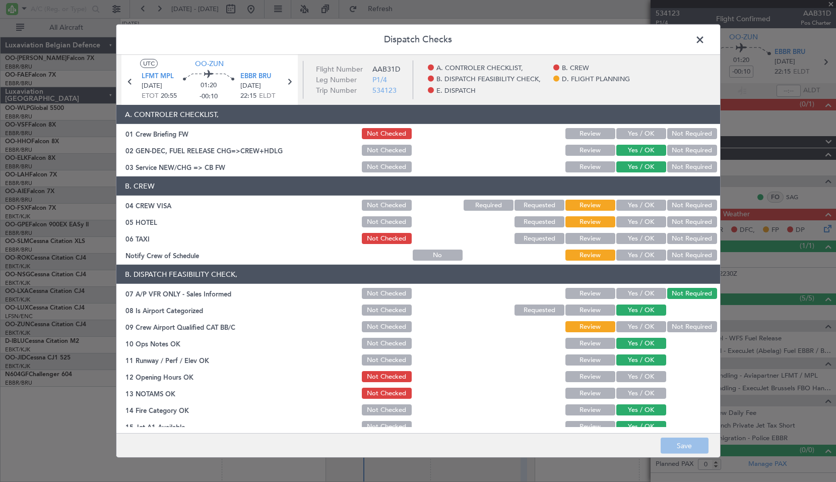
click at [705, 42] on span at bounding box center [705, 42] width 0 height 20
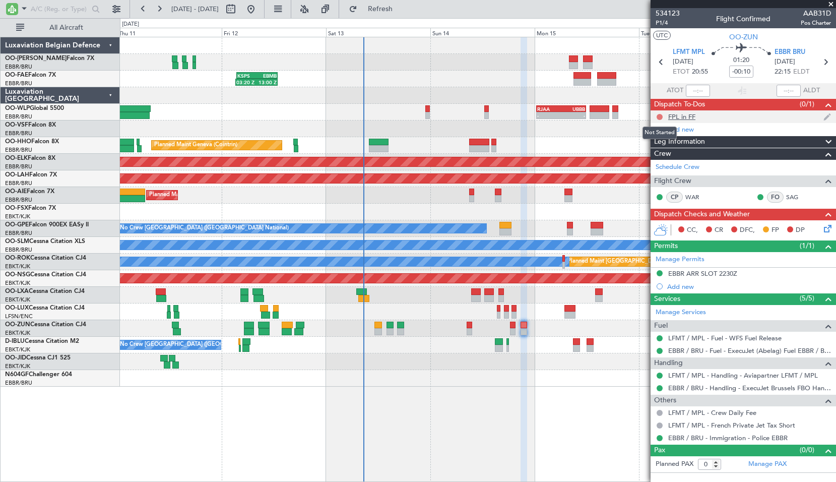
click at [657, 117] on button at bounding box center [659, 117] width 6 height 6
click at [647, 163] on span "Completed" at bounding box center [663, 161] width 33 height 10
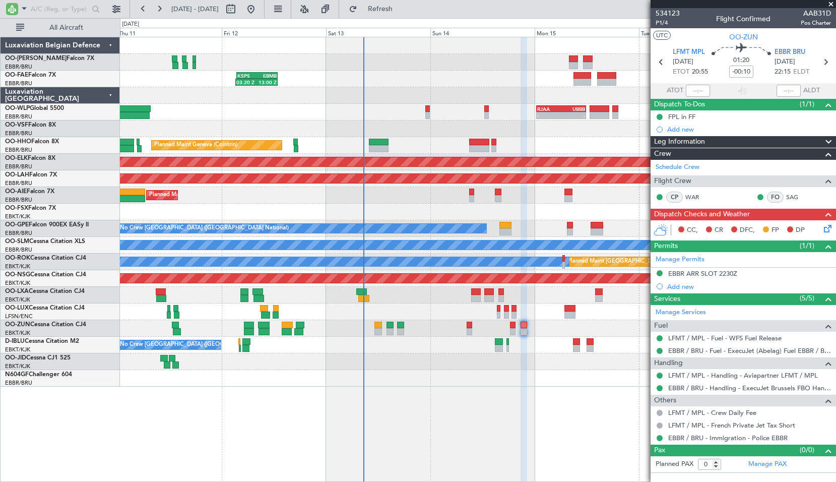
click at [830, 227] on icon at bounding box center [826, 227] width 8 height 8
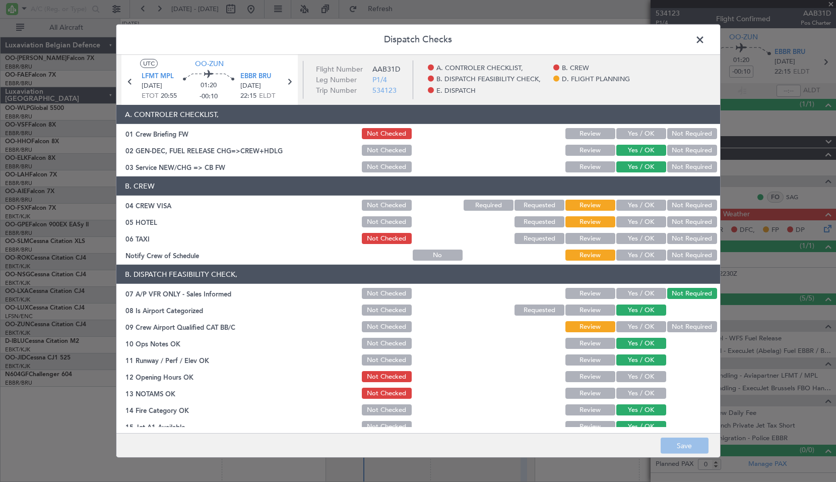
click at [672, 209] on button "Not Required" at bounding box center [692, 204] width 50 height 11
click at [673, 219] on button "Not Required" at bounding box center [692, 221] width 50 height 11
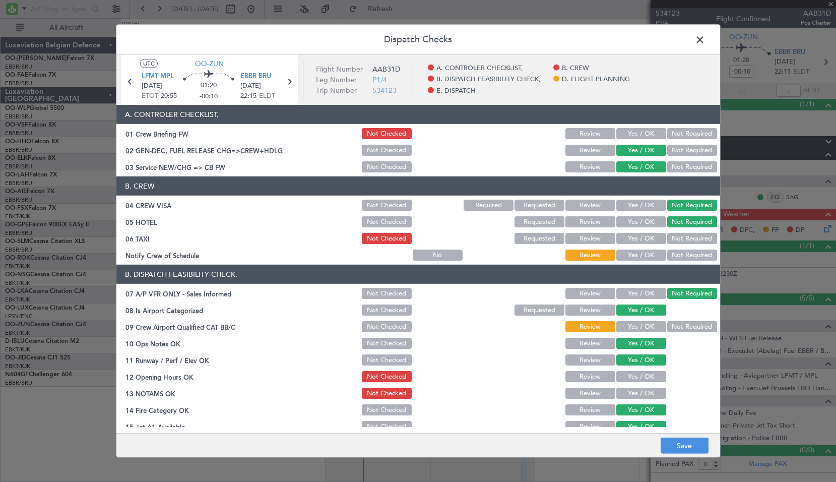
click at [681, 238] on button "Not Required" at bounding box center [692, 238] width 50 height 11
click at [636, 253] on button "Yes / OK" at bounding box center [641, 254] width 50 height 11
click at [677, 329] on button "Not Required" at bounding box center [692, 326] width 50 height 11
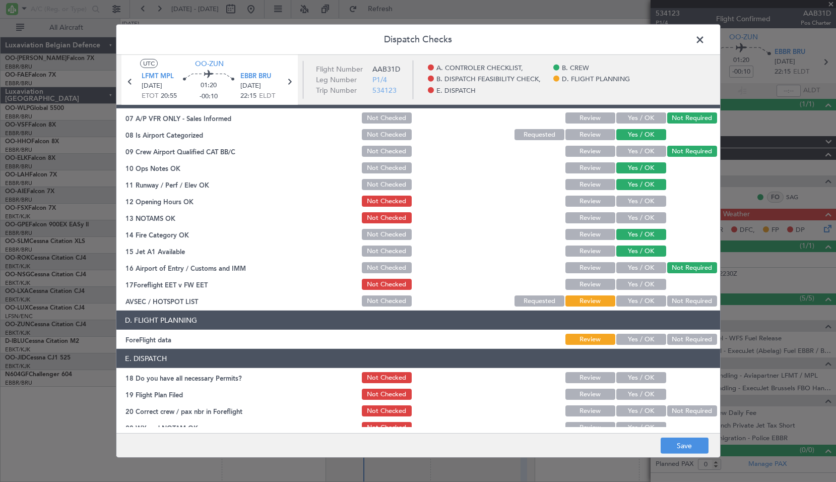
scroll to position [185, 0]
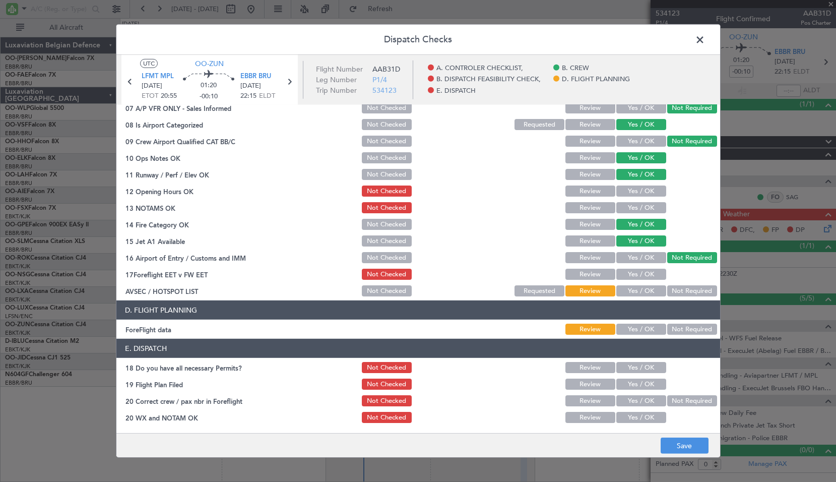
click at [633, 190] on button "Yes / OK" at bounding box center [641, 190] width 50 height 11
click at [637, 206] on button "Yes / OK" at bounding box center [641, 207] width 50 height 11
click at [643, 269] on button "Yes / OK" at bounding box center [641, 273] width 50 height 11
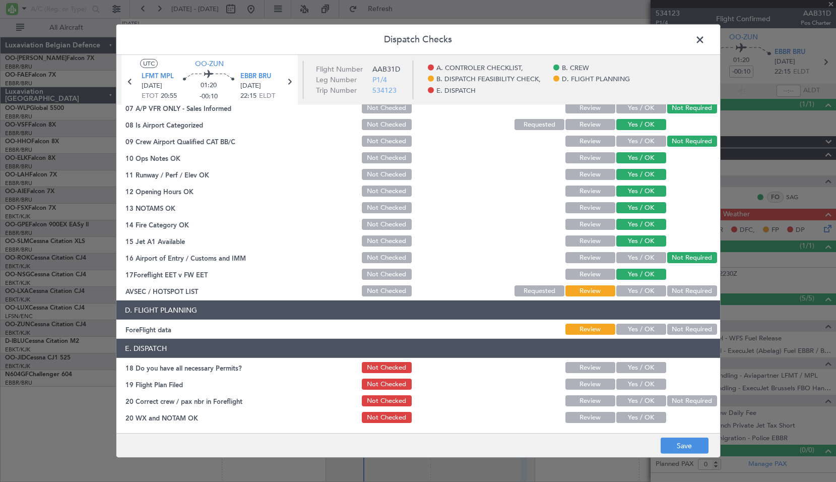
click at [675, 288] on button "Not Required" at bounding box center [692, 290] width 50 height 11
click at [681, 326] on button "Not Required" at bounding box center [692, 328] width 50 height 11
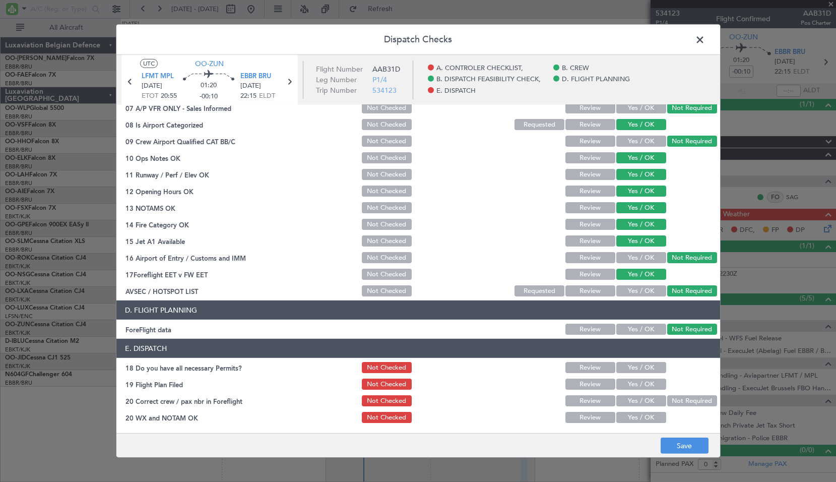
click at [636, 369] on button "Yes / OK" at bounding box center [641, 367] width 50 height 11
click at [639, 387] on button "Yes / OK" at bounding box center [641, 383] width 50 height 11
click at [640, 398] on button "Yes / OK" at bounding box center [641, 400] width 50 height 11
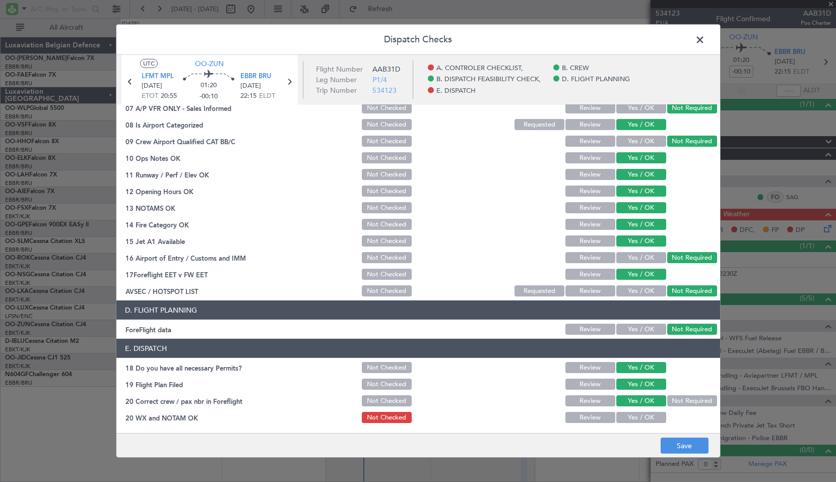
click at [642, 420] on button "Yes / OK" at bounding box center [641, 417] width 50 height 11
click at [690, 447] on button "Save" at bounding box center [684, 445] width 48 height 16
click at [131, 84] on icon at bounding box center [129, 81] width 13 height 13
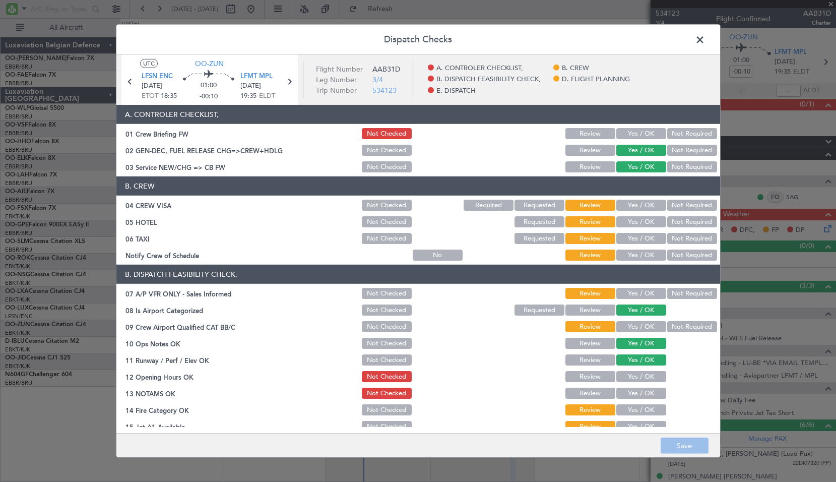
click at [685, 205] on button "Not Required" at bounding box center [692, 204] width 50 height 11
click at [687, 220] on button "Not Required" at bounding box center [692, 221] width 50 height 11
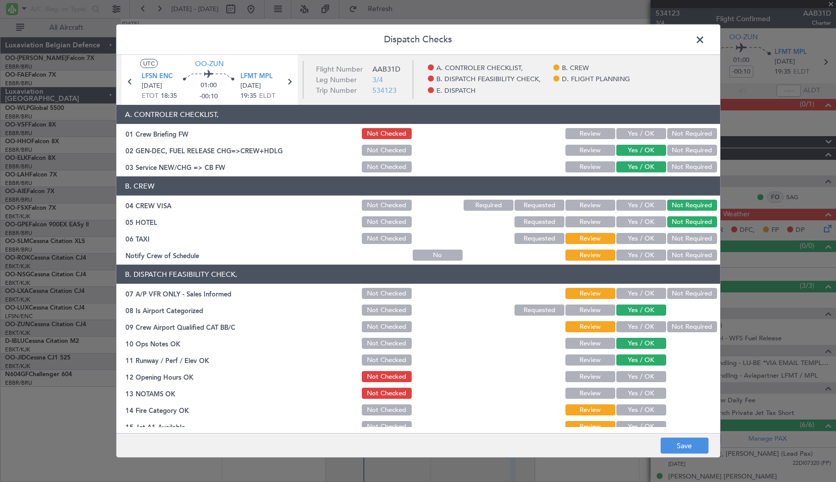
click at [686, 234] on button "Not Required" at bounding box center [692, 238] width 50 height 11
click at [646, 252] on button "Yes / OK" at bounding box center [641, 254] width 50 height 11
click at [693, 291] on button "Not Required" at bounding box center [692, 293] width 50 height 11
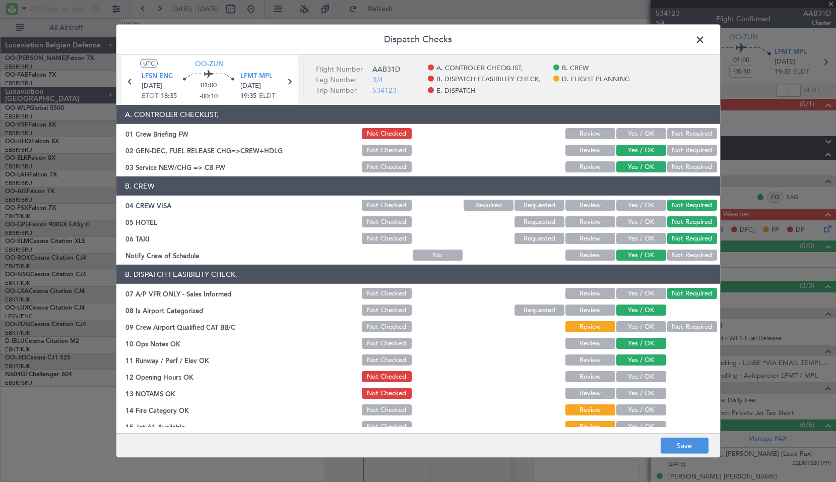
click at [673, 326] on button "Not Required" at bounding box center [692, 326] width 50 height 11
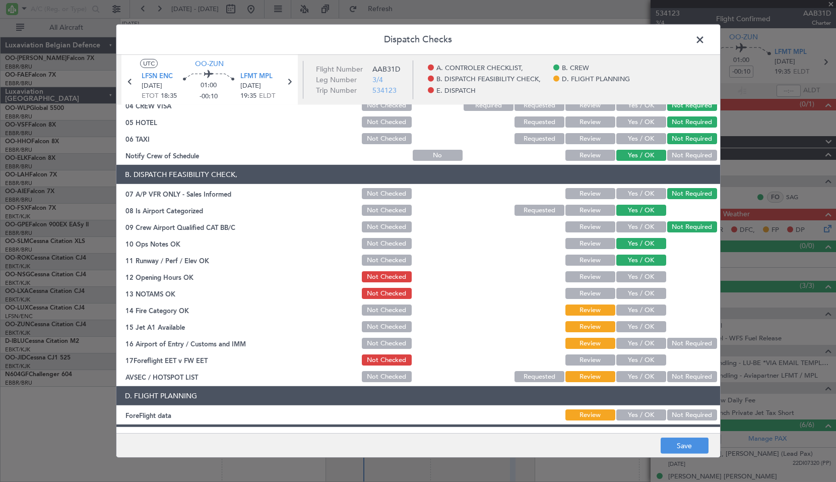
scroll to position [101, 0]
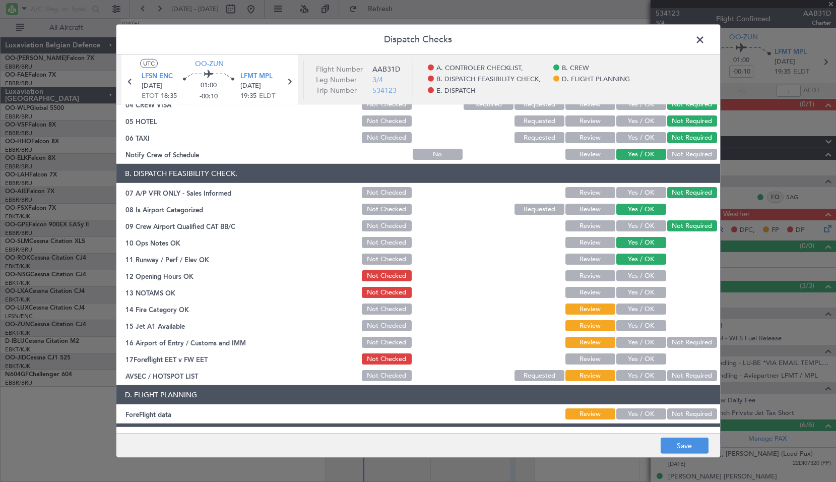
click at [632, 279] on button "Yes / OK" at bounding box center [641, 275] width 50 height 11
click at [636, 294] on button "Yes / OK" at bounding box center [641, 292] width 50 height 11
click at [637, 309] on button "Yes / OK" at bounding box center [641, 308] width 50 height 11
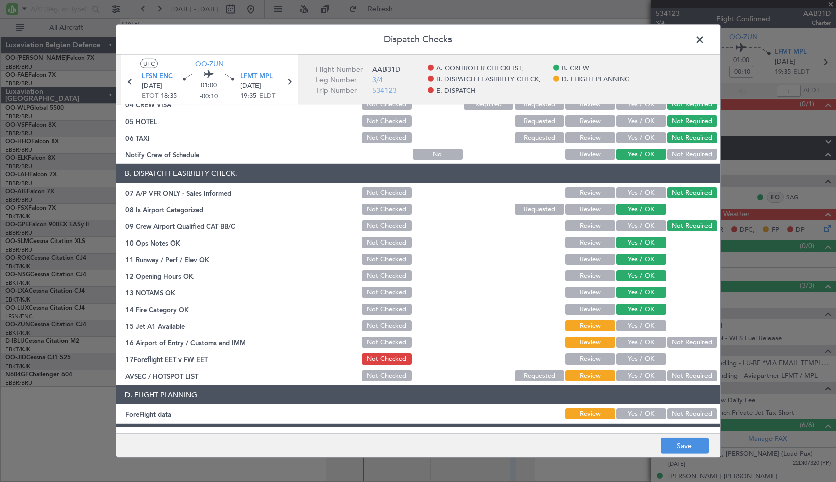
click at [641, 324] on button "Yes / OK" at bounding box center [641, 325] width 50 height 11
click at [674, 340] on button "Not Required" at bounding box center [692, 341] width 50 height 11
drag, startPoint x: 680, startPoint y: 381, endPoint x: 671, endPoint y: 373, distance: 11.8
click at [680, 380] on div "Not Required" at bounding box center [690, 375] width 51 height 14
drag, startPoint x: 680, startPoint y: 372, endPoint x: 655, endPoint y: 366, distance: 24.9
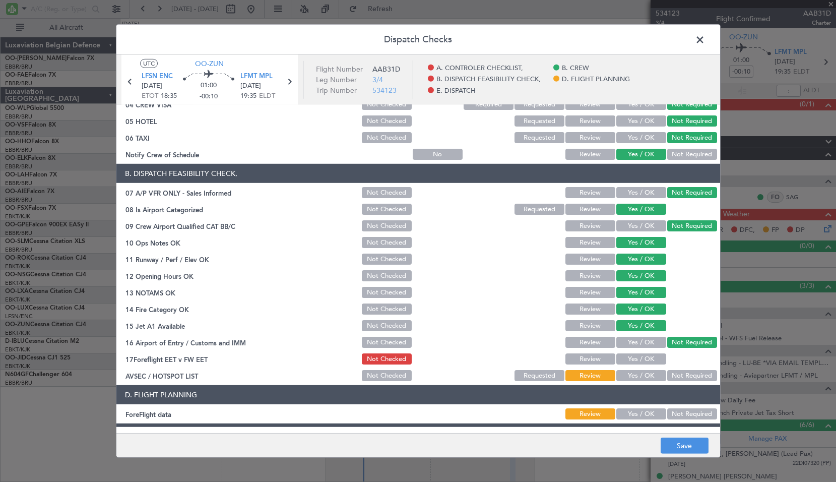
click at [680, 372] on button "Not Required" at bounding box center [692, 375] width 50 height 11
click at [645, 354] on button "Yes / OK" at bounding box center [641, 358] width 50 height 11
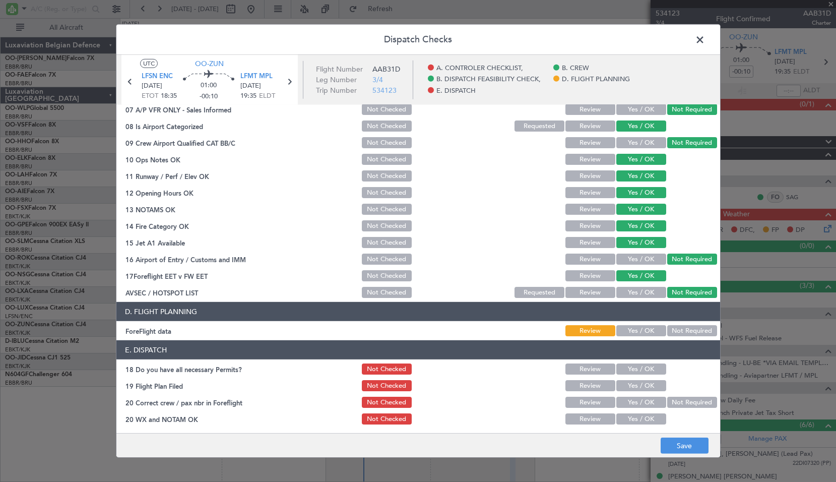
scroll to position [185, 0]
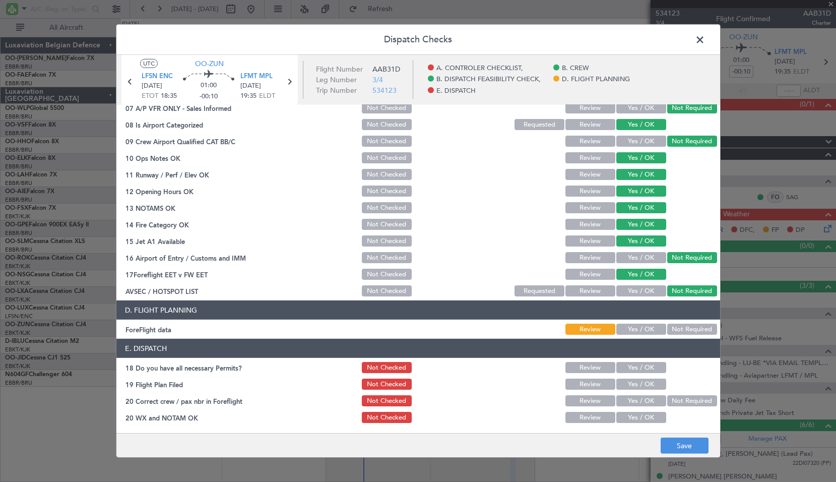
click at [673, 329] on button "Not Required" at bounding box center [692, 328] width 50 height 11
click at [645, 368] on button "Yes / OK" at bounding box center [641, 367] width 50 height 11
click at [647, 391] on section "E. DISPATCH 18 Do you have all necessary Permits? Not Checked Review Yes / OK 1…" at bounding box center [417, 382] width 603 height 86
click at [648, 393] on div "Yes / OK" at bounding box center [640, 400] width 51 height 14
click at [650, 395] on button "Yes / OK" at bounding box center [641, 400] width 50 height 11
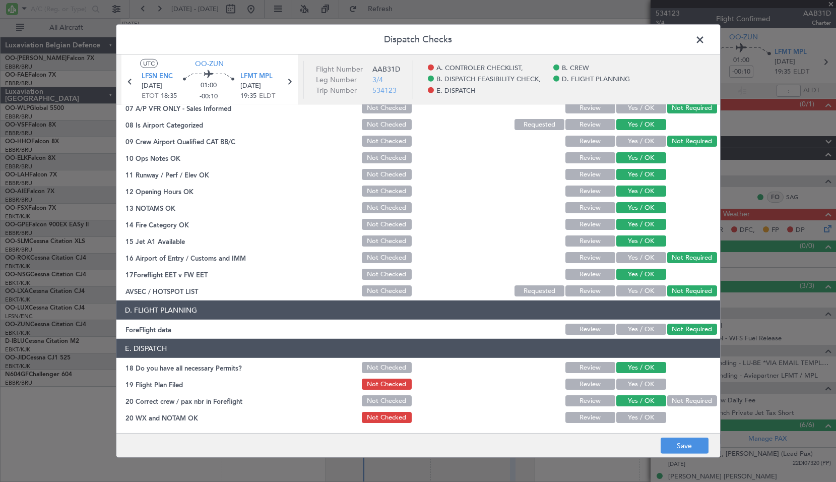
click at [642, 387] on button "Yes / OK" at bounding box center [641, 383] width 50 height 11
click at [638, 411] on div "Yes / OK" at bounding box center [640, 417] width 51 height 14
click at [642, 417] on button "Yes / OK" at bounding box center [641, 417] width 50 height 11
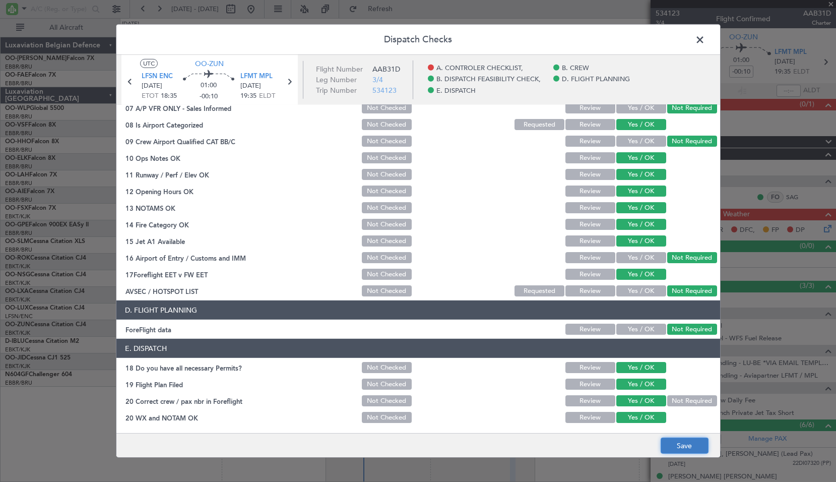
click at [678, 448] on button "Save" at bounding box center [684, 445] width 48 height 16
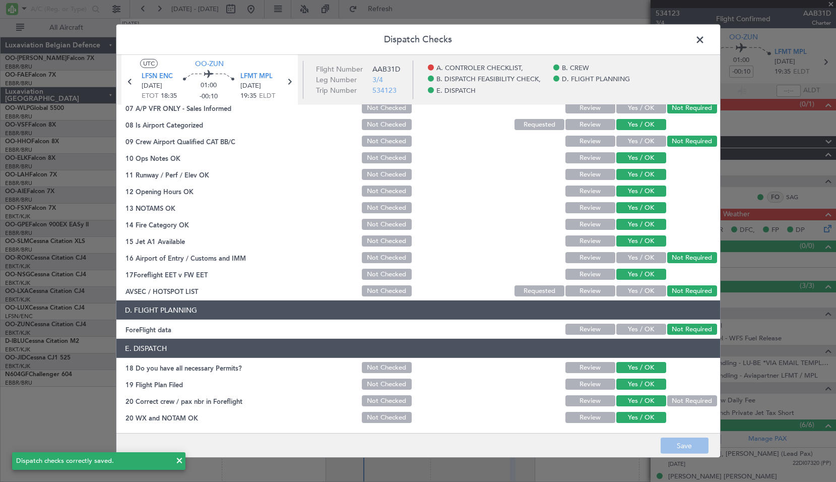
scroll to position [0, 0]
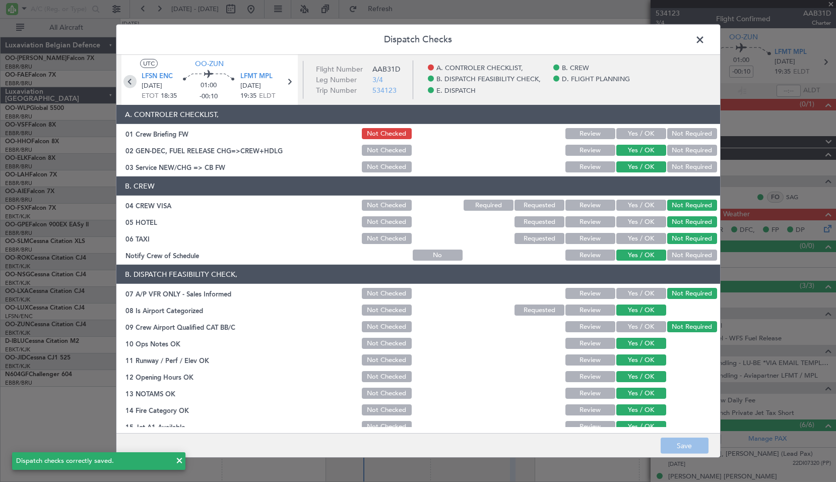
click at [126, 82] on icon at bounding box center [129, 81] width 13 height 13
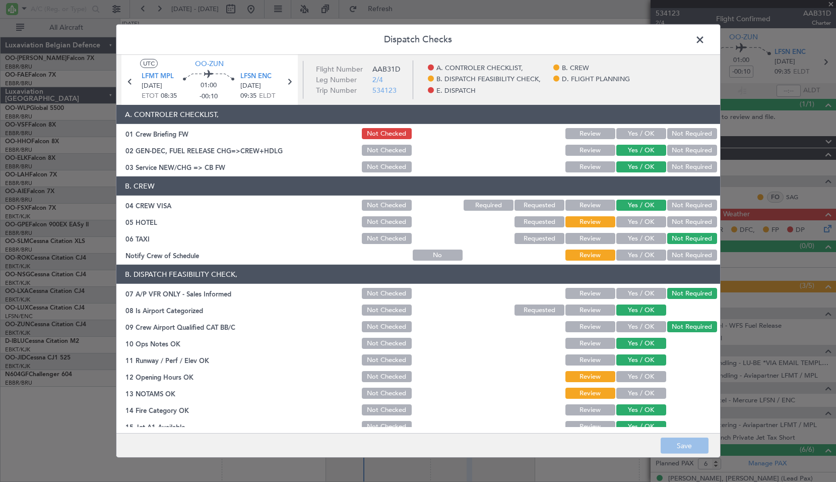
click at [654, 222] on button "Yes / OK" at bounding box center [641, 221] width 50 height 11
click at [687, 258] on button "Not Required" at bounding box center [692, 254] width 50 height 11
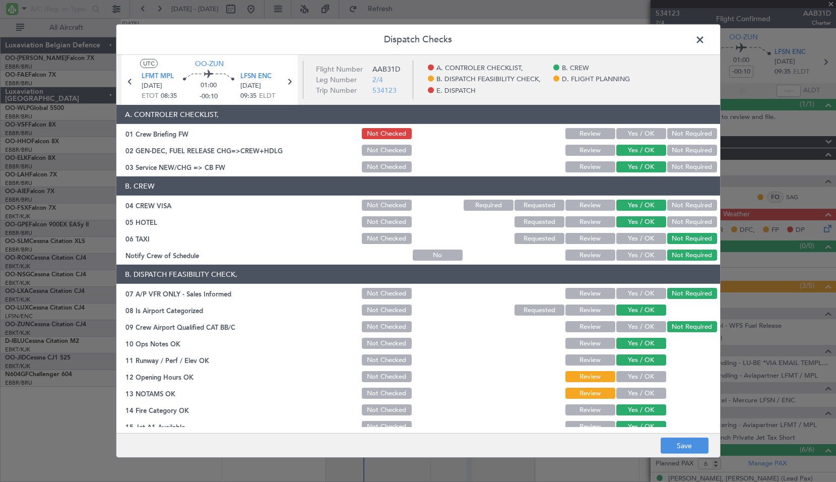
click at [646, 249] on div "Yes / OK" at bounding box center [640, 255] width 51 height 14
click at [644, 261] on div "Yes / OK" at bounding box center [640, 255] width 51 height 14
click at [643, 261] on div "Yes / OK" at bounding box center [640, 255] width 51 height 14
click at [641, 258] on button "Yes / OK" at bounding box center [641, 254] width 50 height 11
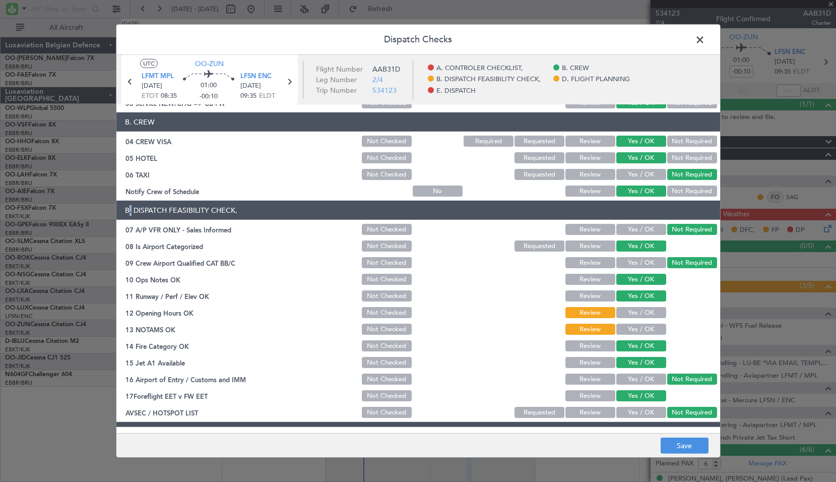
scroll to position [101, 0]
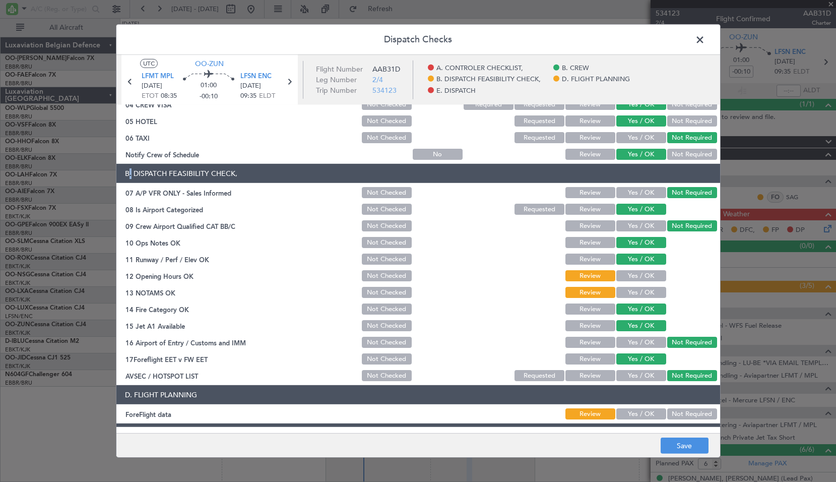
click at [639, 276] on button "Yes / OK" at bounding box center [641, 275] width 50 height 11
click at [642, 291] on button "Yes / OK" at bounding box center [641, 292] width 50 height 11
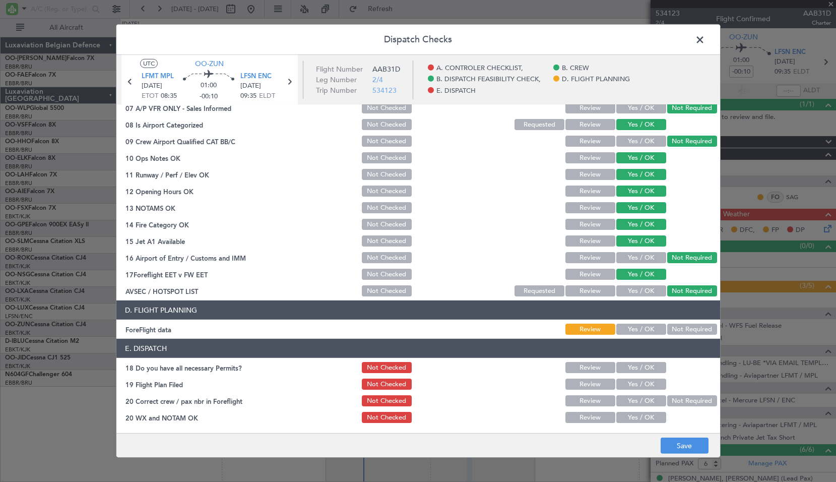
click at [698, 326] on button "Not Required" at bounding box center [692, 328] width 50 height 11
click at [642, 416] on button "Yes / OK" at bounding box center [641, 417] width 50 height 11
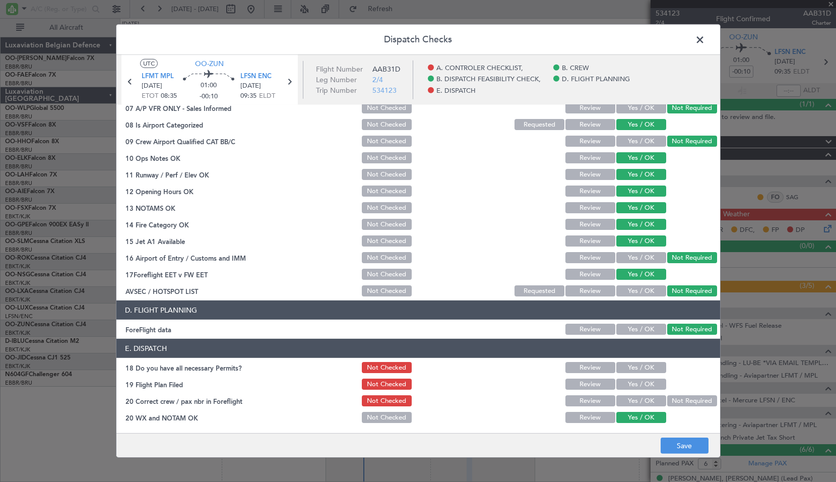
click at [645, 405] on button "Yes / OK" at bounding box center [641, 400] width 50 height 11
click at [638, 385] on button "Yes / OK" at bounding box center [641, 383] width 50 height 11
click at [631, 371] on button "Yes / OK" at bounding box center [641, 367] width 50 height 11
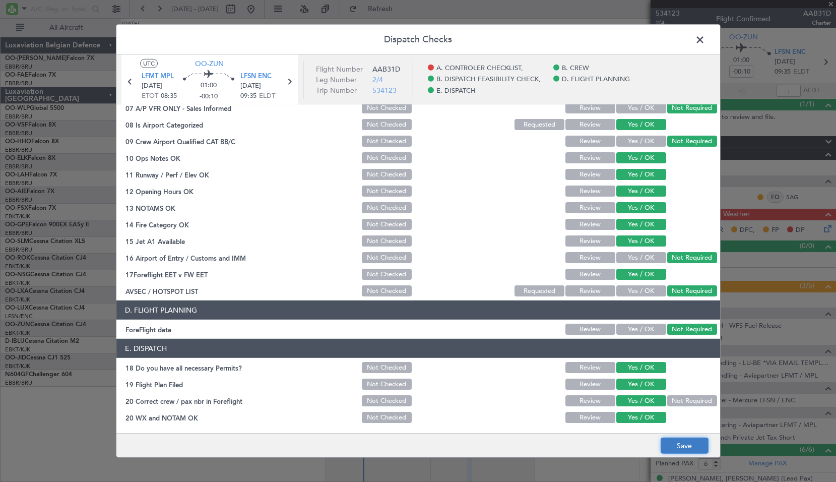
click at [686, 447] on button "Save" at bounding box center [684, 445] width 48 height 16
click at [705, 39] on span at bounding box center [705, 42] width 0 height 20
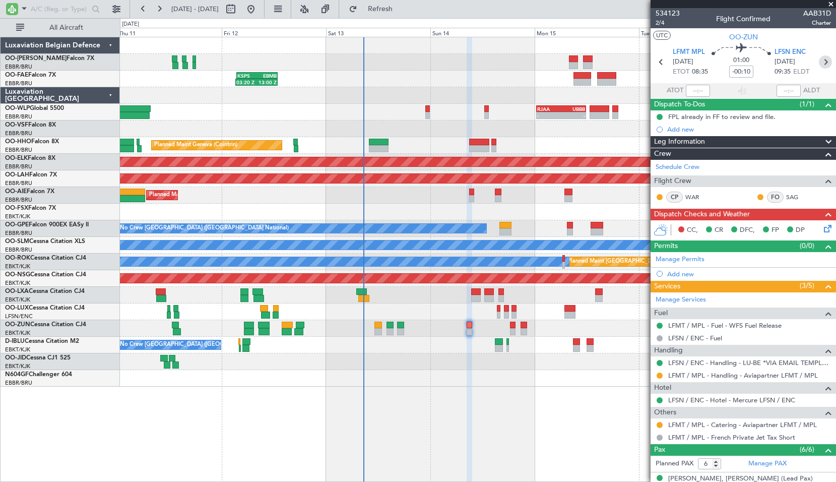
click at [819, 58] on icon at bounding box center [825, 61] width 13 height 13
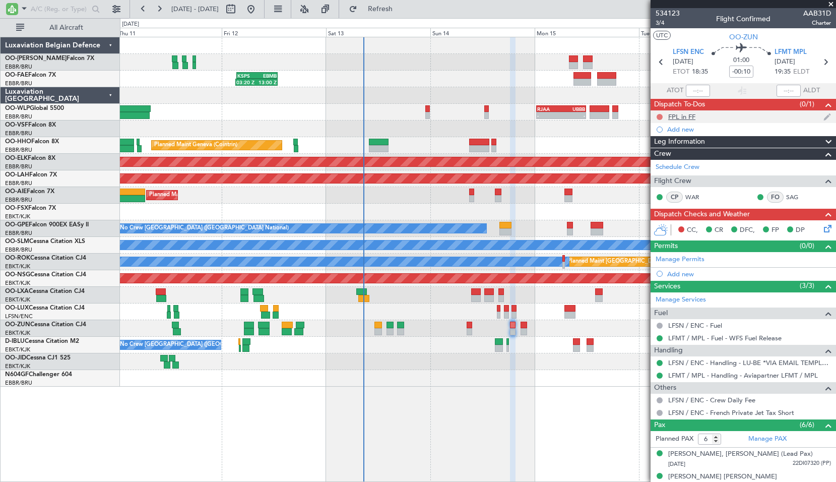
click at [660, 116] on button at bounding box center [659, 117] width 6 height 6
click at [657, 158] on span "Completed" at bounding box center [663, 161] width 33 height 10
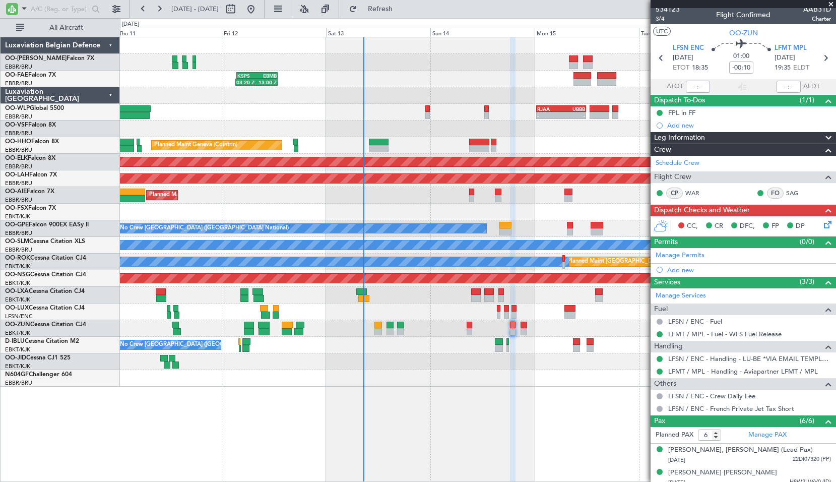
scroll to position [0, 0]
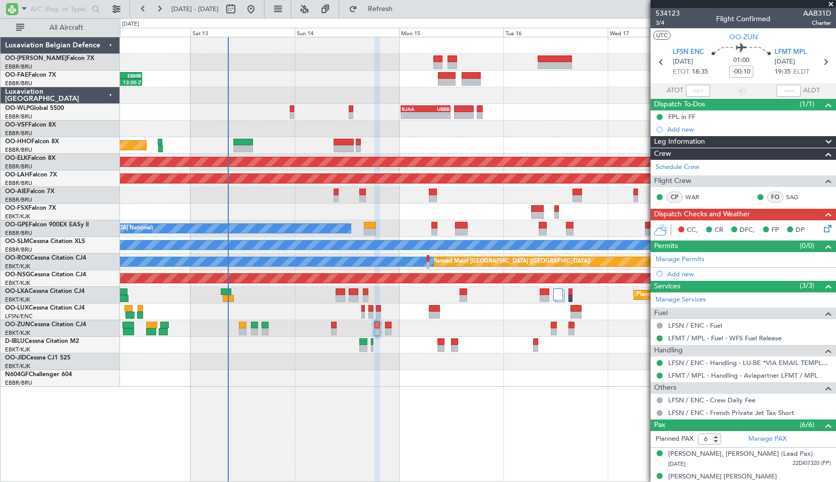
click at [403, 377] on div at bounding box center [477, 378] width 715 height 17
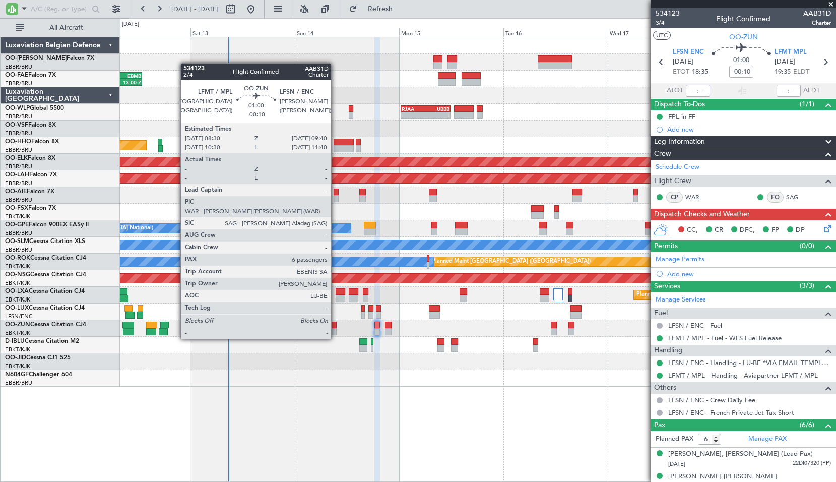
click at [335, 328] on div at bounding box center [334, 331] width 6 height 7
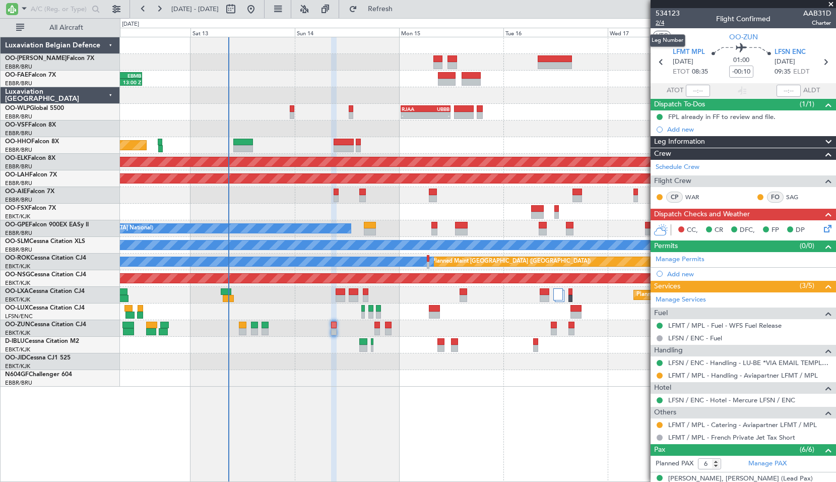
click at [664, 24] on span "2/4" at bounding box center [667, 23] width 24 height 9
click at [832, 8] on span at bounding box center [831, 4] width 10 height 9
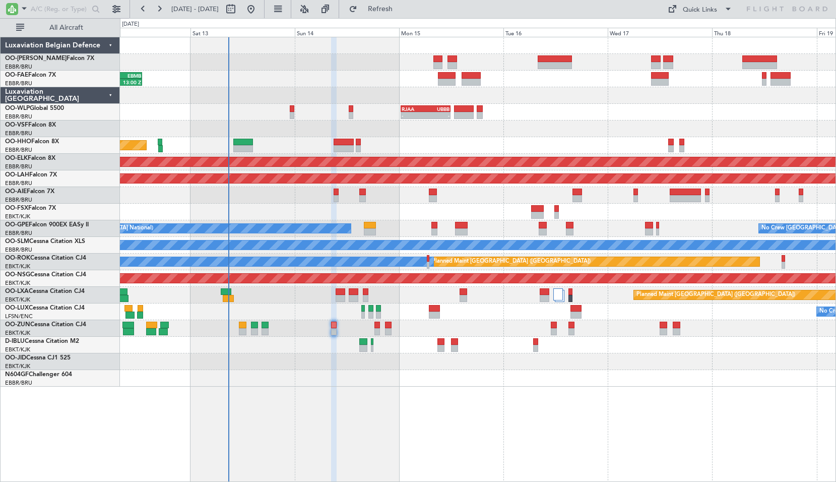
type input "0"
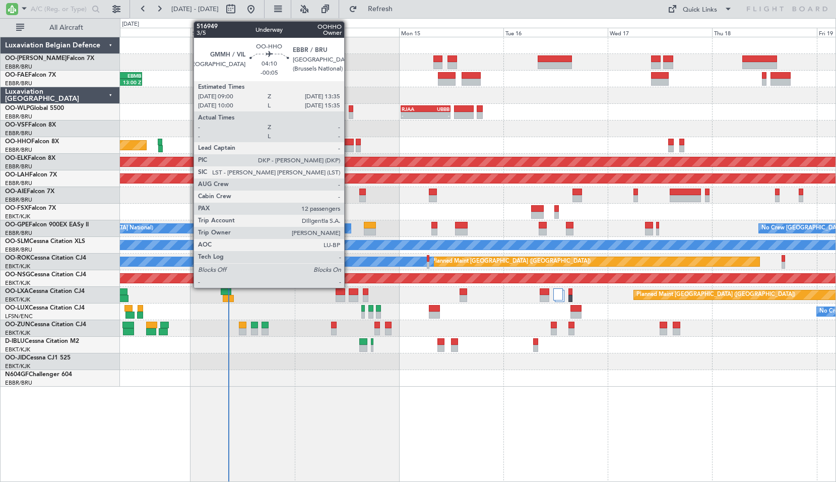
click at [349, 141] on div at bounding box center [343, 142] width 20 height 7
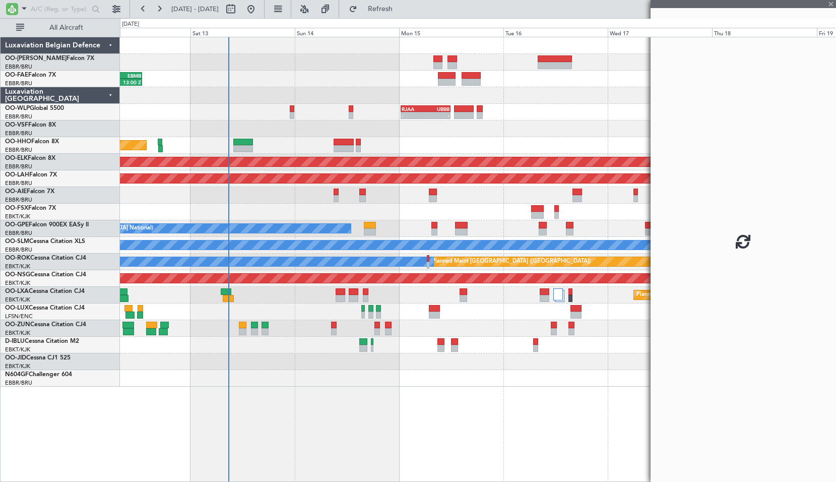
click at [387, 144] on div "Planned Maint Geneva (Cointrin) AOG Maint New York (Teterboro)" at bounding box center [477, 145] width 715 height 17
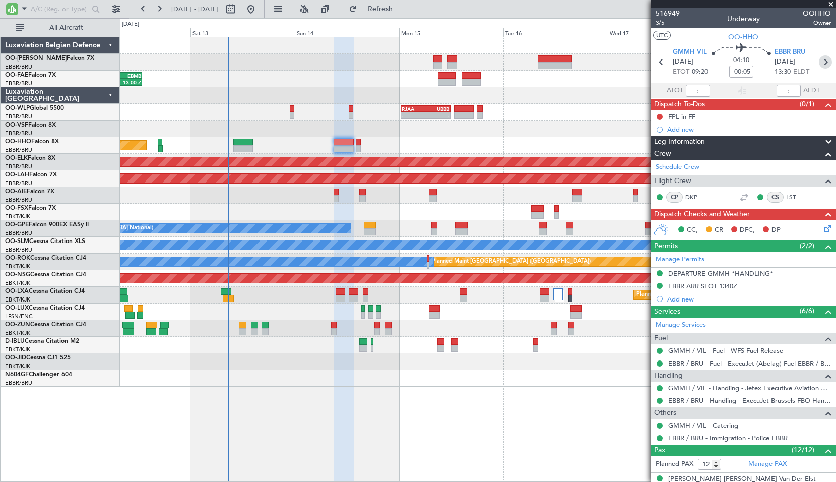
click at [823, 63] on icon at bounding box center [825, 61] width 13 height 13
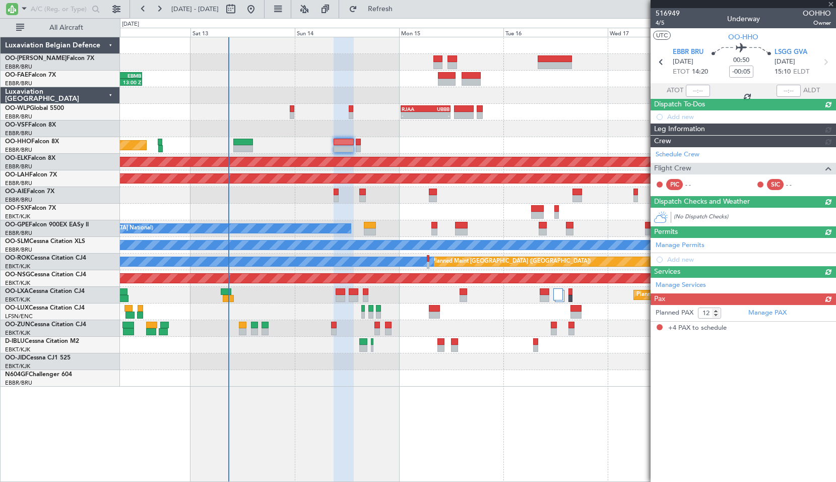
type input "4"
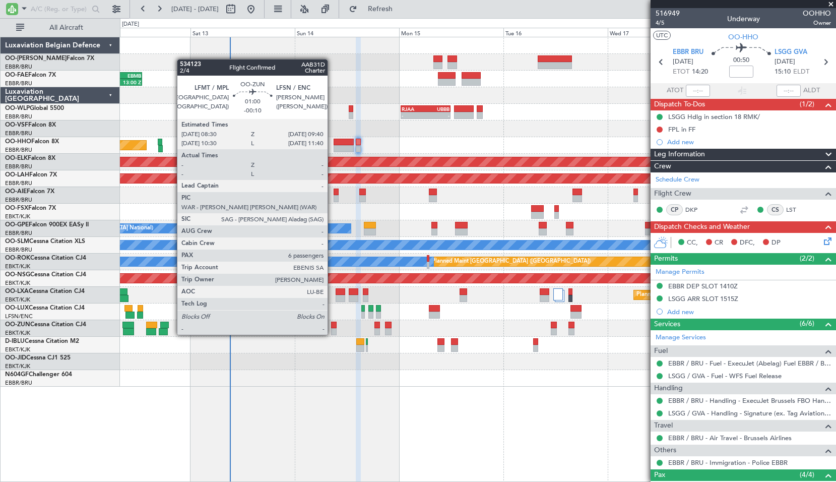
click at [331, 324] on div at bounding box center [334, 324] width 6 height 7
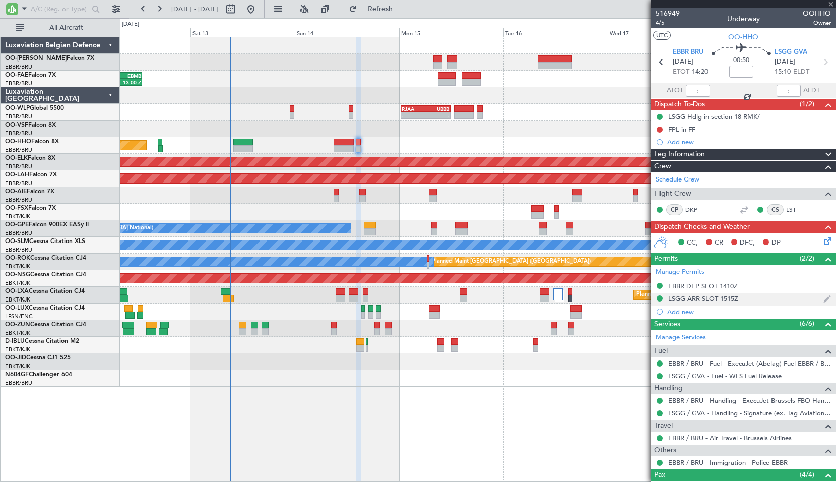
type input "-00:10"
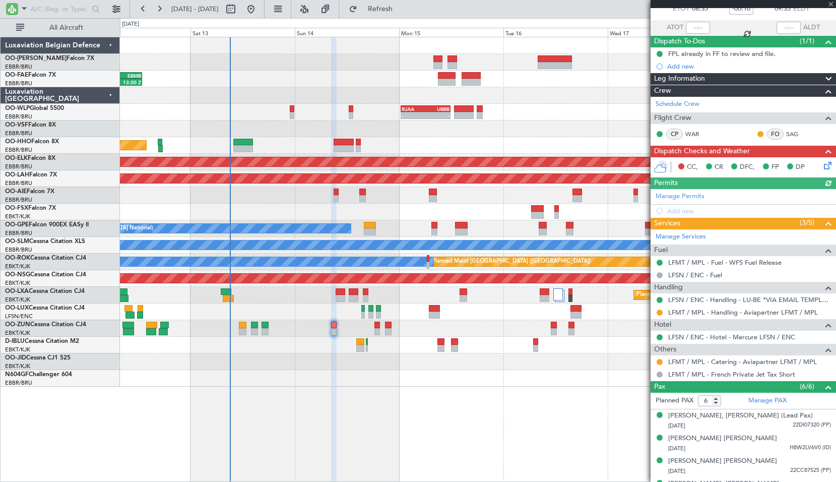
scroll to position [126, 0]
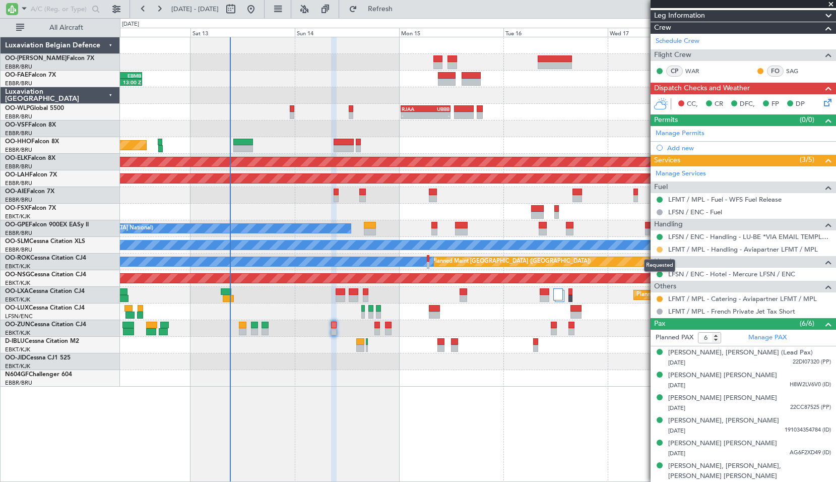
click at [660, 250] on button at bounding box center [659, 249] width 6 height 6
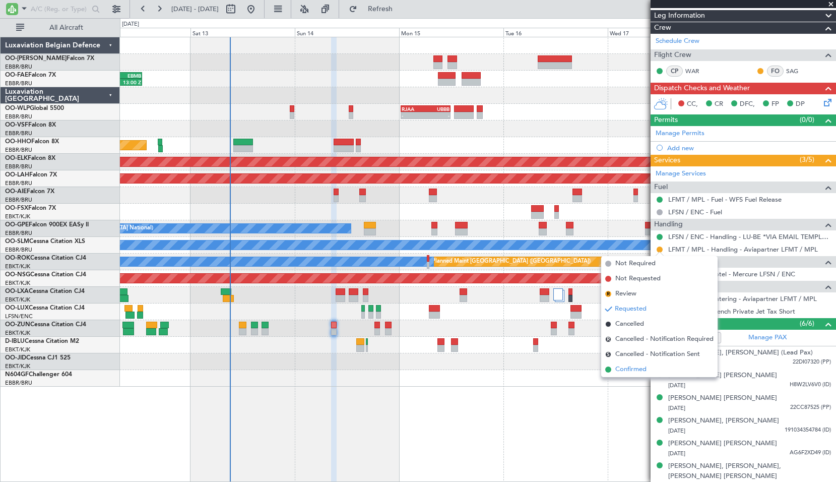
click at [636, 372] on span "Confirmed" at bounding box center [630, 369] width 31 height 10
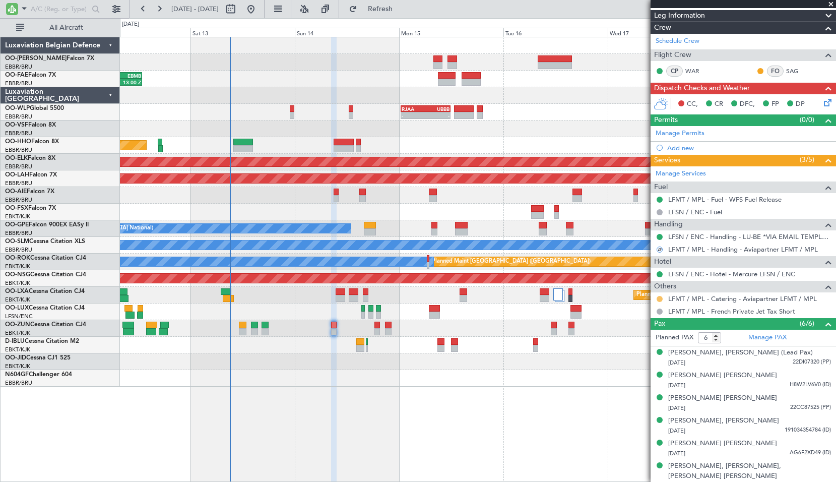
click at [659, 300] on button at bounding box center [659, 299] width 6 height 6
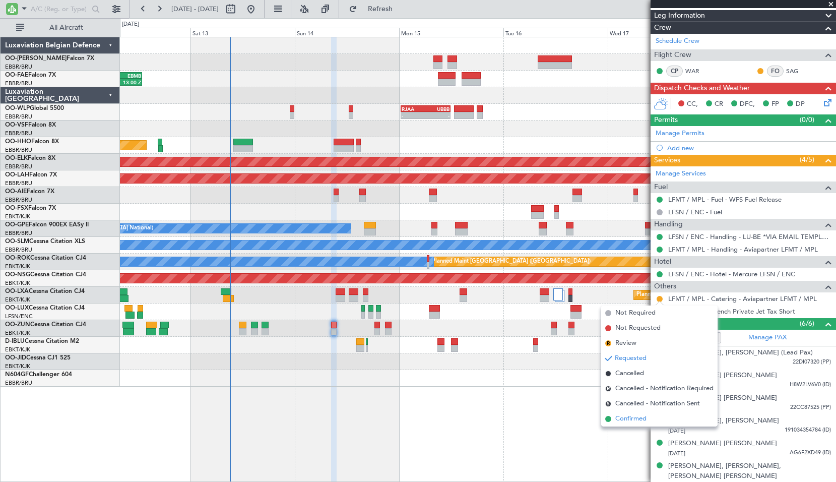
click at [621, 416] on span "Confirmed" at bounding box center [630, 419] width 31 height 10
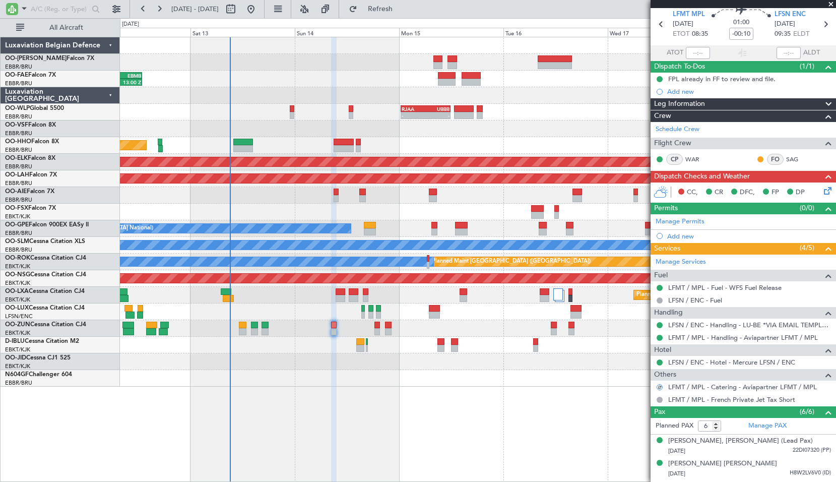
scroll to position [0, 0]
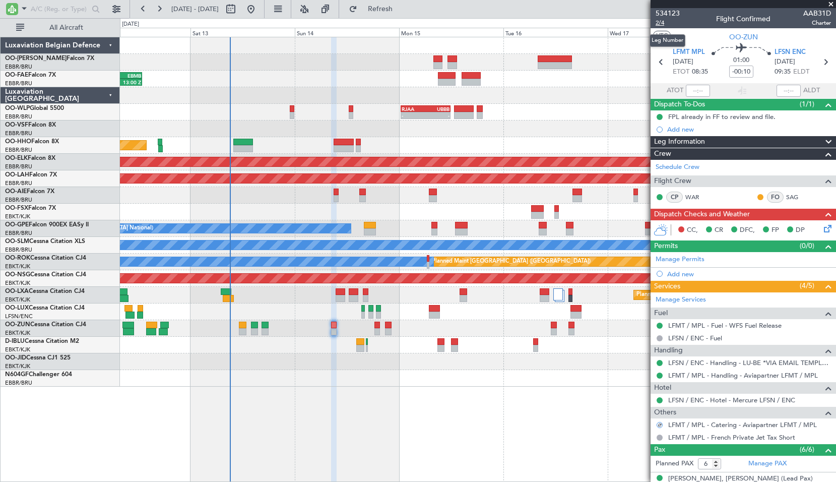
click at [659, 24] on span "2/4" at bounding box center [667, 23] width 24 height 9
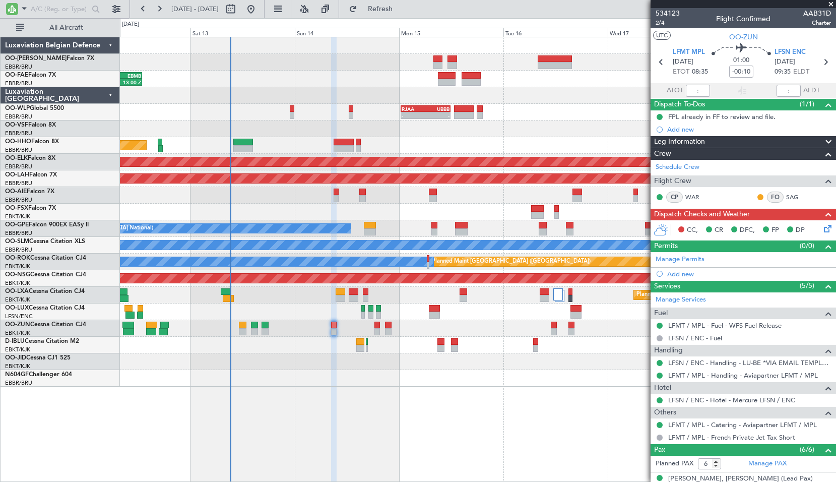
click at [822, 224] on icon at bounding box center [826, 227] width 8 height 8
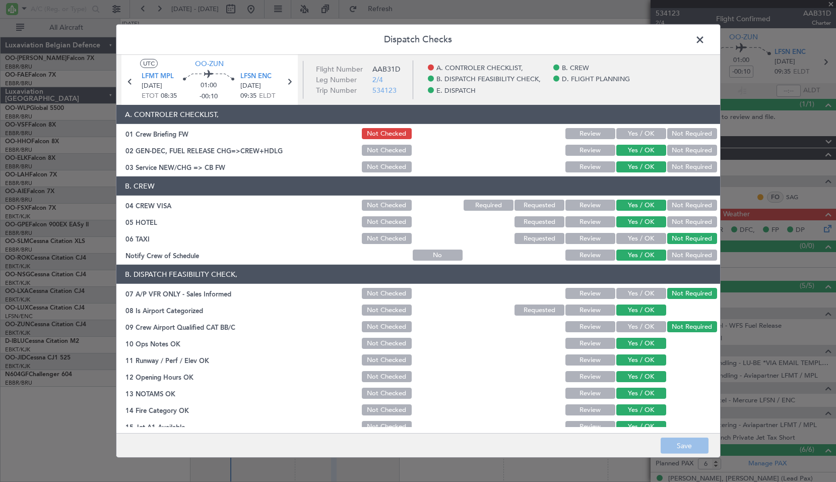
click at [631, 132] on button "Yes / OK" at bounding box center [641, 133] width 50 height 11
click at [682, 441] on button "Save" at bounding box center [684, 445] width 48 height 16
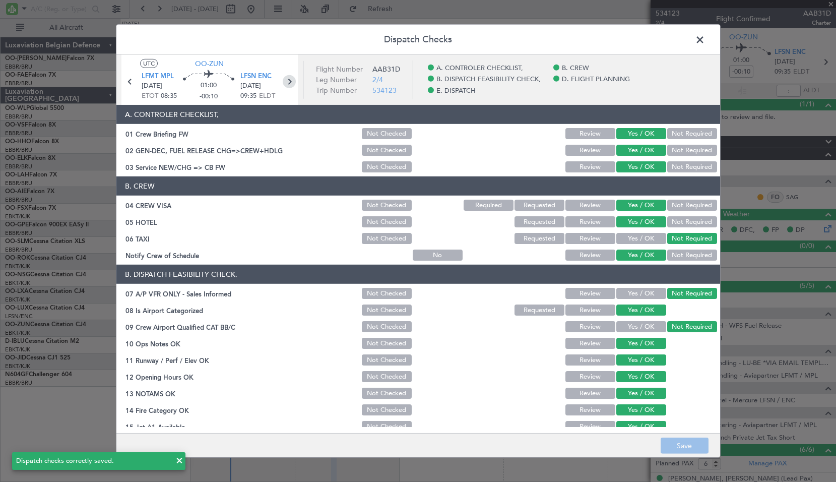
click at [286, 86] on icon at bounding box center [289, 81] width 13 height 13
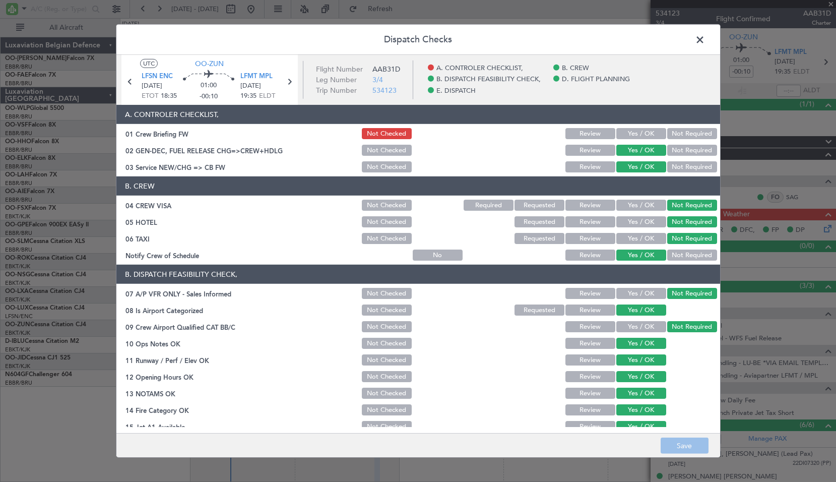
click at [634, 133] on button "Yes / OK" at bounding box center [641, 133] width 50 height 11
click at [685, 442] on button "Save" at bounding box center [684, 445] width 48 height 16
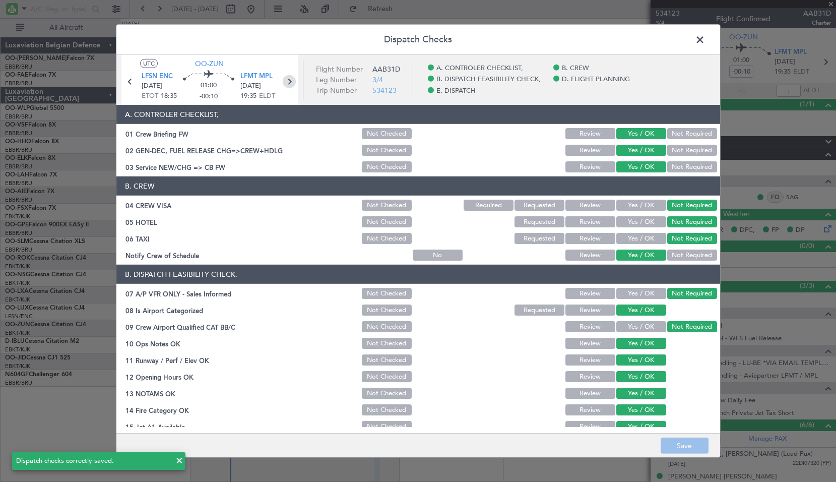
click at [291, 77] on icon at bounding box center [289, 81] width 13 height 13
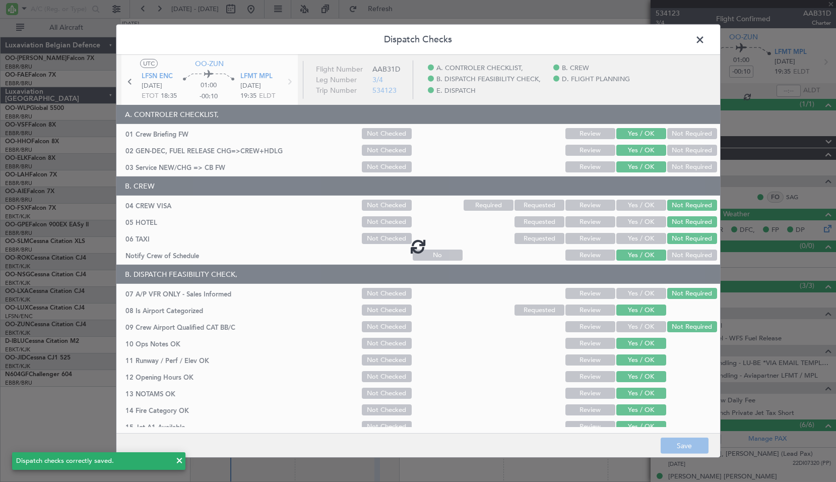
type input "0"
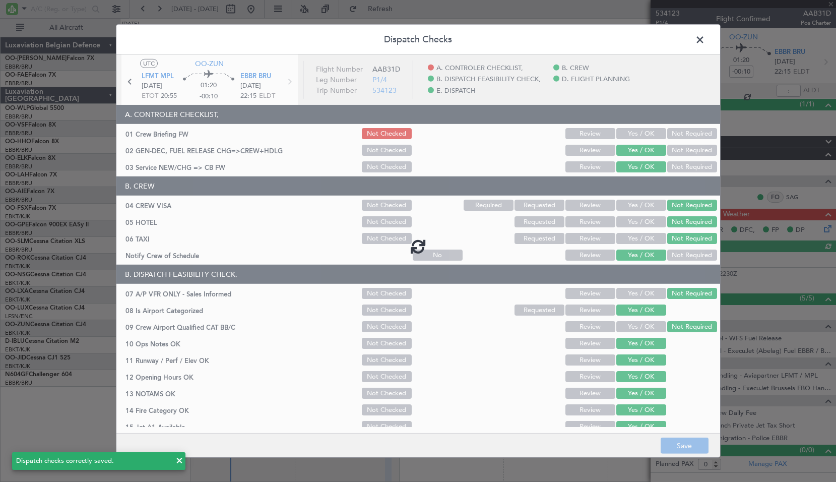
click at [623, 138] on div at bounding box center [417, 246] width 603 height 382
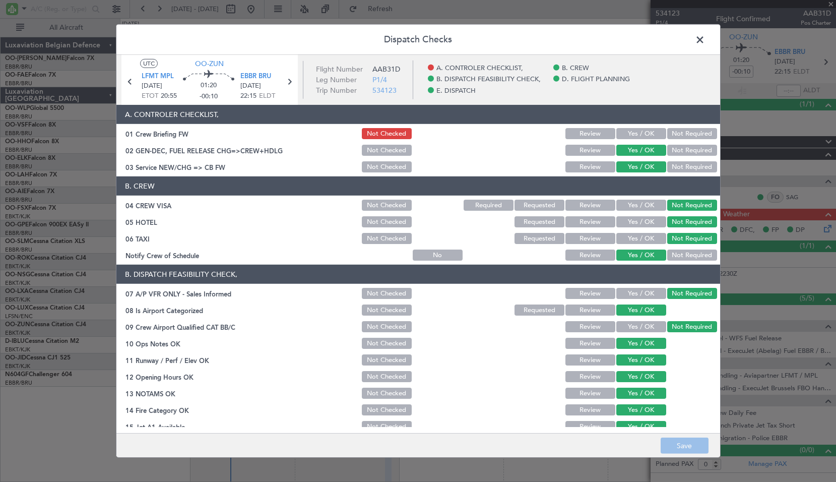
click at [629, 135] on button "Yes / OK" at bounding box center [641, 133] width 50 height 11
click at [691, 446] on button "Save" at bounding box center [684, 445] width 48 height 16
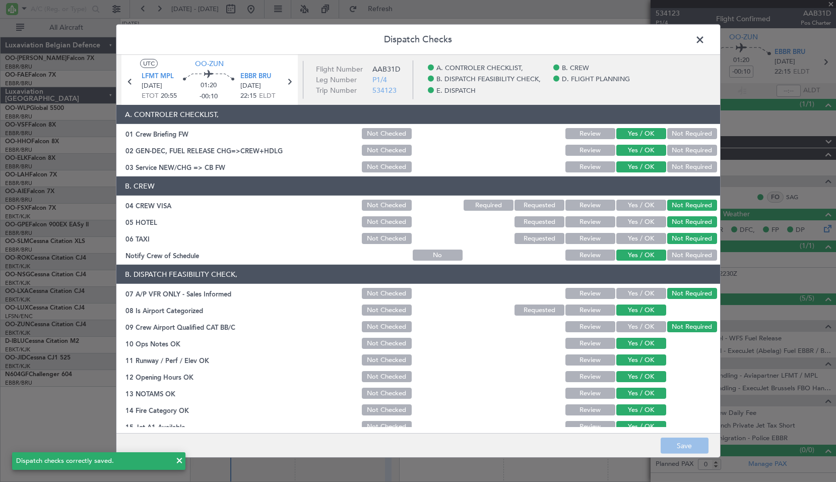
click at [705, 39] on span at bounding box center [705, 42] width 0 height 20
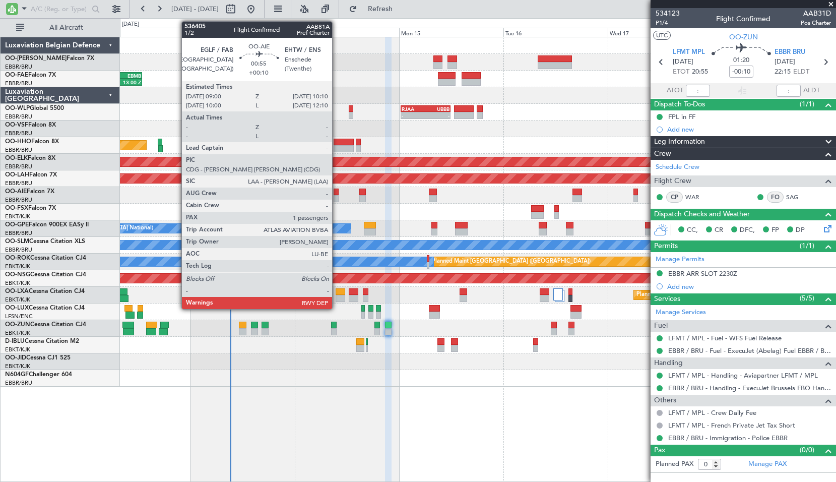
click at [336, 201] on div at bounding box center [336, 198] width 6 height 7
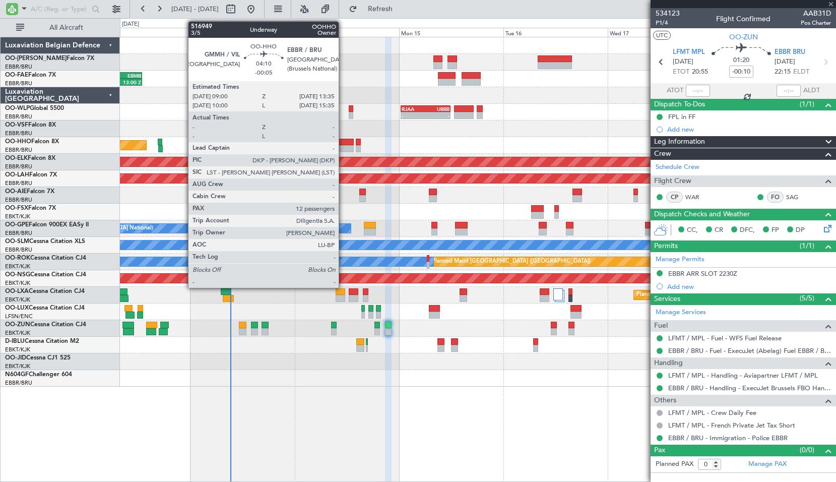
type input "+00:10"
type input "1"
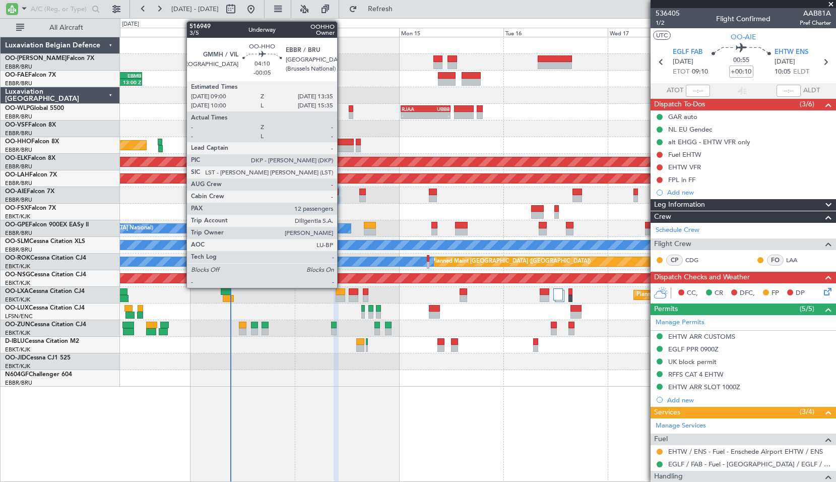
click at [342, 146] on div at bounding box center [343, 148] width 20 height 7
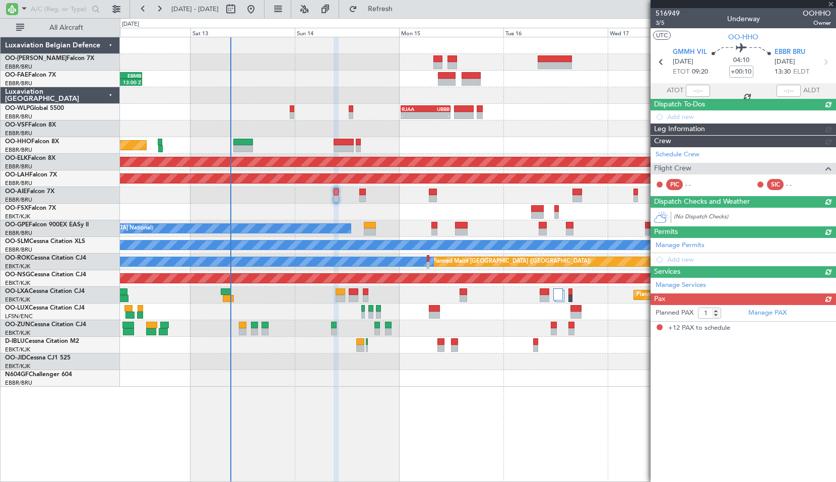
type input "-00:05"
type input "12"
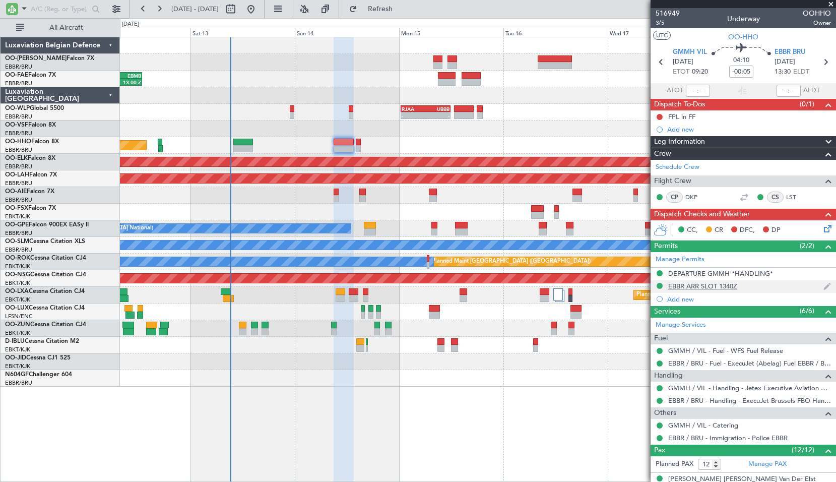
click at [705, 288] on div "EBBR ARR SLOT 1340Z" at bounding box center [702, 286] width 69 height 9
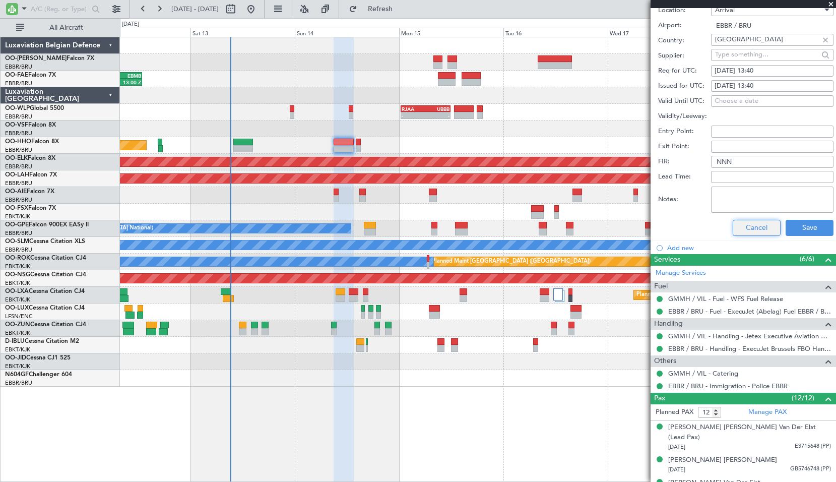
click at [753, 227] on button "Cancel" at bounding box center [756, 228] width 48 height 16
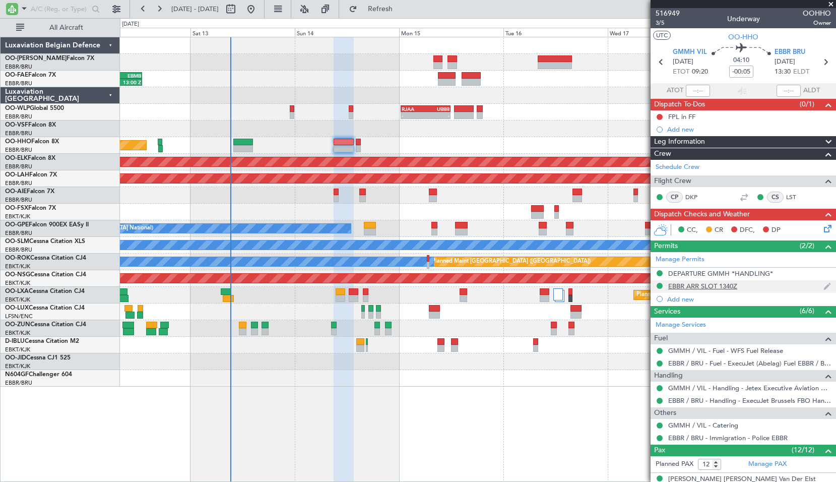
click at [730, 288] on div "EBBR ARR SLOT 1340Z" at bounding box center [702, 286] width 69 height 9
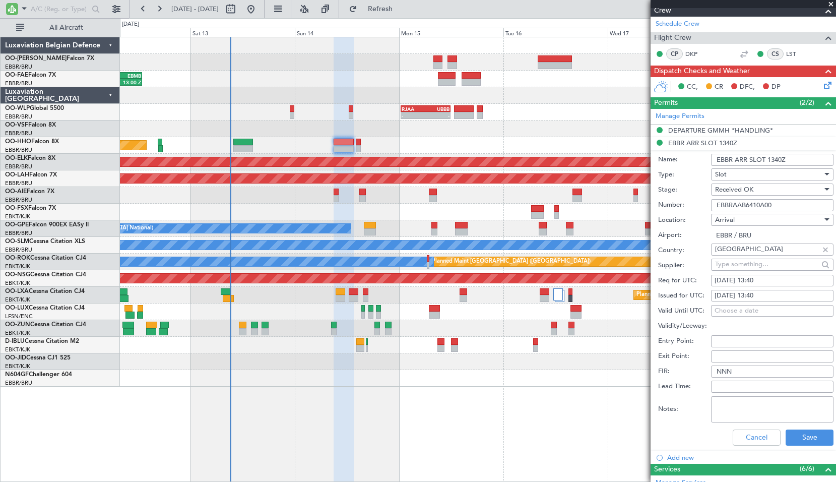
scroll to position [151, 0]
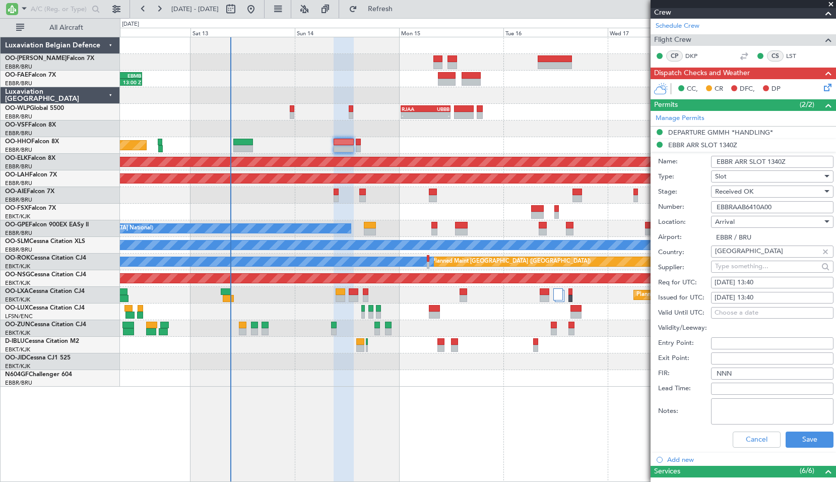
scroll to position [151, 0]
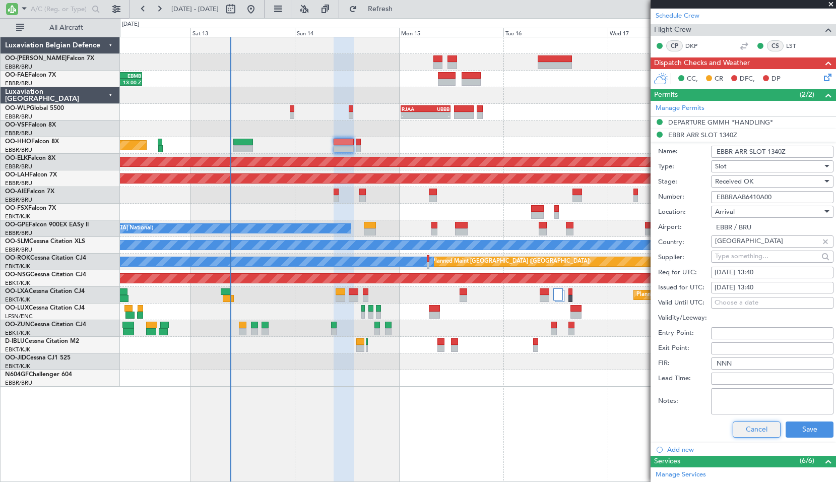
click at [751, 435] on button "Cancel" at bounding box center [756, 429] width 48 height 16
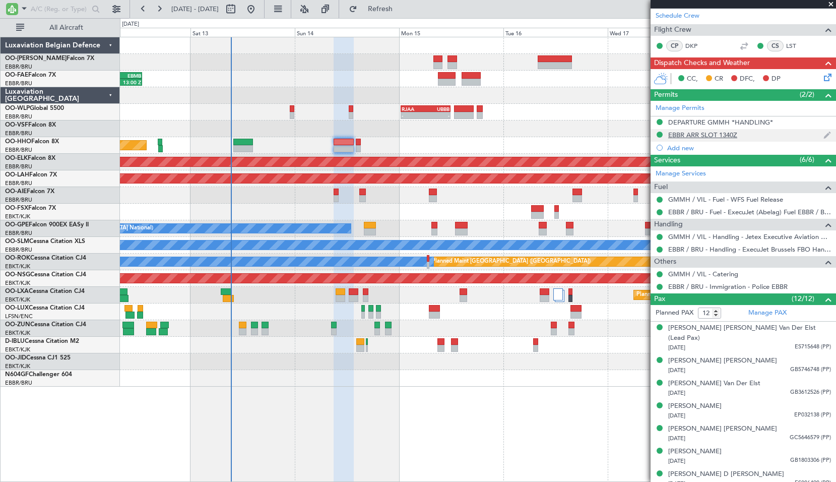
scroll to position [0, 0]
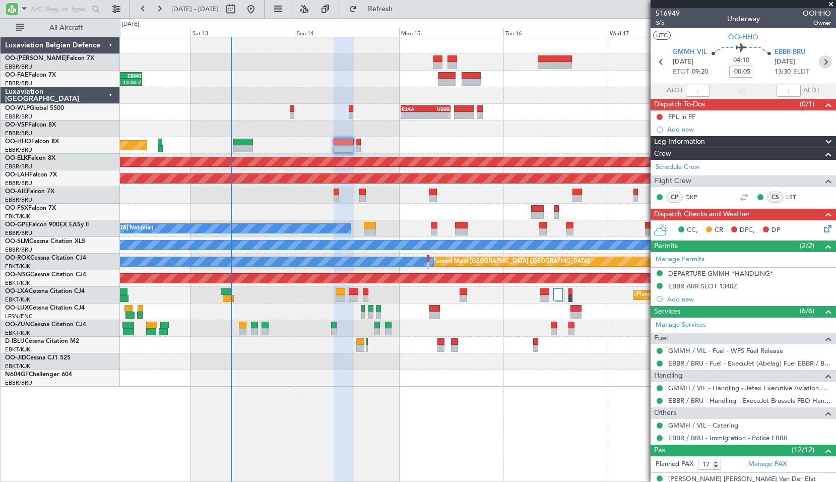
click at [825, 58] on icon at bounding box center [825, 61] width 13 height 13
type input "4"
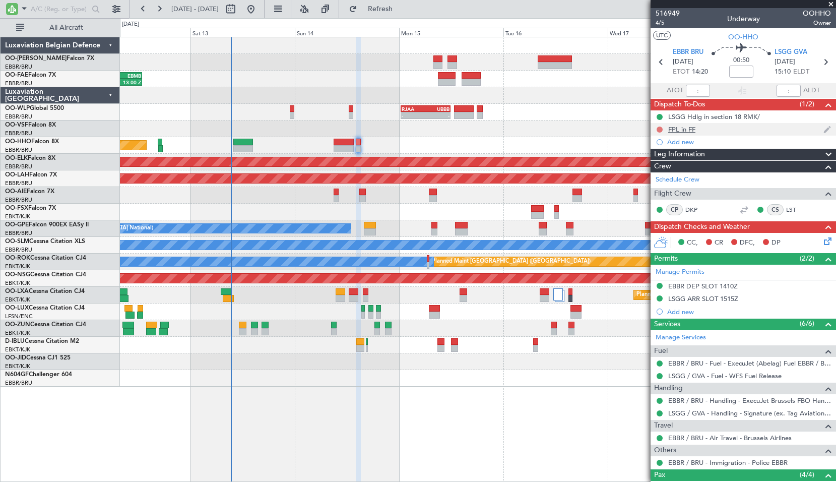
click at [661, 127] on button at bounding box center [659, 129] width 6 height 6
click at [655, 174] on span "Completed" at bounding box center [663, 174] width 33 height 10
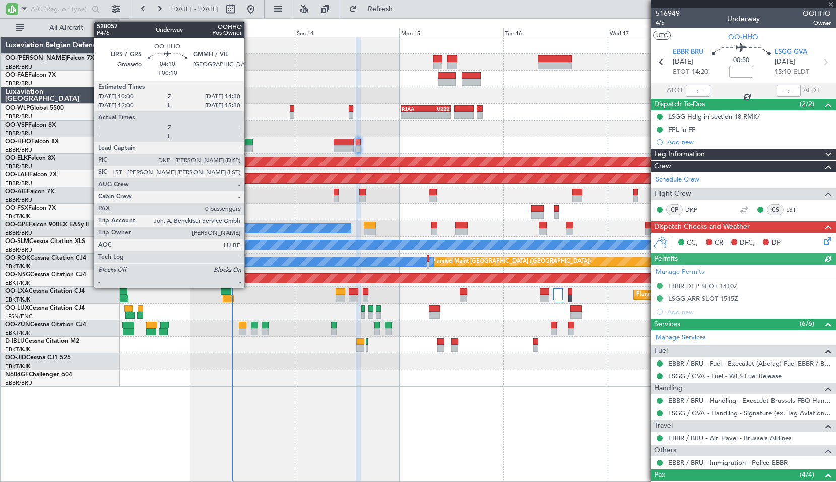
click at [249, 147] on div at bounding box center [243, 148] width 20 height 7
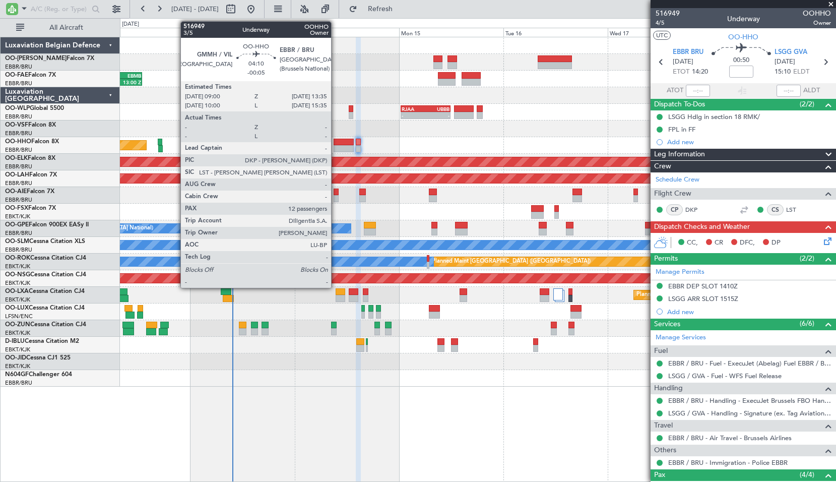
click at [335, 141] on div at bounding box center [343, 142] width 20 height 7
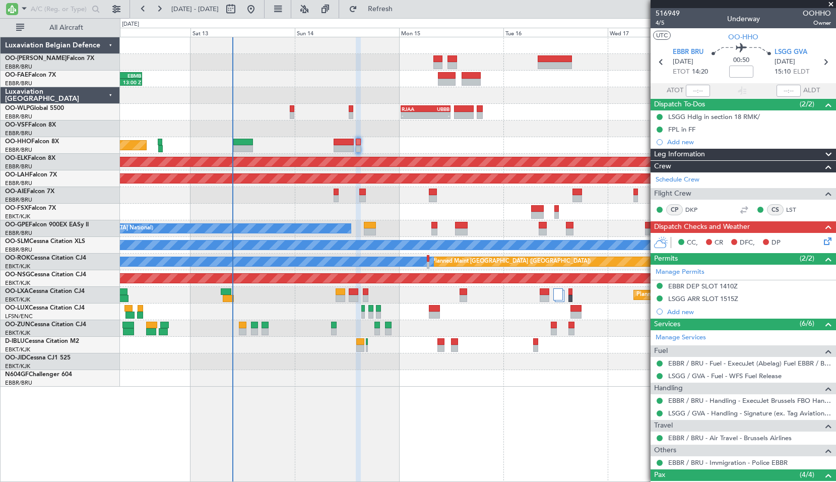
click at [435, 135] on div at bounding box center [477, 128] width 715 height 17
type input "-00:05"
type input "12"
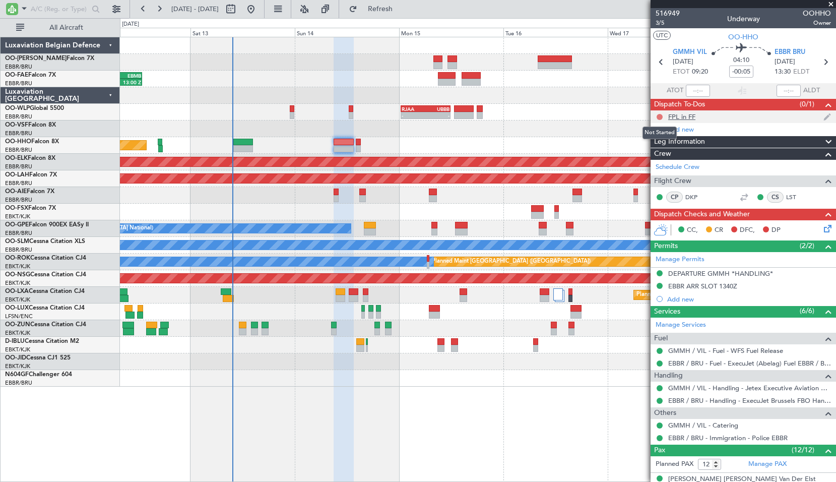
click at [658, 114] on button at bounding box center [659, 117] width 6 height 6
click at [655, 159] on span "Completed" at bounding box center [663, 161] width 33 height 10
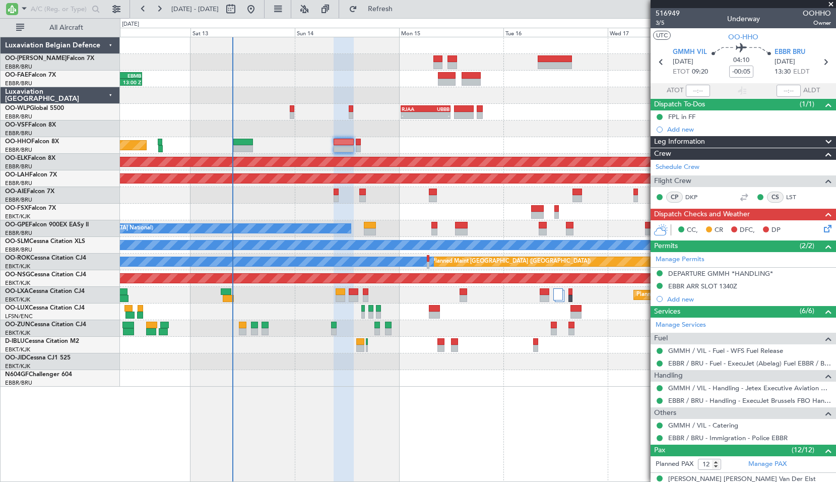
click at [824, 227] on icon at bounding box center [826, 227] width 8 height 8
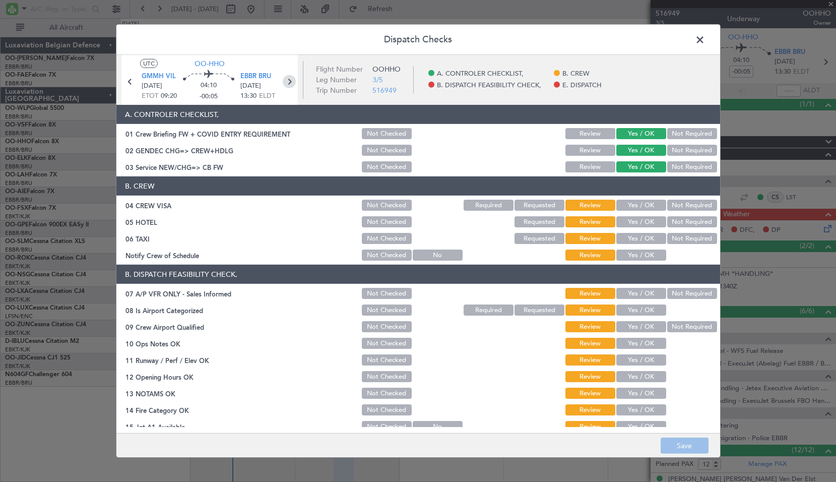
click at [289, 79] on icon at bounding box center [289, 81] width 13 height 13
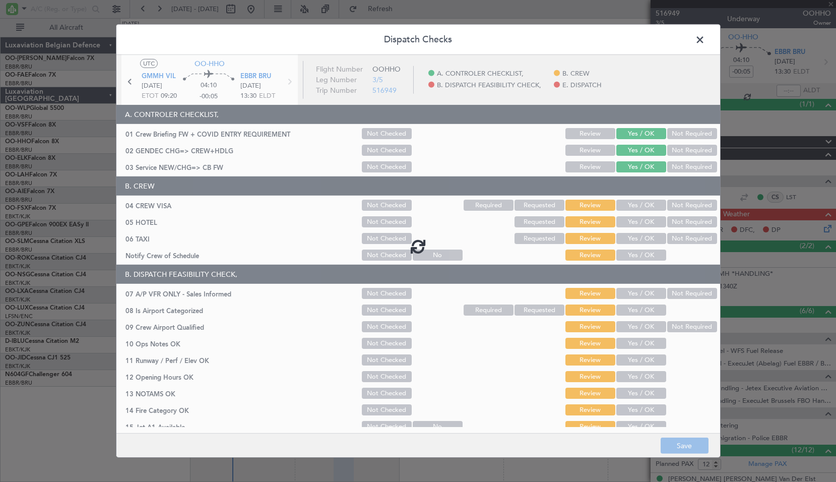
type input "4"
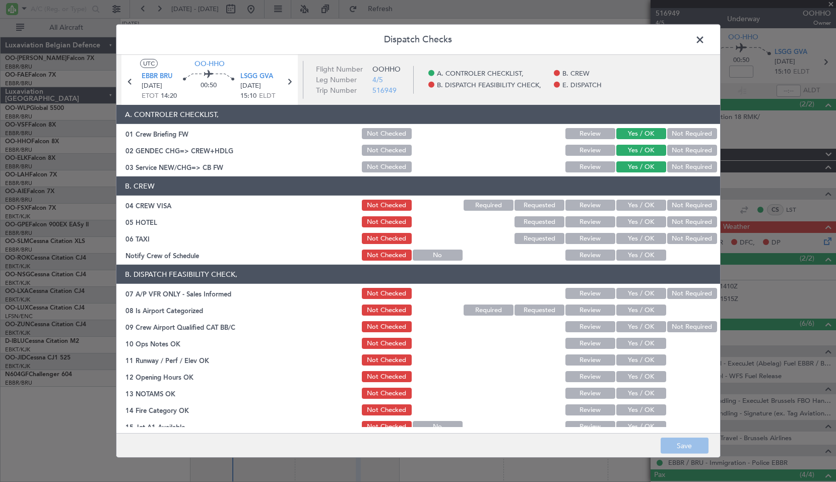
click at [705, 40] on span at bounding box center [705, 42] width 0 height 20
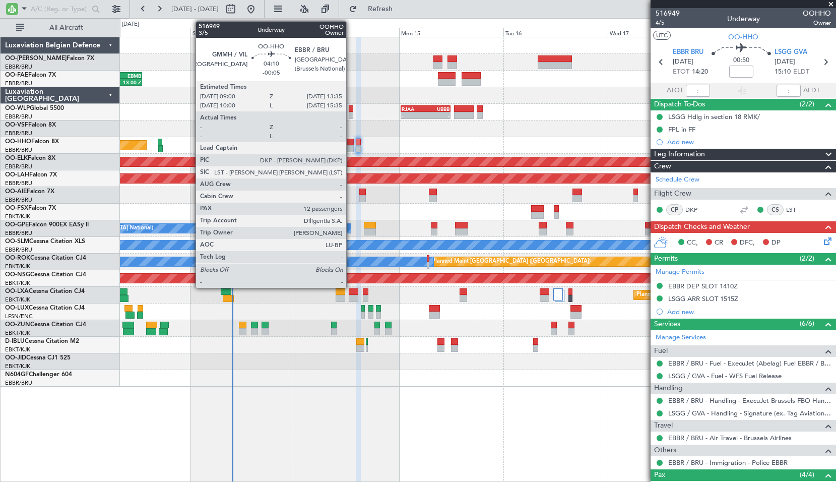
click at [351, 146] on div at bounding box center [343, 148] width 20 height 7
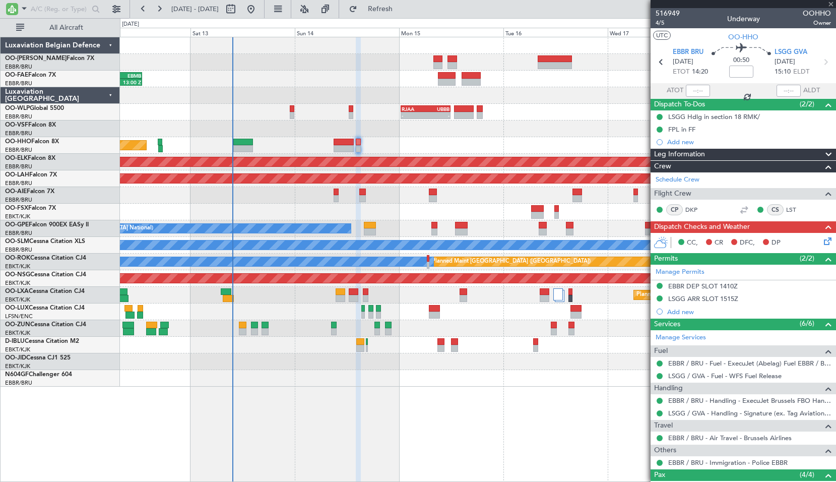
click at [439, 148] on div "Planned Maint Geneva (Cointrin) AOG Maint New York (Teterboro)" at bounding box center [477, 145] width 715 height 17
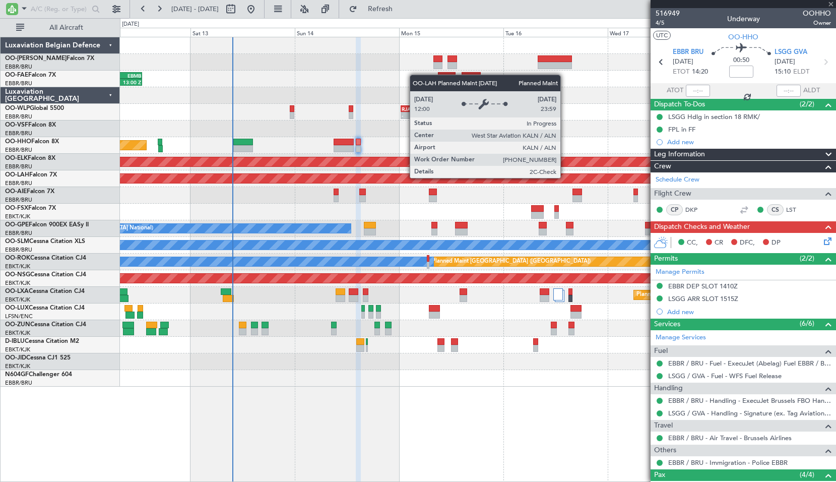
type input "-00:05"
type input "12"
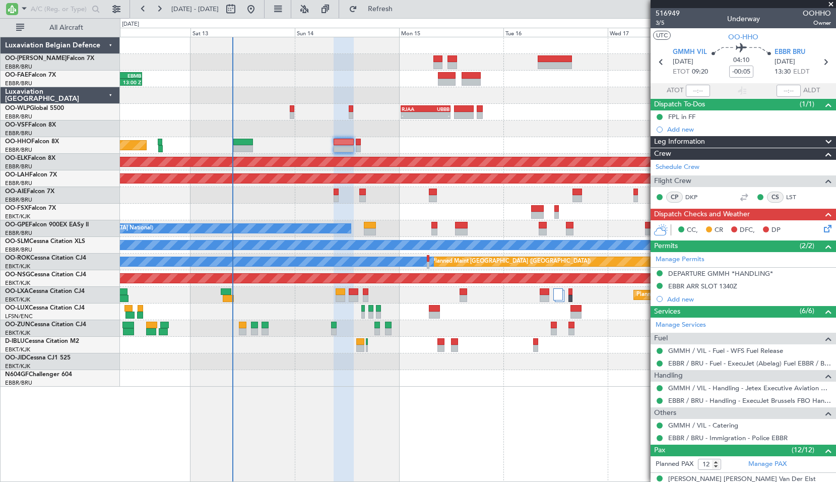
click at [822, 230] on icon at bounding box center [826, 227] width 8 height 8
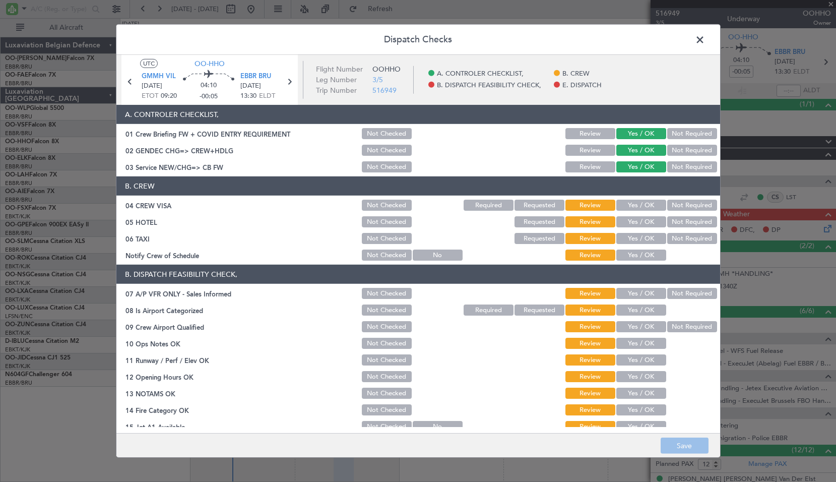
click at [674, 208] on button "Not Required" at bounding box center [692, 204] width 50 height 11
click at [677, 222] on button "Not Required" at bounding box center [692, 221] width 50 height 11
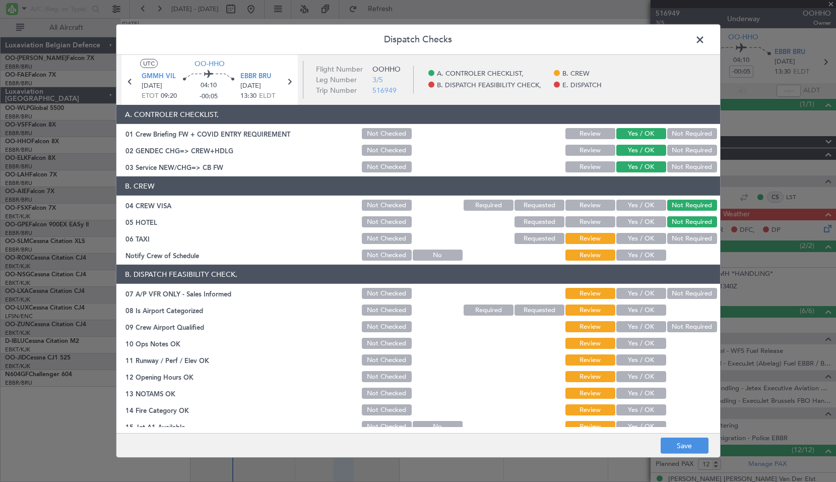
click at [679, 236] on button "Not Required" at bounding box center [692, 238] width 50 height 11
click at [653, 245] on div "Yes / OK" at bounding box center [640, 238] width 51 height 14
click at [652, 255] on button "Yes / OK" at bounding box center [641, 254] width 50 height 11
drag, startPoint x: 677, startPoint y: 285, endPoint x: 679, endPoint y: 290, distance: 5.4
click at [677, 286] on section "B. DISPATCH FEASIBILITY CHECK, 07 A/P VFR ONLY - Sales Informed Not Checked Rev…" at bounding box center [417, 373] width 603 height 219
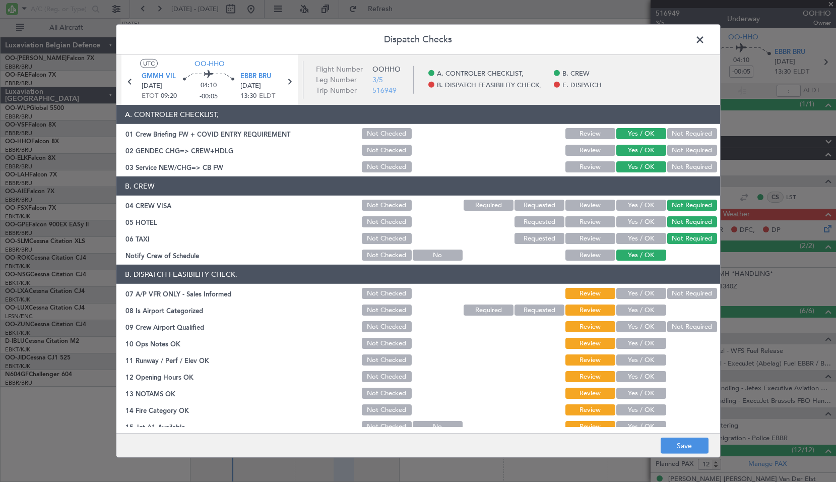
click at [679, 290] on button "Not Required" at bounding box center [692, 293] width 50 height 11
click at [665, 309] on div at bounding box center [690, 310] width 51 height 14
click at [638, 318] on section "B. DISPATCH FEASIBILITY CHECK, 07 A/P VFR ONLY - Sales Informed Not Checked Rev…" at bounding box center [417, 373] width 603 height 219
click at [640, 309] on button "Yes / OK" at bounding box center [641, 309] width 50 height 11
click at [707, 330] on button "Not Required" at bounding box center [692, 326] width 50 height 11
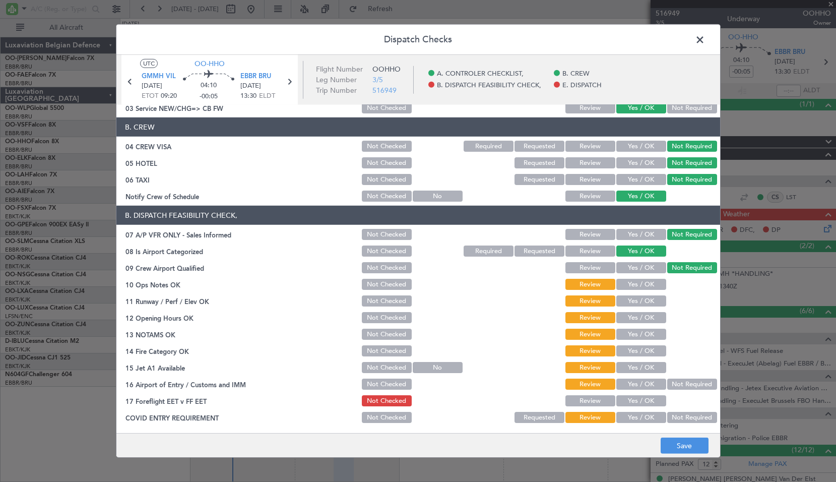
scroll to position [147, 0]
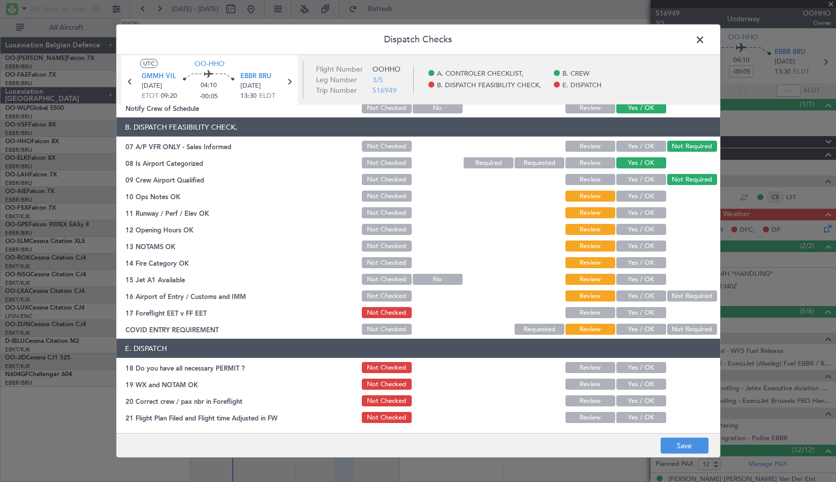
click at [632, 194] on button "Yes / OK" at bounding box center [641, 195] width 50 height 11
click at [633, 203] on div "Yes / OK" at bounding box center [640, 196] width 51 height 14
click at [631, 209] on button "Yes / OK" at bounding box center [641, 212] width 50 height 11
click at [638, 229] on button "Yes / OK" at bounding box center [641, 229] width 50 height 11
drag, startPoint x: 629, startPoint y: 240, endPoint x: 634, endPoint y: 250, distance: 11.5
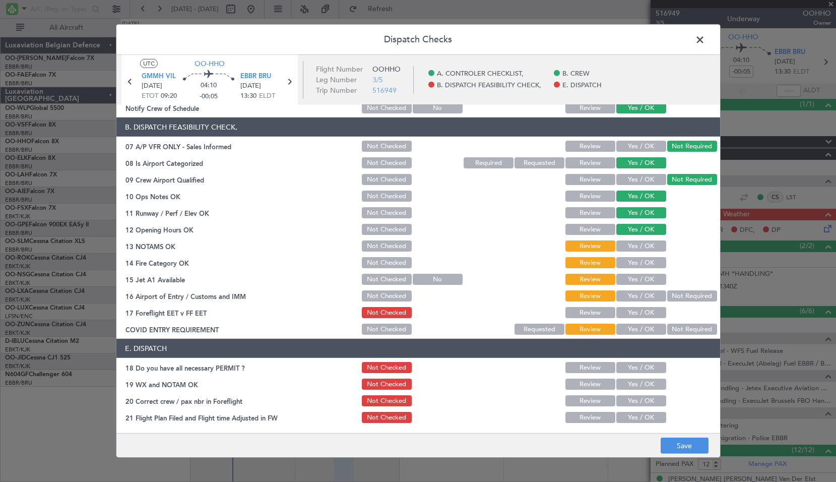
click at [629, 240] on div "Yes / OK" at bounding box center [640, 246] width 51 height 14
click at [634, 251] on button "Yes / OK" at bounding box center [641, 245] width 50 height 11
click at [636, 255] on div "Yes / OK" at bounding box center [640, 262] width 51 height 14
click at [641, 269] on div "Yes / OK" at bounding box center [640, 262] width 51 height 14
click at [640, 262] on button "Yes / OK" at bounding box center [641, 262] width 50 height 11
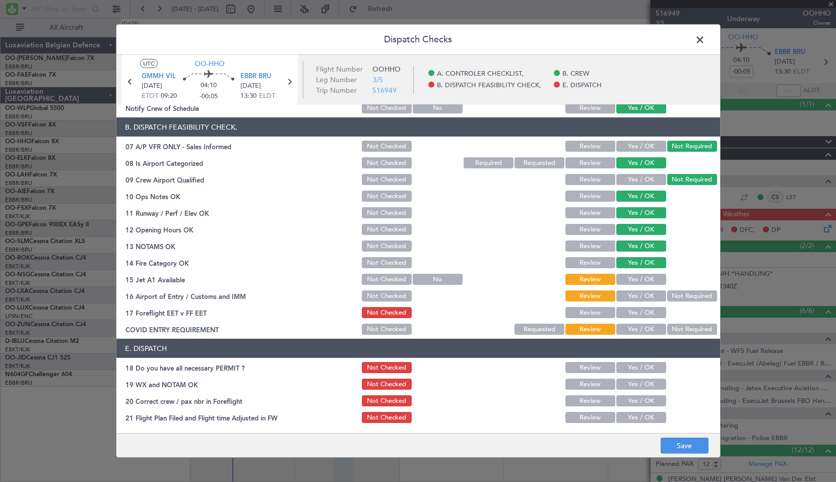
click at [640, 279] on button "Yes / OK" at bounding box center [641, 279] width 50 height 11
click at [678, 297] on button "Not Required" at bounding box center [692, 295] width 50 height 11
click at [646, 312] on button "Yes / OK" at bounding box center [641, 312] width 50 height 11
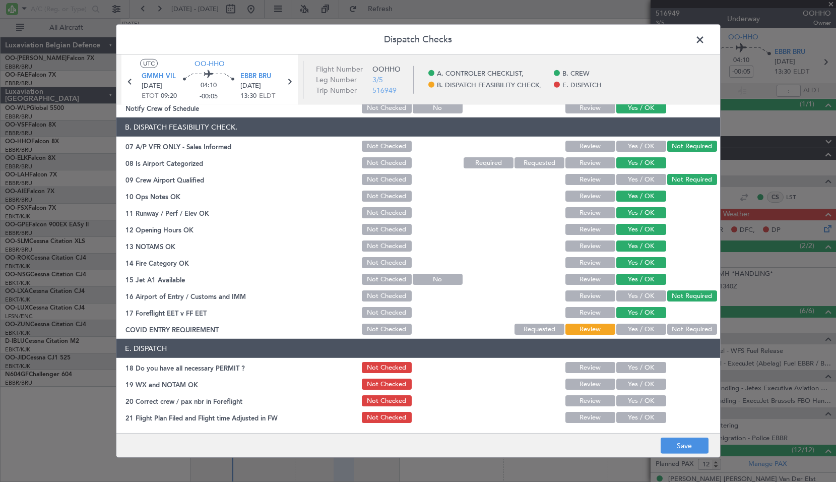
click at [688, 320] on section "B. DISPATCH FEASIBILITY CHECK, 07 A/P VFR ONLY - Sales Informed Not Checked Rev…" at bounding box center [417, 226] width 603 height 219
click at [678, 330] on button "Not Required" at bounding box center [692, 328] width 50 height 11
click at [636, 367] on button "Yes / OK" at bounding box center [641, 367] width 50 height 11
click at [637, 386] on button "Yes / OK" at bounding box center [641, 383] width 50 height 11
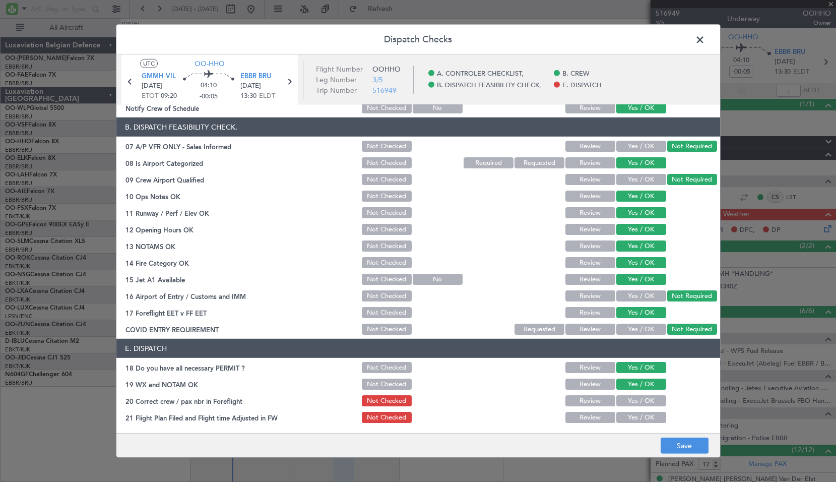
click at [634, 403] on button "Yes / OK" at bounding box center [641, 400] width 50 height 11
click at [633, 417] on button "Yes / OK" at bounding box center [641, 417] width 50 height 11
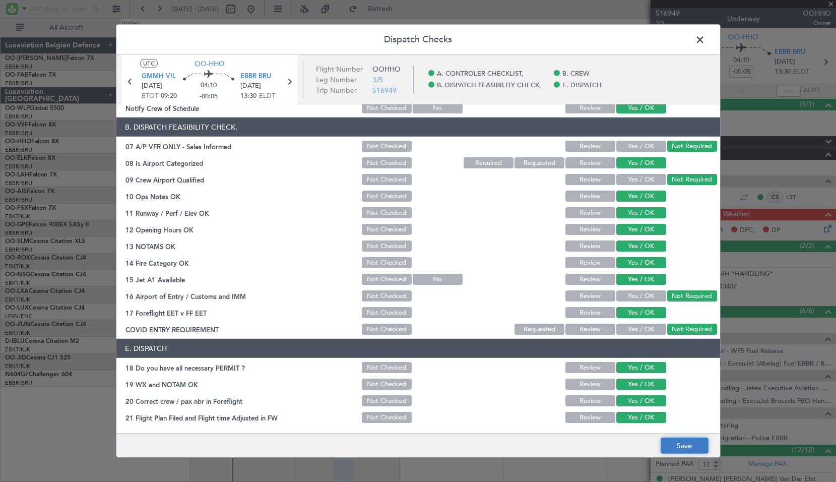
click at [681, 442] on button "Save" at bounding box center [684, 445] width 48 height 16
click at [705, 38] on span at bounding box center [705, 42] width 0 height 20
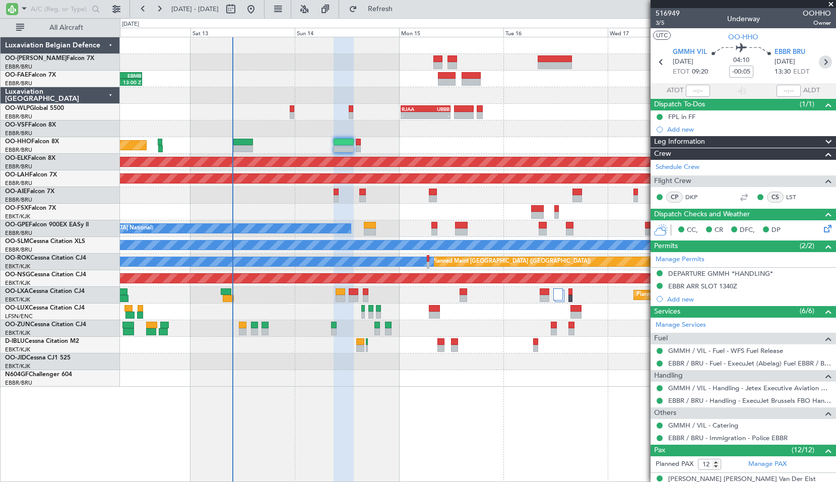
click at [819, 63] on icon at bounding box center [825, 61] width 13 height 13
type input "4"
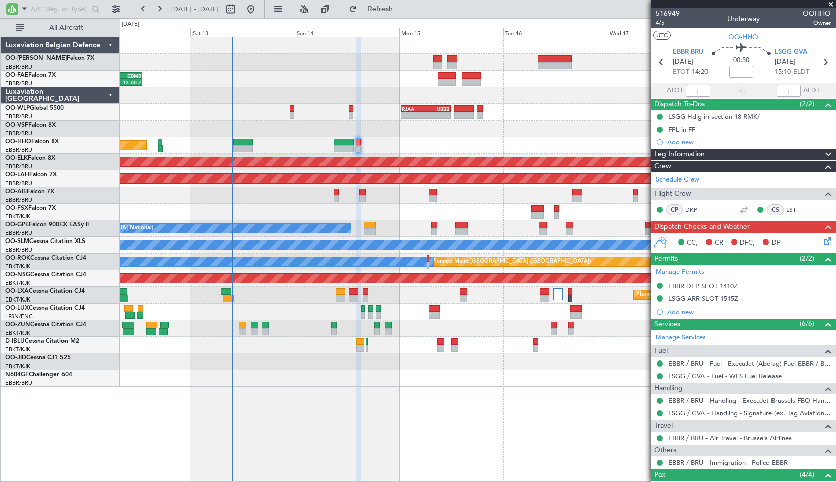
click at [822, 237] on icon at bounding box center [826, 239] width 8 height 8
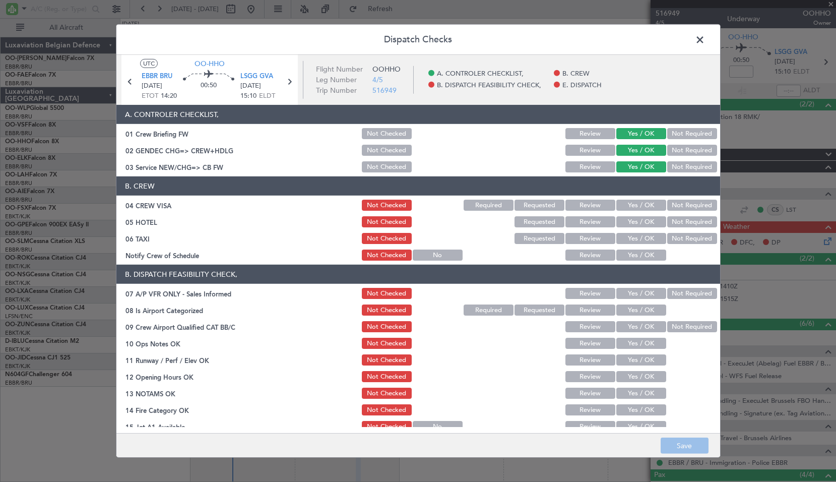
click at [673, 204] on button "Not Required" at bounding box center [692, 204] width 50 height 11
click at [672, 226] on button "Not Required" at bounding box center [692, 221] width 50 height 11
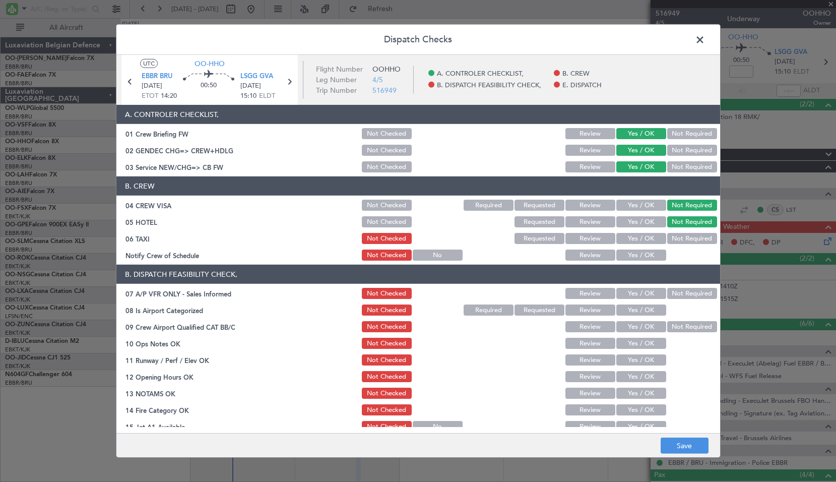
click at [673, 236] on button "Not Required" at bounding box center [692, 238] width 50 height 11
click at [639, 258] on button "Yes / OK" at bounding box center [641, 254] width 50 height 11
click at [623, 220] on button "Yes / OK" at bounding box center [641, 221] width 50 height 11
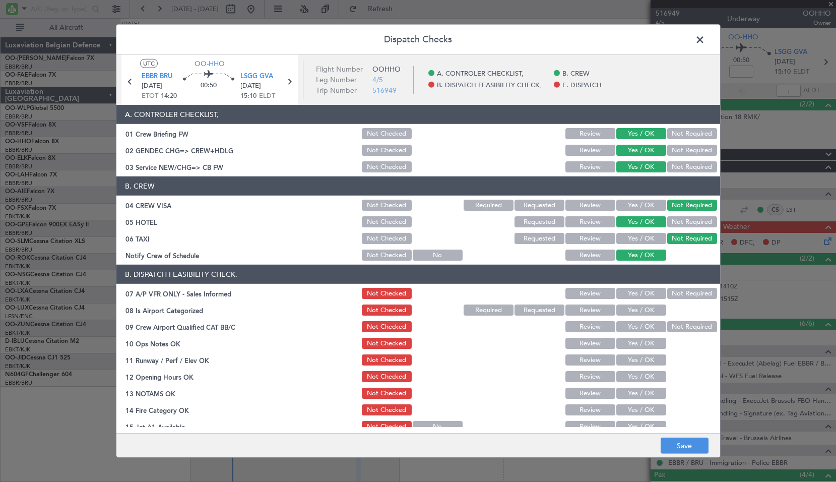
click at [681, 301] on section "B. DISPATCH FEASIBILITY CHECK, 07 A/P VFR ONLY - Sales Informed Not Checked Rev…" at bounding box center [417, 373] width 603 height 219
click at [676, 291] on button "Not Required" at bounding box center [692, 293] width 50 height 11
click at [638, 313] on button "Yes / OK" at bounding box center [641, 309] width 50 height 11
click at [681, 333] on div "Not Required" at bounding box center [690, 326] width 51 height 14
click at [676, 331] on button "Not Required" at bounding box center [692, 326] width 50 height 11
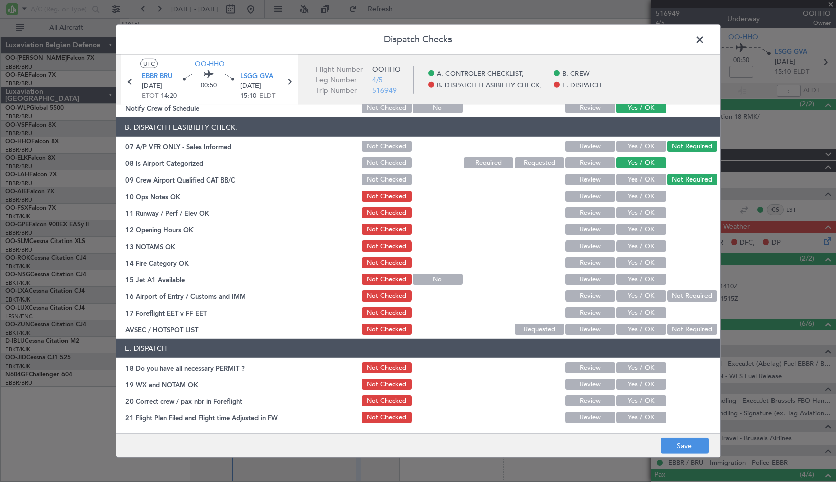
click at [638, 200] on button "Yes / OK" at bounding box center [641, 195] width 50 height 11
click at [641, 216] on button "Yes / OK" at bounding box center [641, 212] width 50 height 11
click at [639, 229] on button "Yes / OK" at bounding box center [641, 229] width 50 height 11
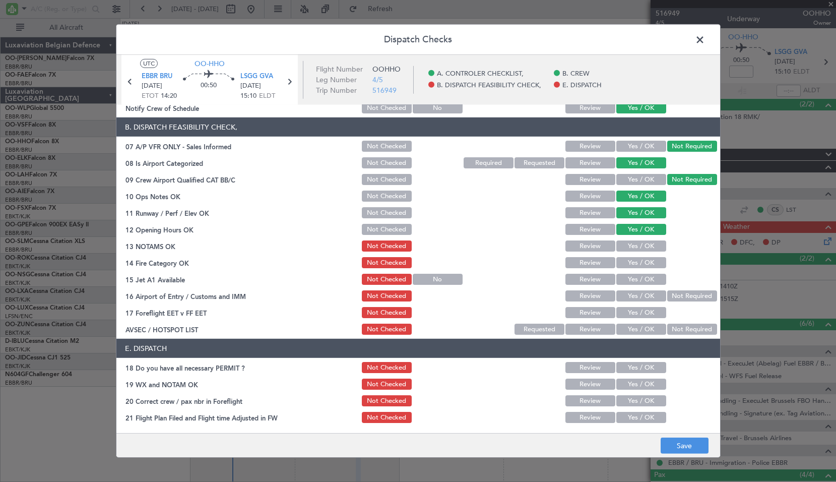
click at [640, 247] on button "Yes / OK" at bounding box center [641, 245] width 50 height 11
click at [633, 266] on button "Yes / OK" at bounding box center [641, 262] width 50 height 11
click at [633, 269] on div "Yes / OK" at bounding box center [640, 262] width 51 height 14
click at [631, 276] on button "Yes / OK" at bounding box center [641, 279] width 50 height 11
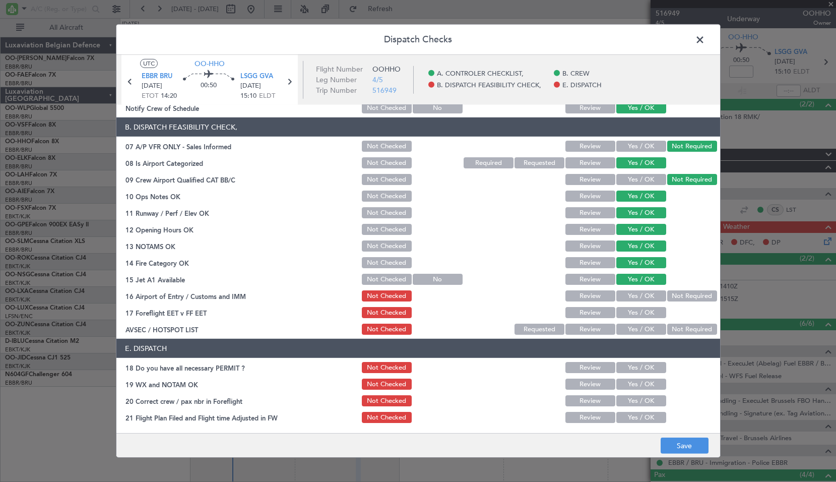
click at [672, 298] on button "Not Required" at bounding box center [692, 295] width 50 height 11
click at [654, 310] on button "Yes / OK" at bounding box center [641, 312] width 50 height 11
click at [673, 327] on button "Not Required" at bounding box center [692, 328] width 50 height 11
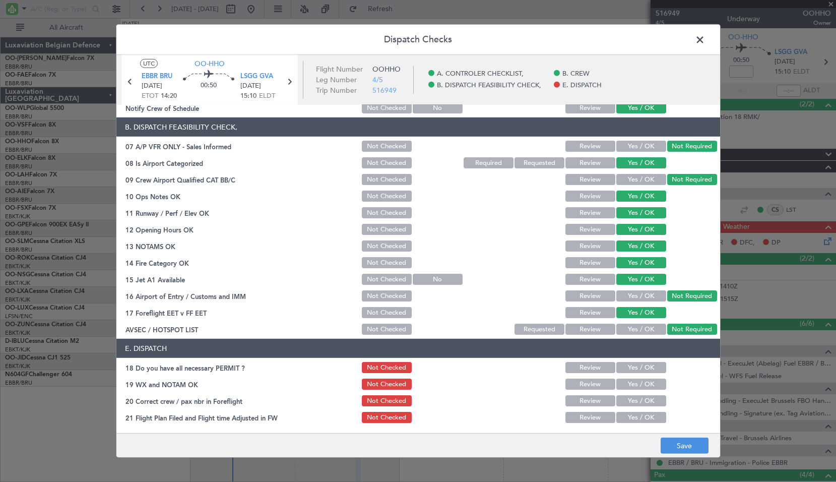
click at [628, 417] on button "Yes / OK" at bounding box center [641, 417] width 50 height 11
click at [635, 404] on button "Yes / OK" at bounding box center [641, 400] width 50 height 11
click at [629, 386] on button "Yes / OK" at bounding box center [641, 383] width 50 height 11
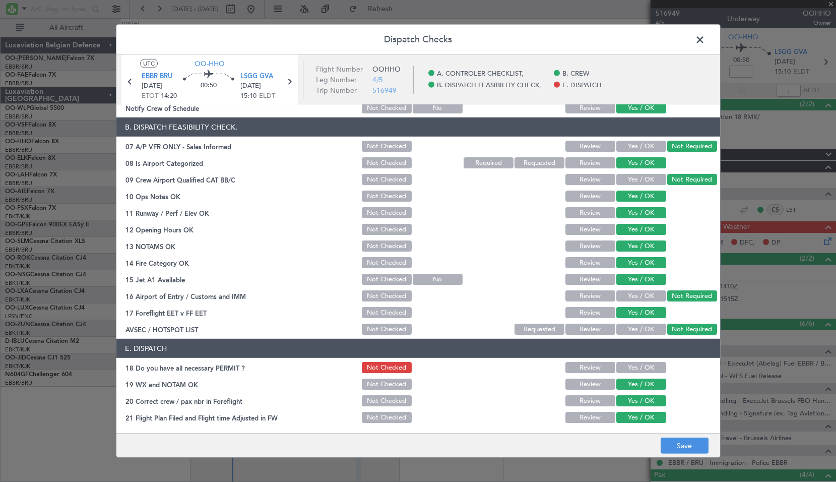
click at [623, 373] on div "Yes / OK" at bounding box center [640, 367] width 51 height 14
click at [624, 370] on button "Yes / OK" at bounding box center [641, 367] width 50 height 11
click at [676, 443] on button "Save" at bounding box center [684, 445] width 48 height 16
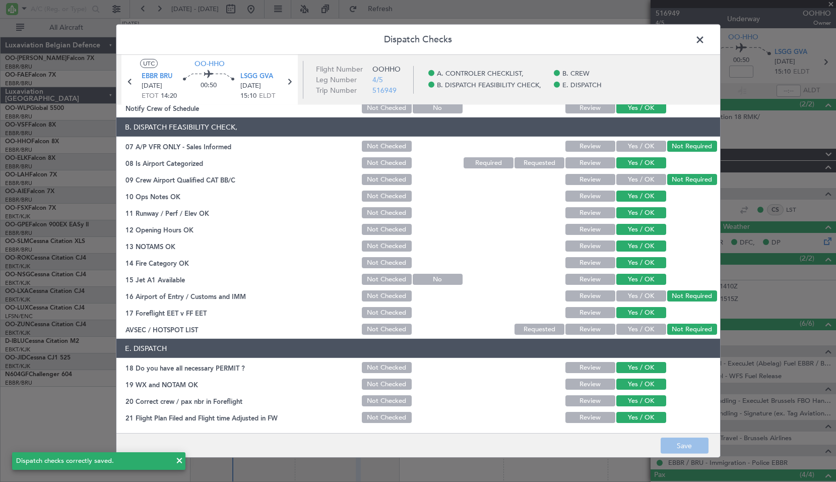
click at [705, 37] on span at bounding box center [705, 42] width 0 height 20
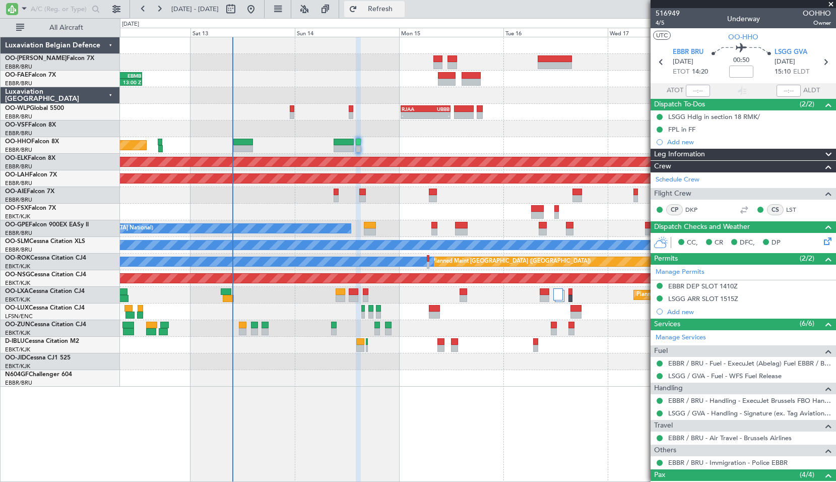
click at [400, 16] on button "Refresh" at bounding box center [374, 9] width 60 height 16
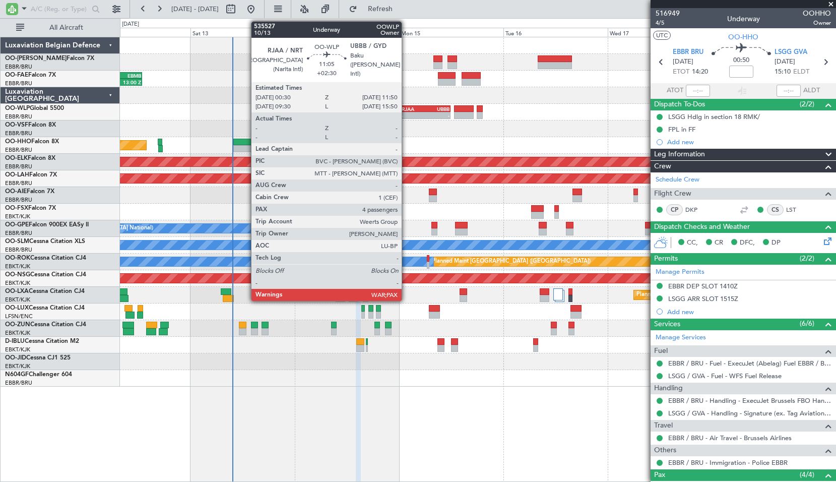
click at [406, 113] on div "-" at bounding box center [413, 115] width 24 height 6
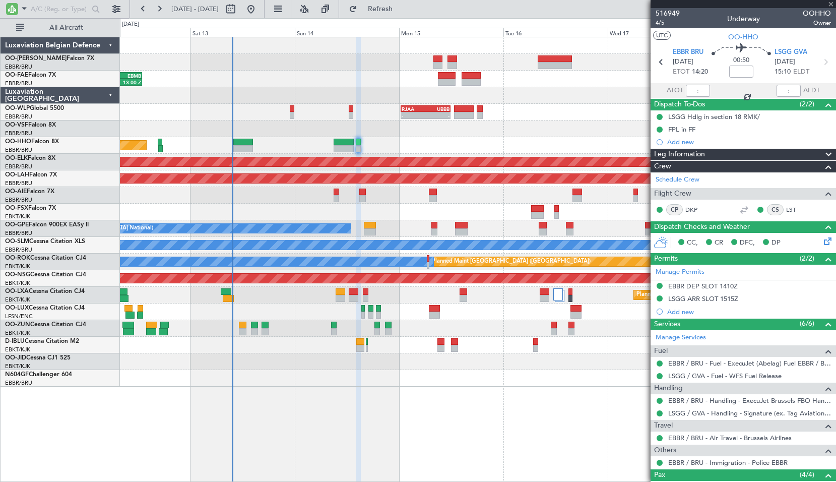
type input "+02:30"
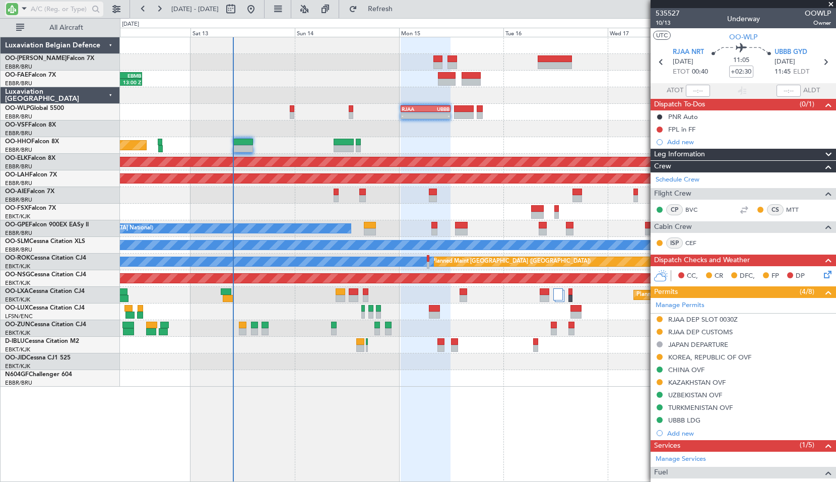
click at [31, 6] on input "text" at bounding box center [60, 9] width 58 height 15
type input "WLP"
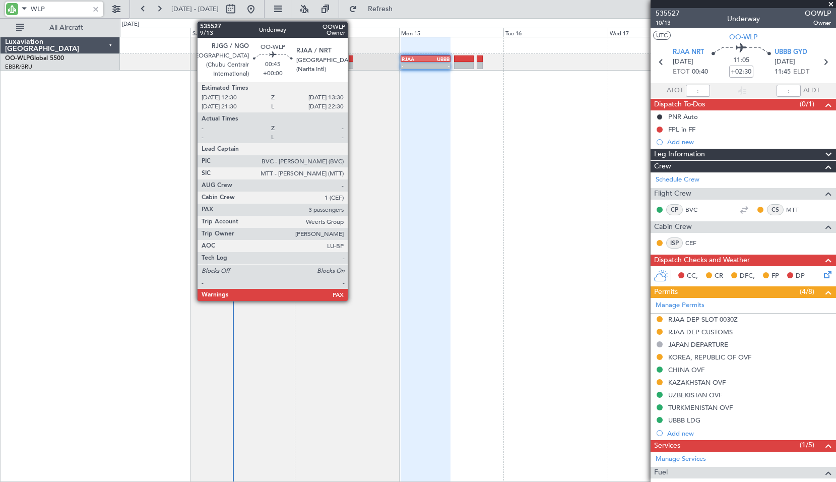
click at [352, 58] on div at bounding box center [351, 58] width 5 height 7
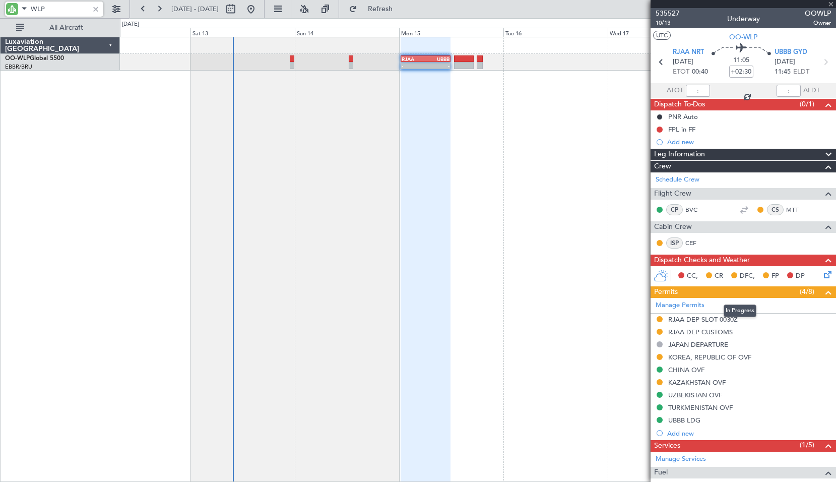
type input "9"
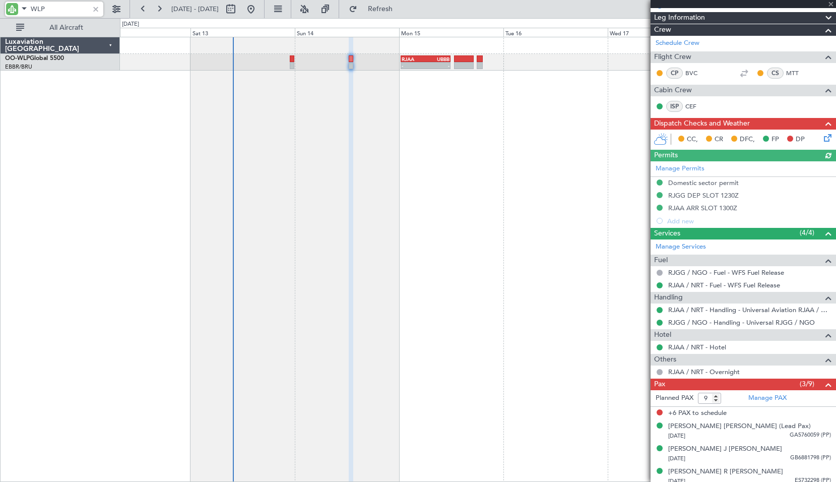
scroll to position [129, 0]
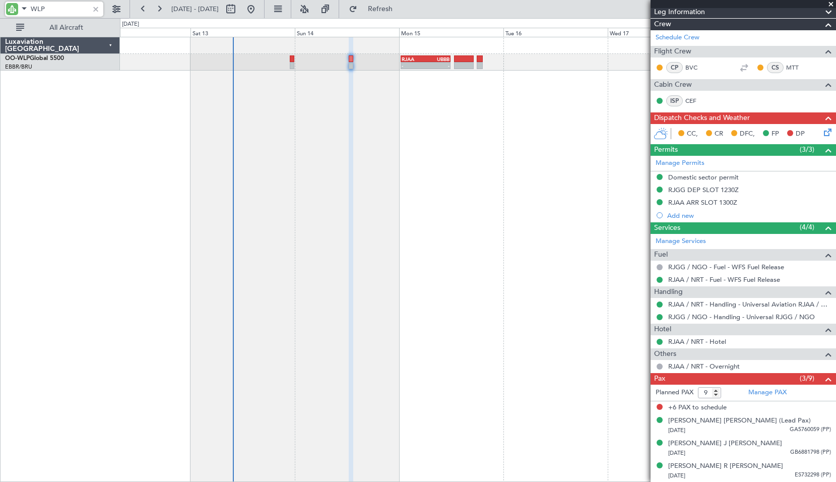
type input "WLP"
click at [771, 392] on link "Manage PAX" at bounding box center [767, 392] width 38 height 10
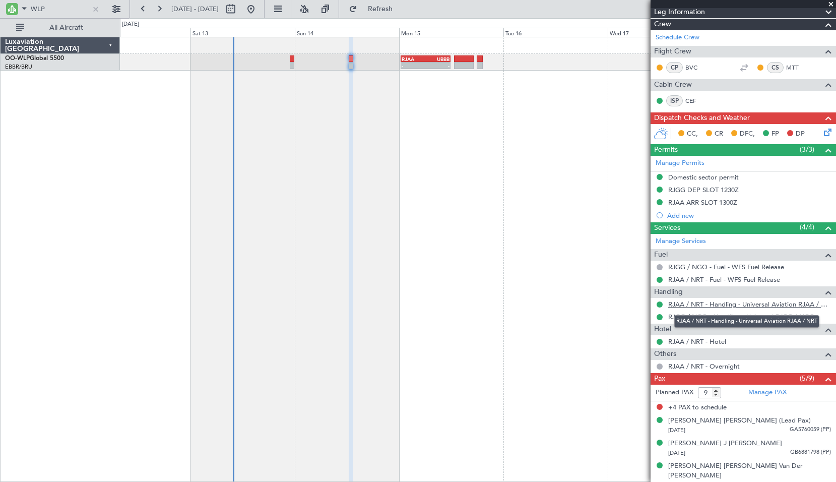
click at [734, 303] on link "RJAA / NRT - Handling - Universal Aviation RJAA / NRT" at bounding box center [749, 304] width 163 height 9
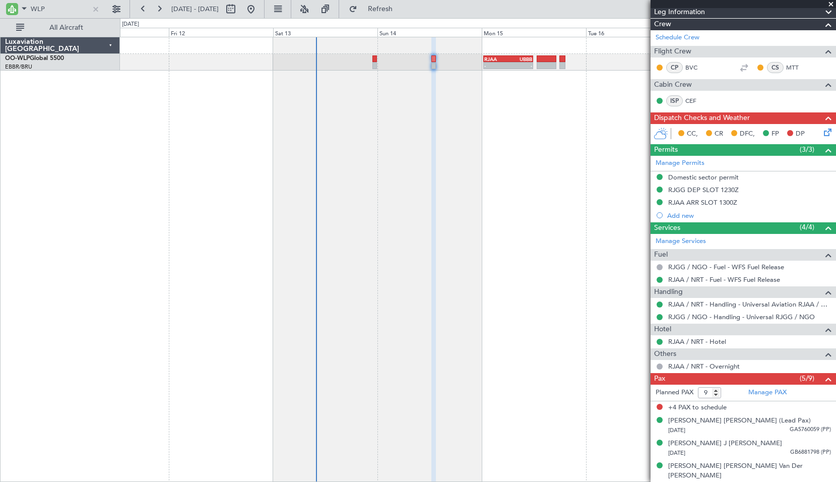
click at [383, 197] on div "- - RJAA 00:30 Z UBBB 11:50 Z" at bounding box center [478, 259] width 716 height 445
